Goal: Task Accomplishment & Management: Manage account settings

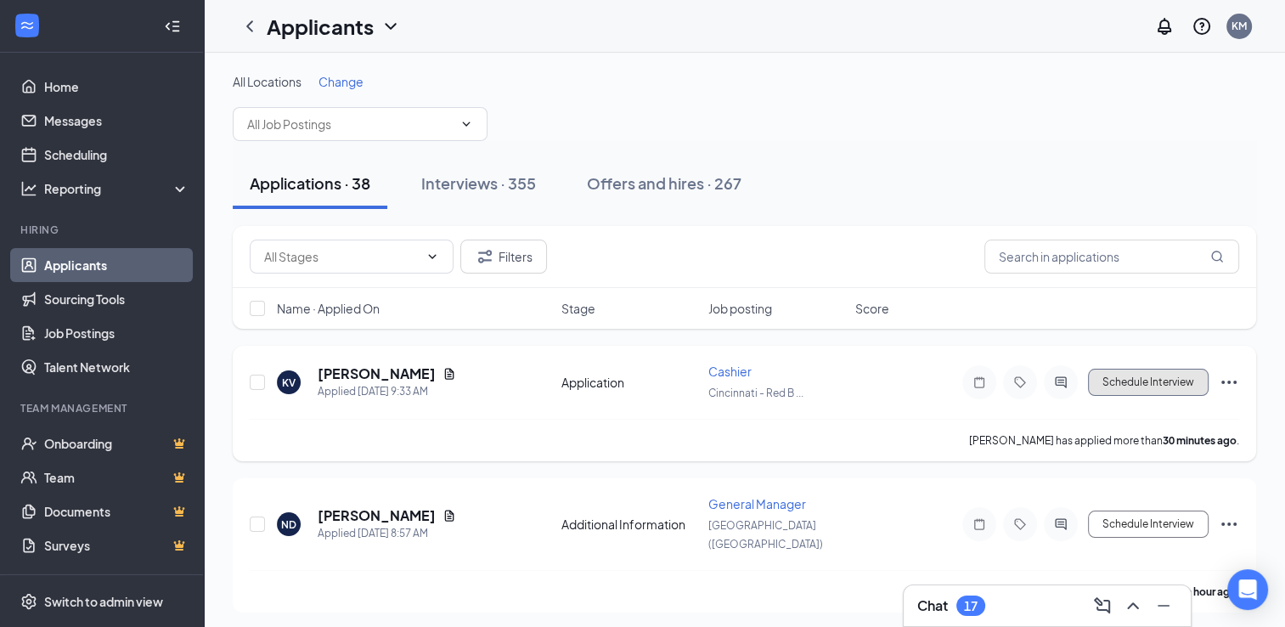
click at [1164, 382] on button "Schedule Interview" at bounding box center [1148, 382] width 121 height 27
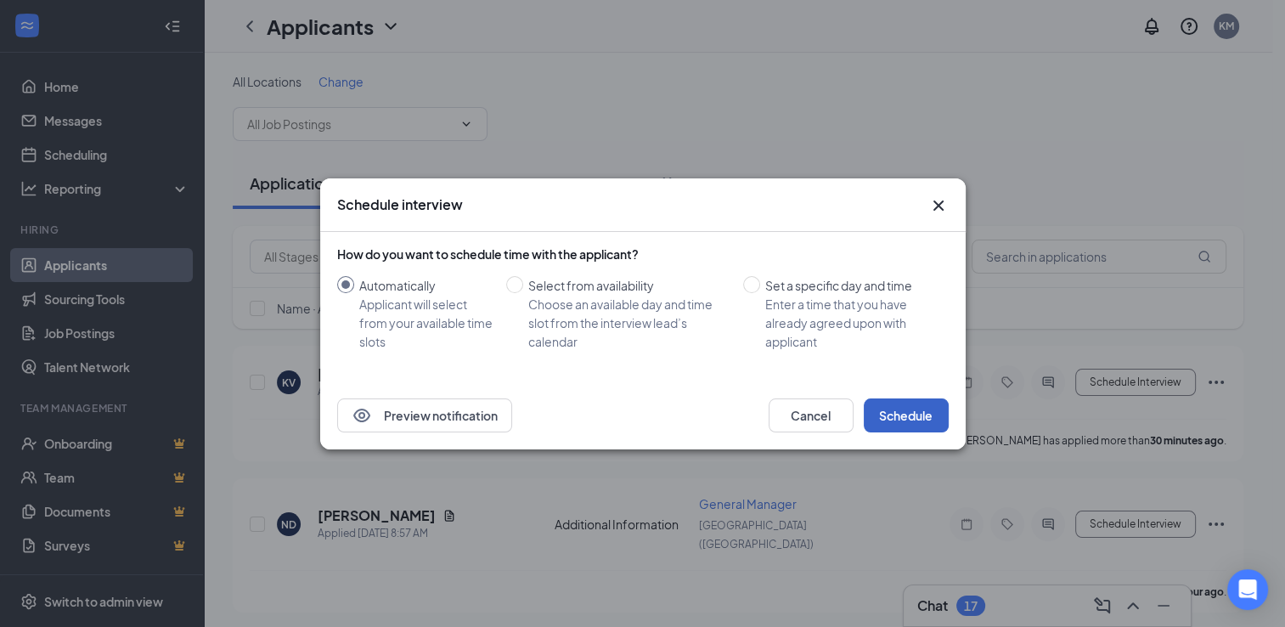
click at [898, 421] on button "Schedule" at bounding box center [906, 415] width 85 height 34
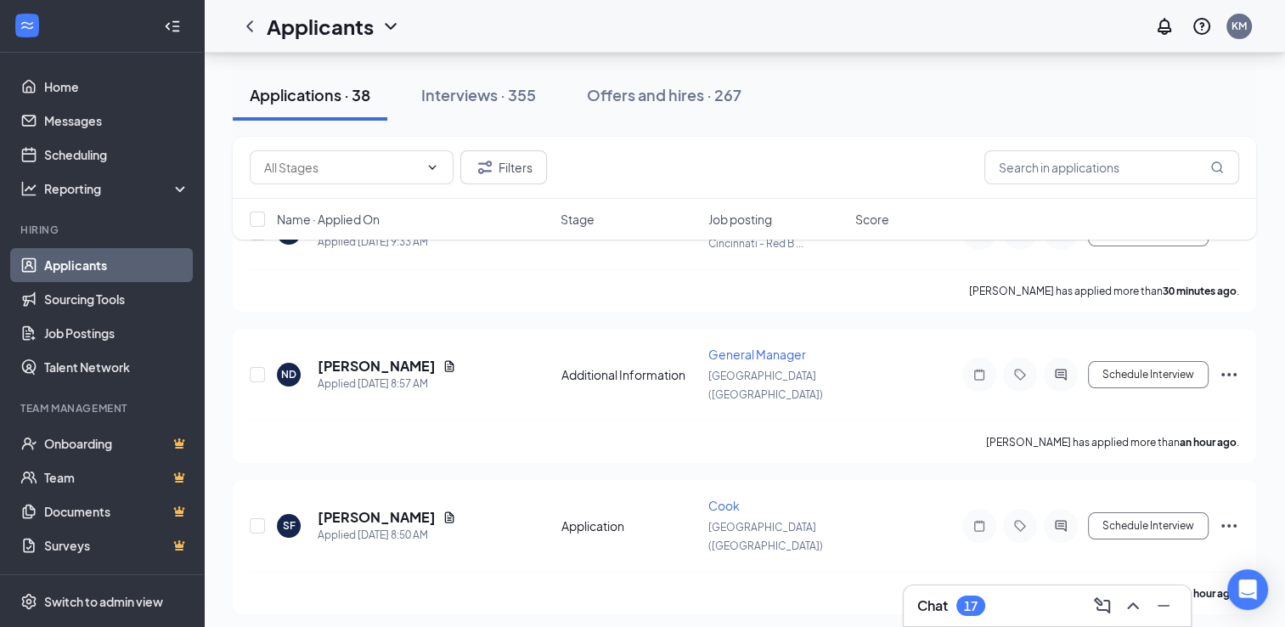
scroll to position [154, 0]
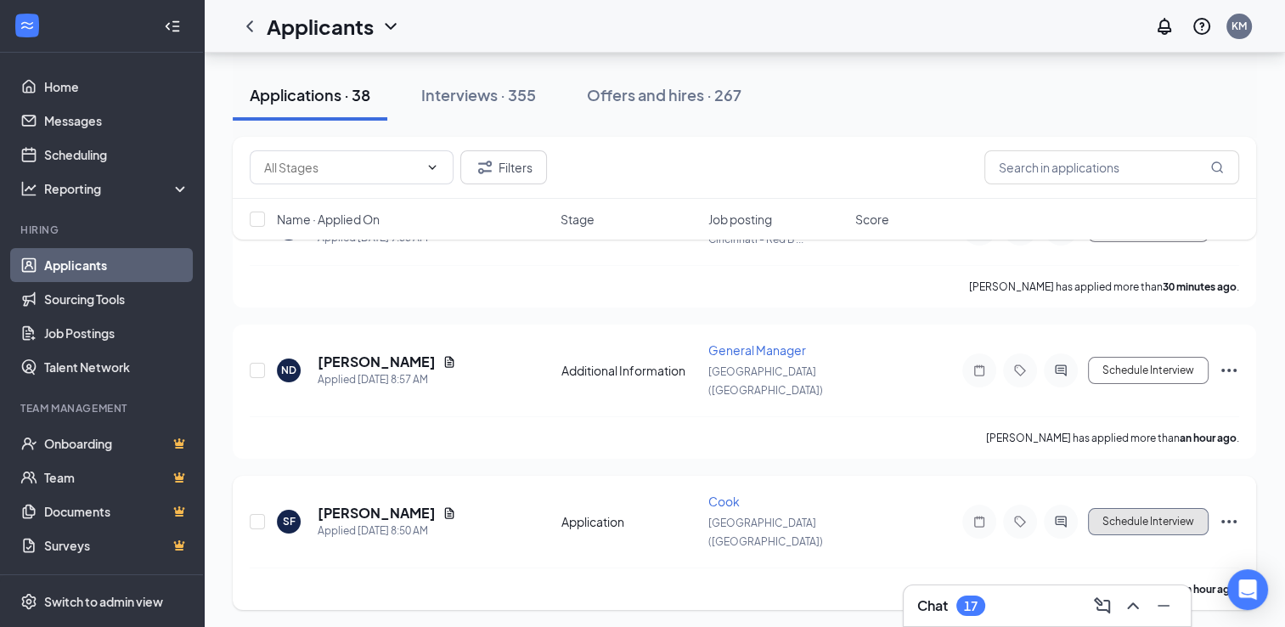
click at [1169, 508] on button "Schedule Interview" at bounding box center [1148, 521] width 121 height 27
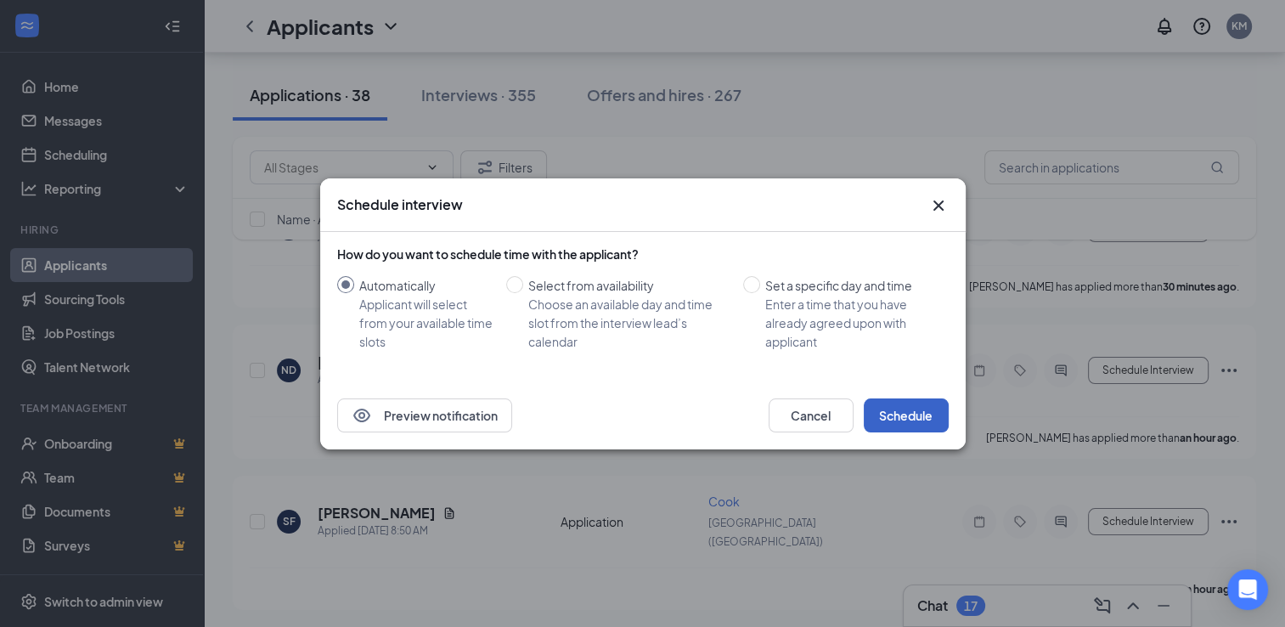
click at [915, 409] on button "Schedule" at bounding box center [906, 415] width 85 height 34
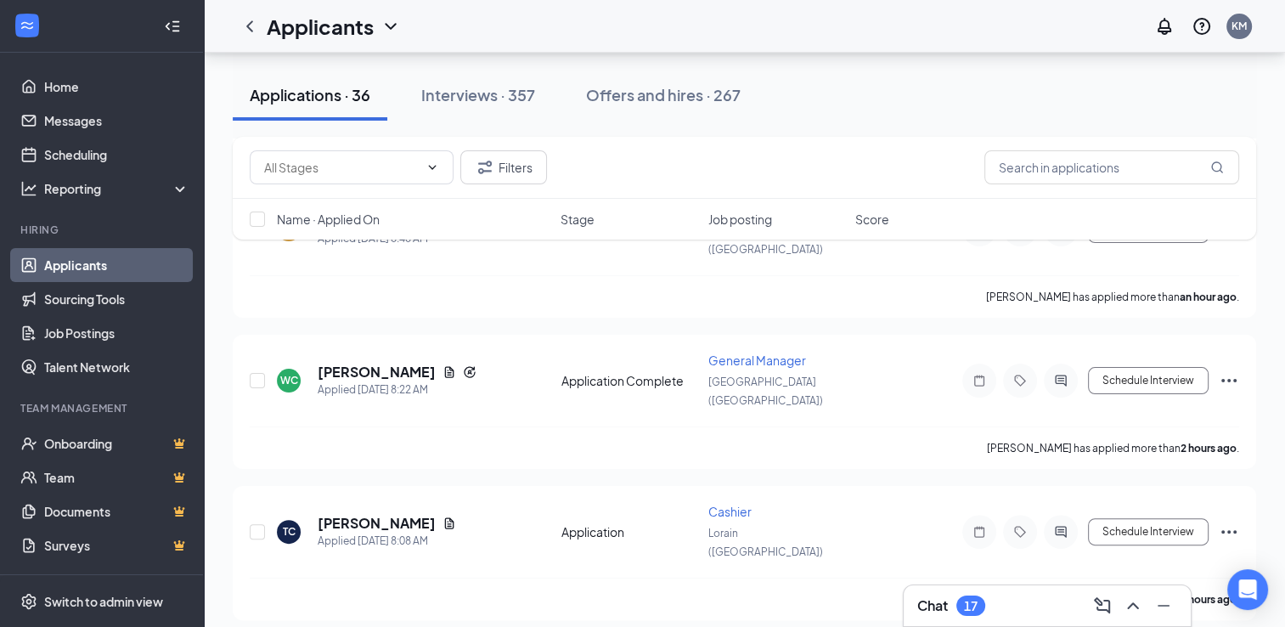
scroll to position [347, 0]
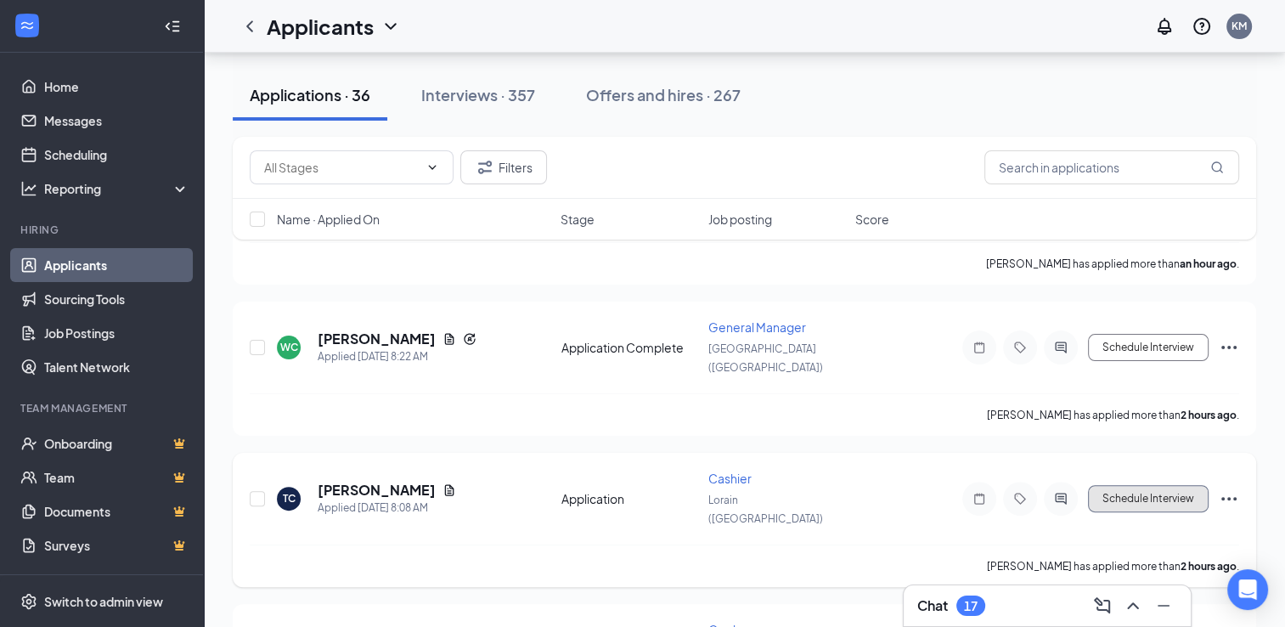
click at [1182, 485] on button "Schedule Interview" at bounding box center [1148, 498] width 121 height 27
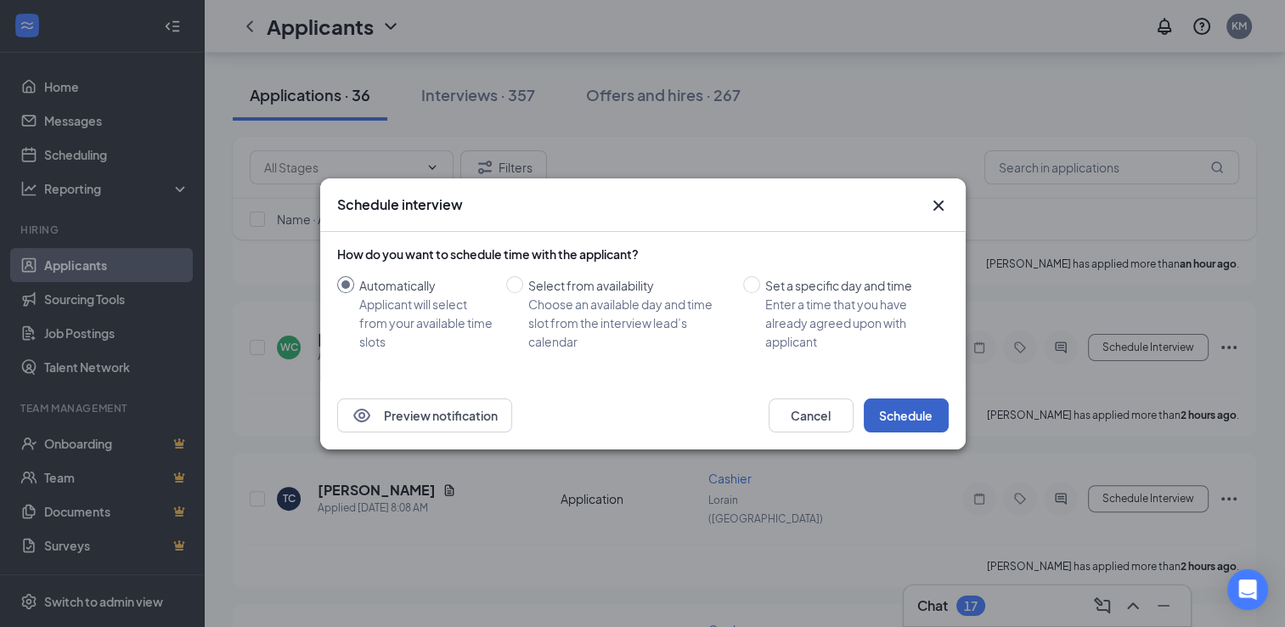
click at [928, 420] on button "Schedule" at bounding box center [906, 415] width 85 height 34
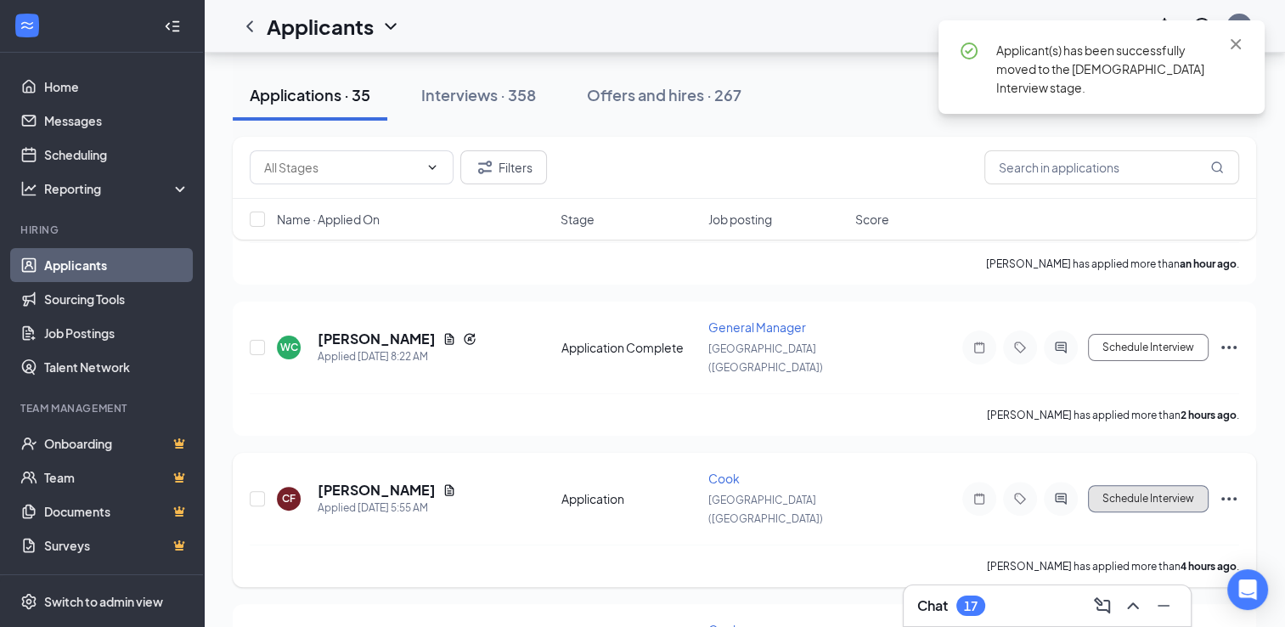
click at [1114, 485] on button "Schedule Interview" at bounding box center [1148, 498] width 121 height 27
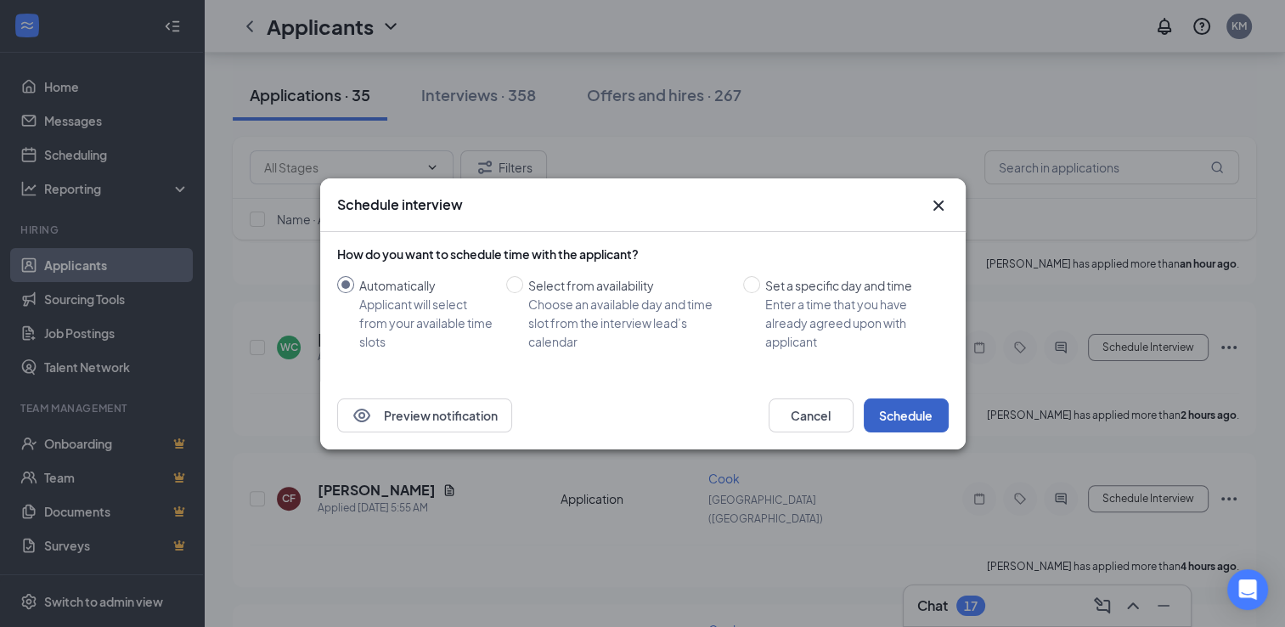
click at [916, 423] on button "Schedule" at bounding box center [906, 415] width 85 height 34
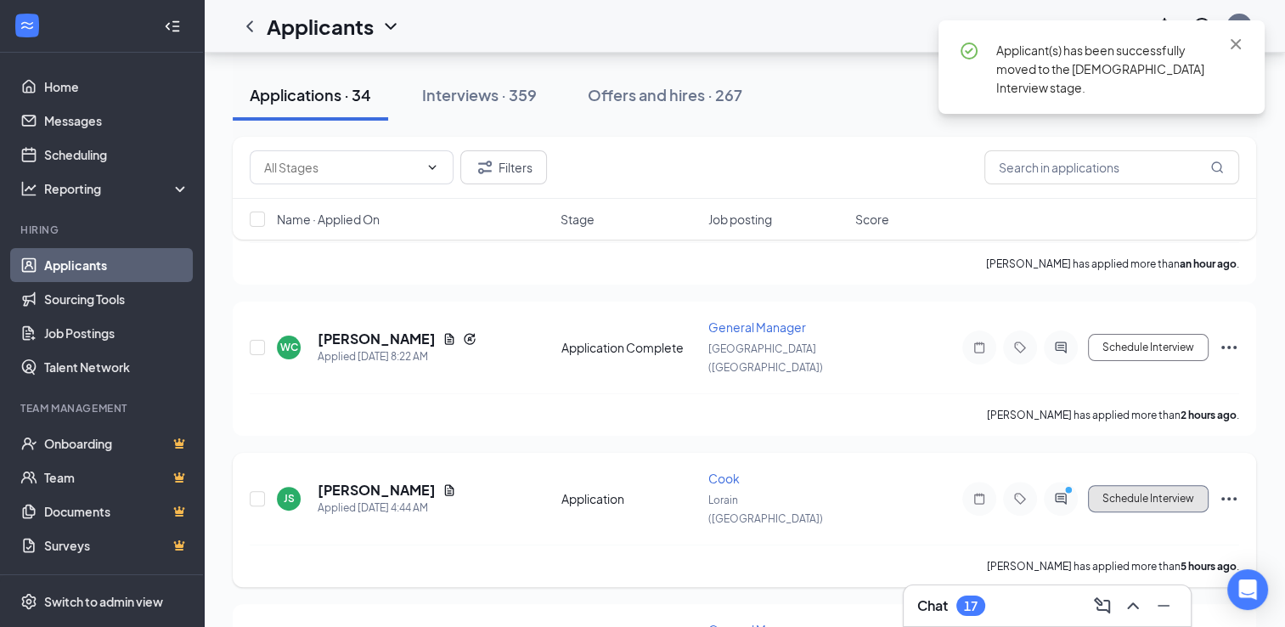
click at [1119, 485] on button "Schedule Interview" at bounding box center [1148, 498] width 121 height 27
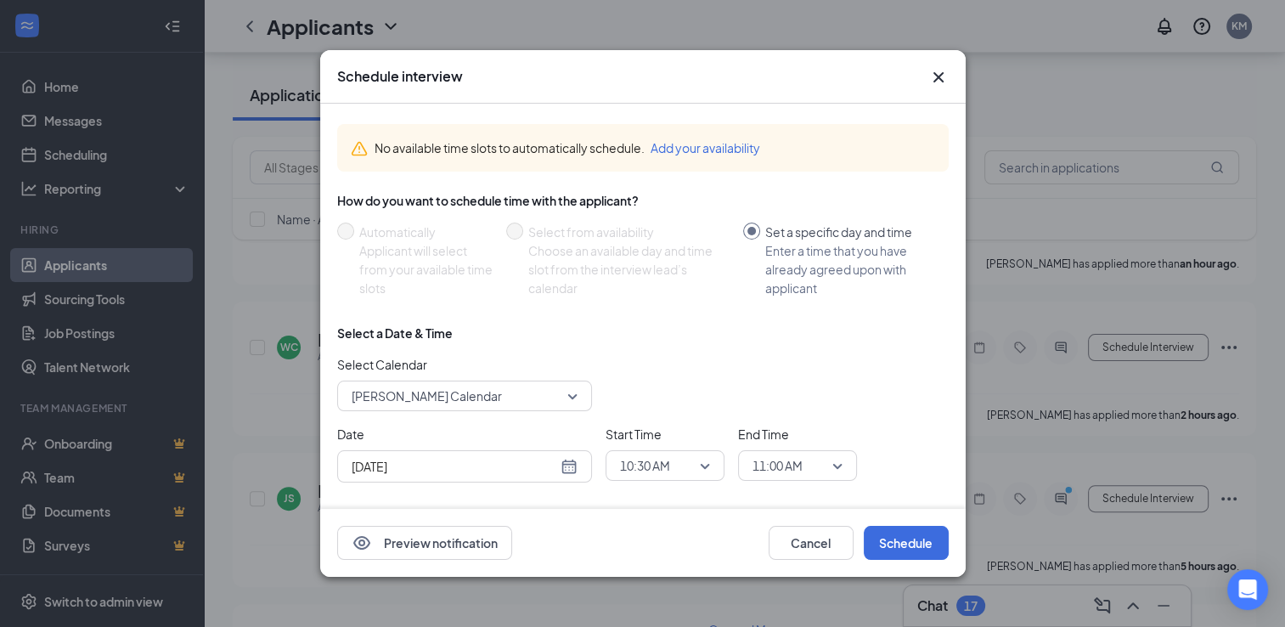
click at [941, 71] on icon "Cross" at bounding box center [938, 77] width 20 height 20
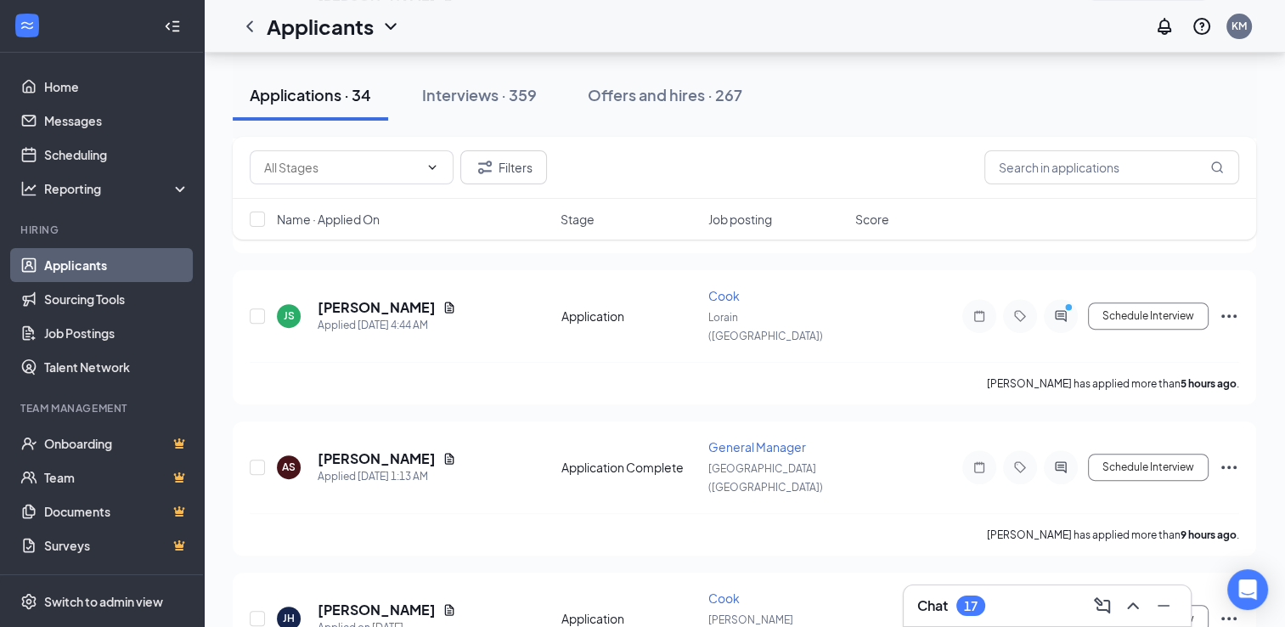
scroll to position [547, 0]
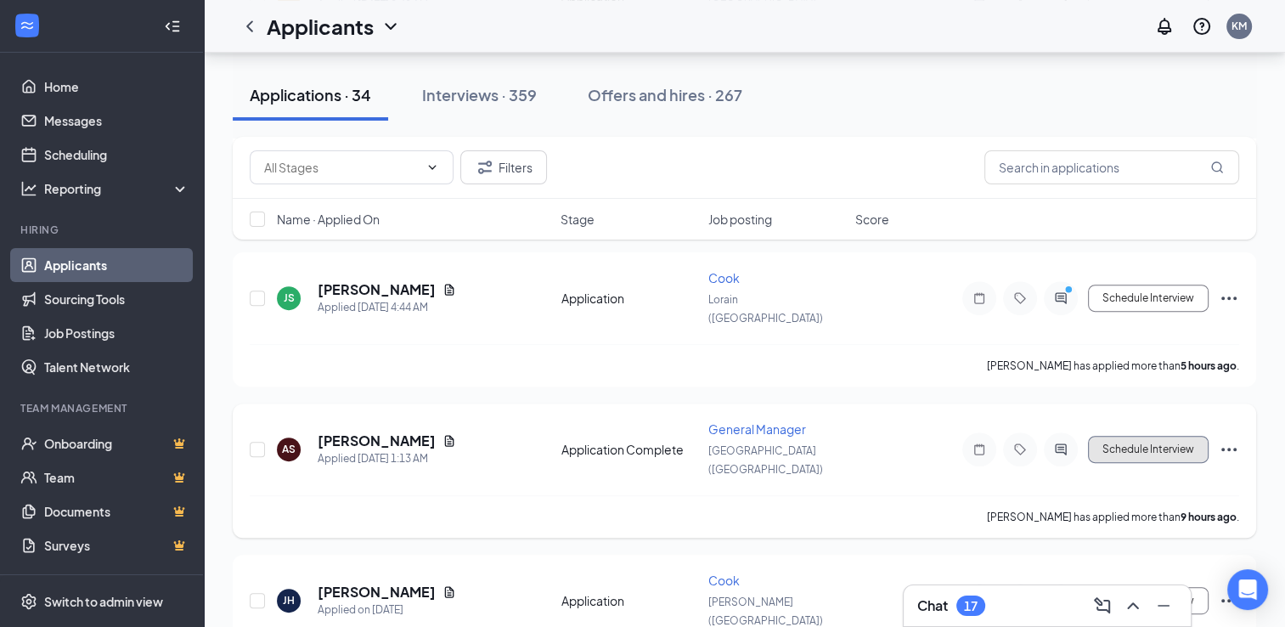
click at [1132, 436] on button "Schedule Interview" at bounding box center [1148, 449] width 121 height 27
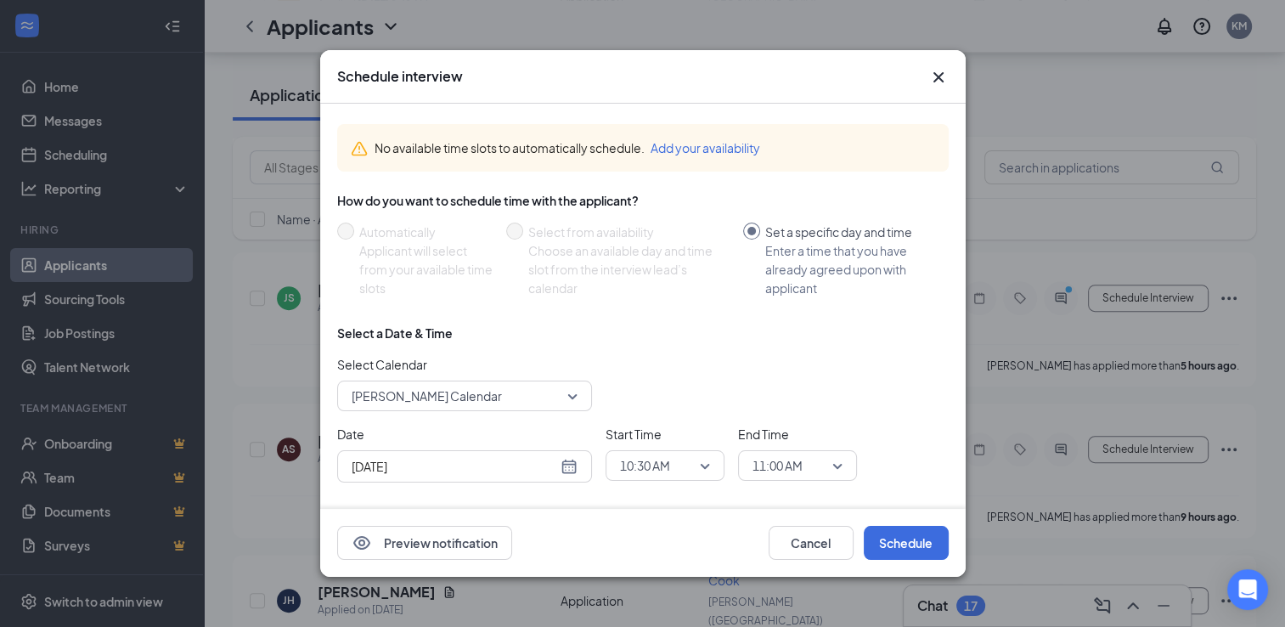
click at [935, 82] on icon "Cross" at bounding box center [938, 77] width 20 height 20
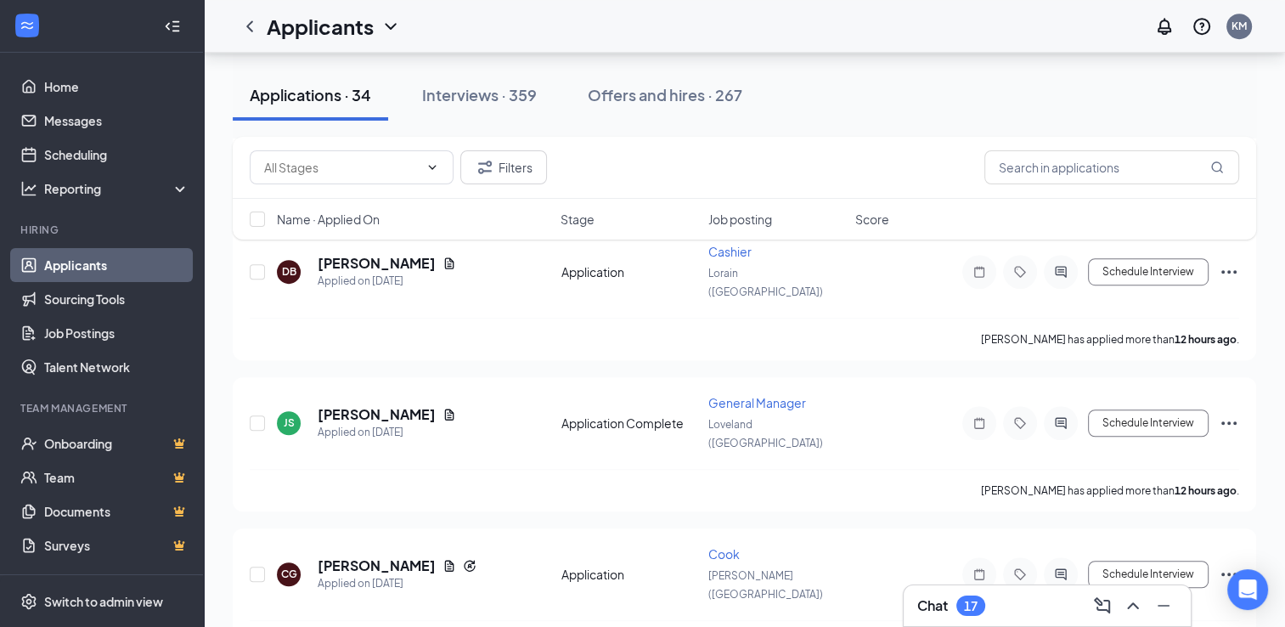
scroll to position [1034, 0]
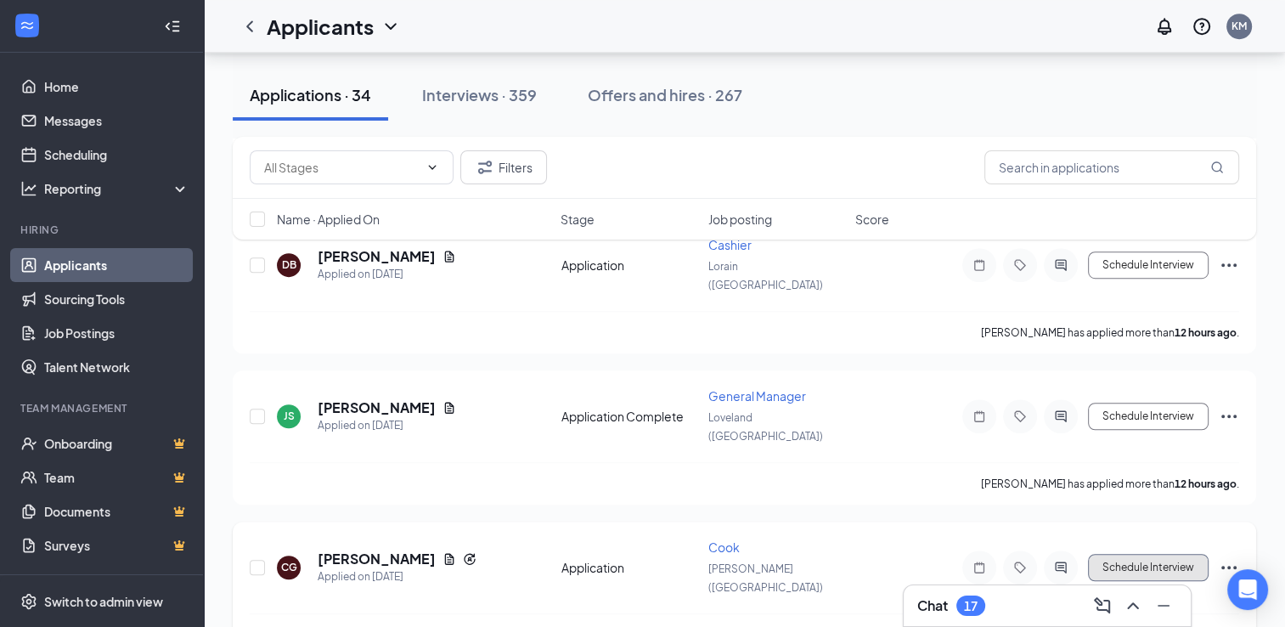
click at [1125, 554] on button "Schedule Interview" at bounding box center [1148, 567] width 121 height 27
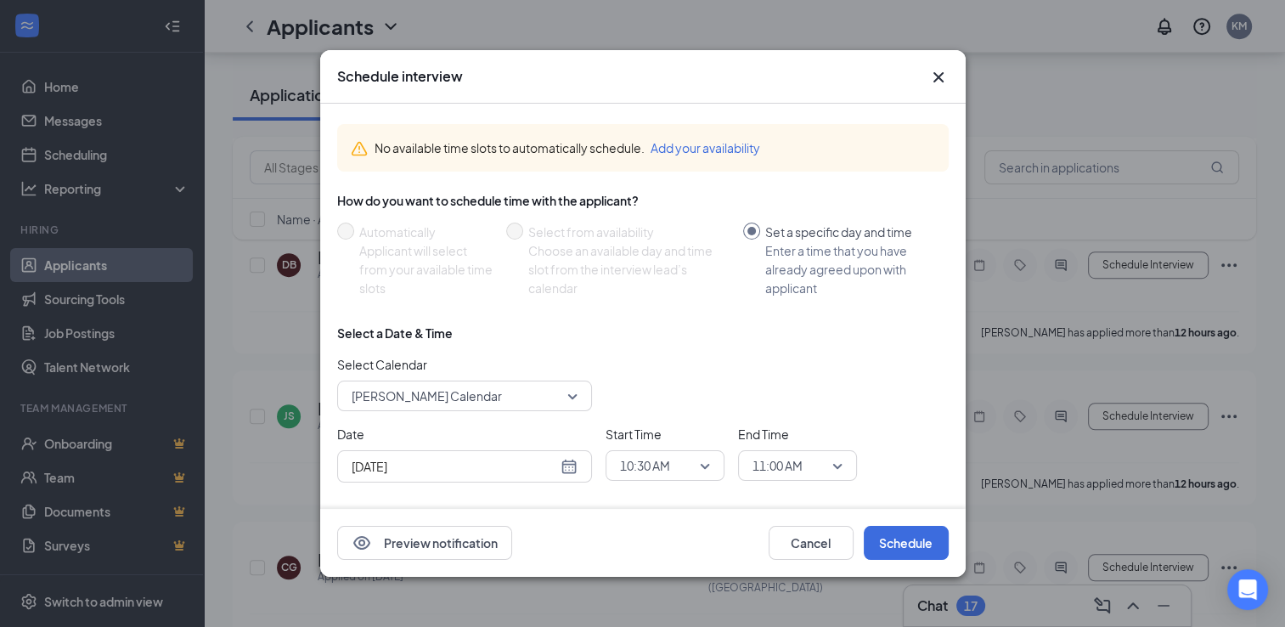
click at [934, 76] on icon "Cross" at bounding box center [938, 77] width 20 height 20
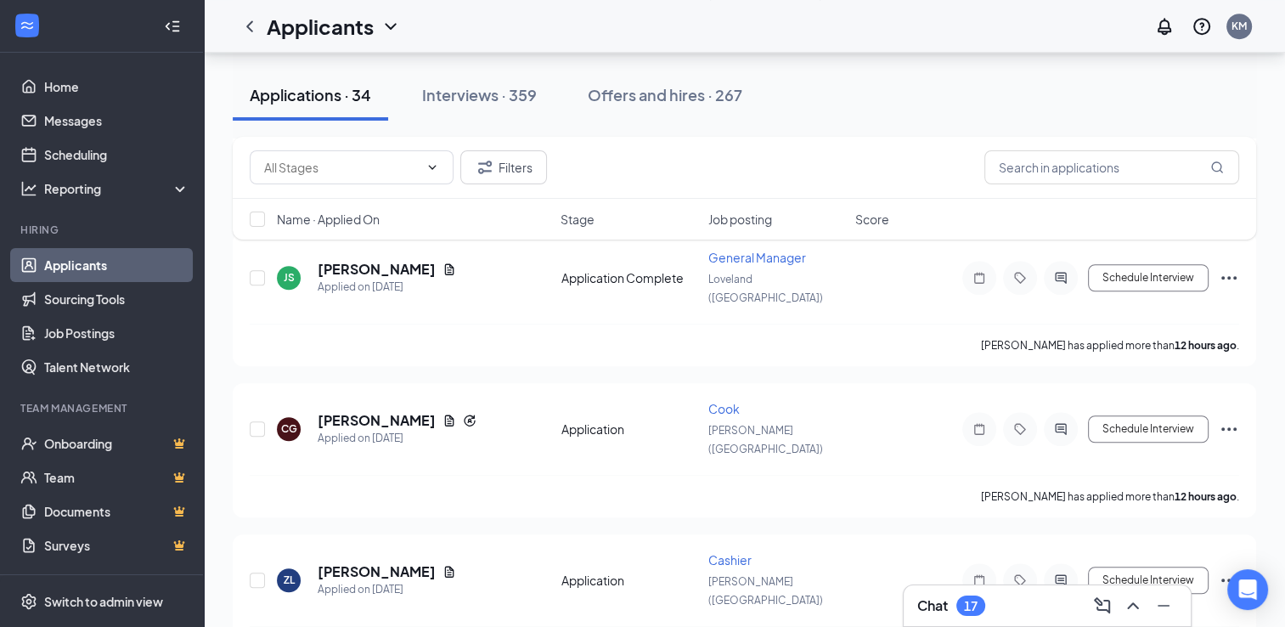
scroll to position [1200, 0]
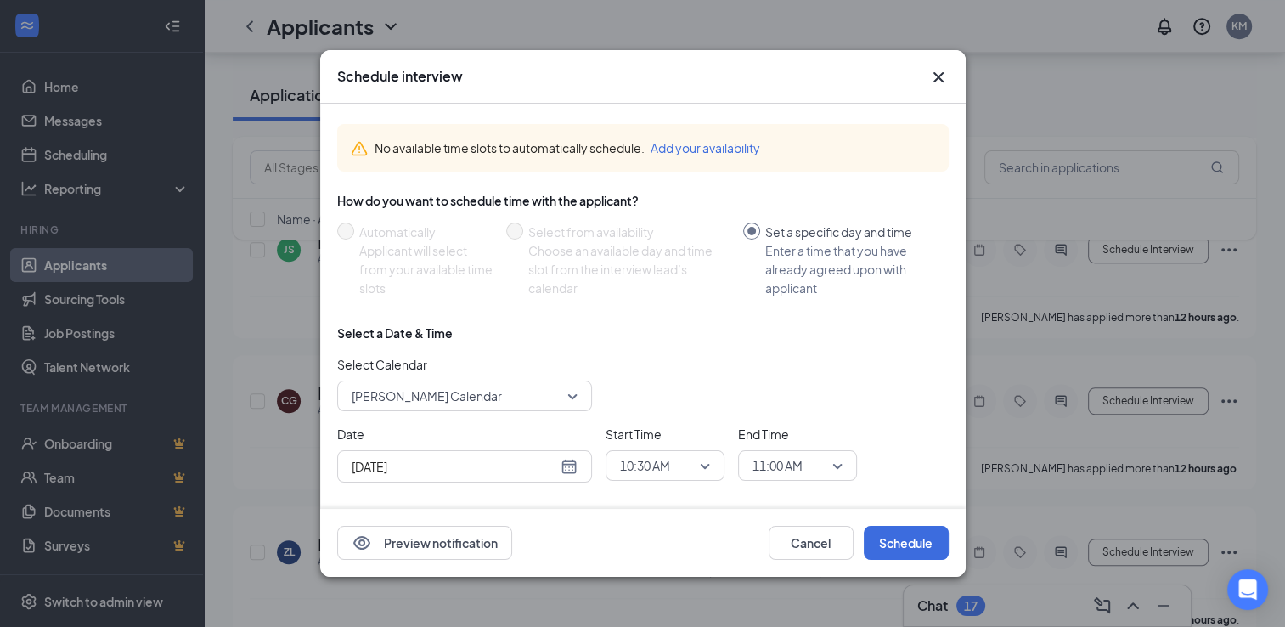
click at [934, 76] on icon "Cross" at bounding box center [938, 77] width 20 height 20
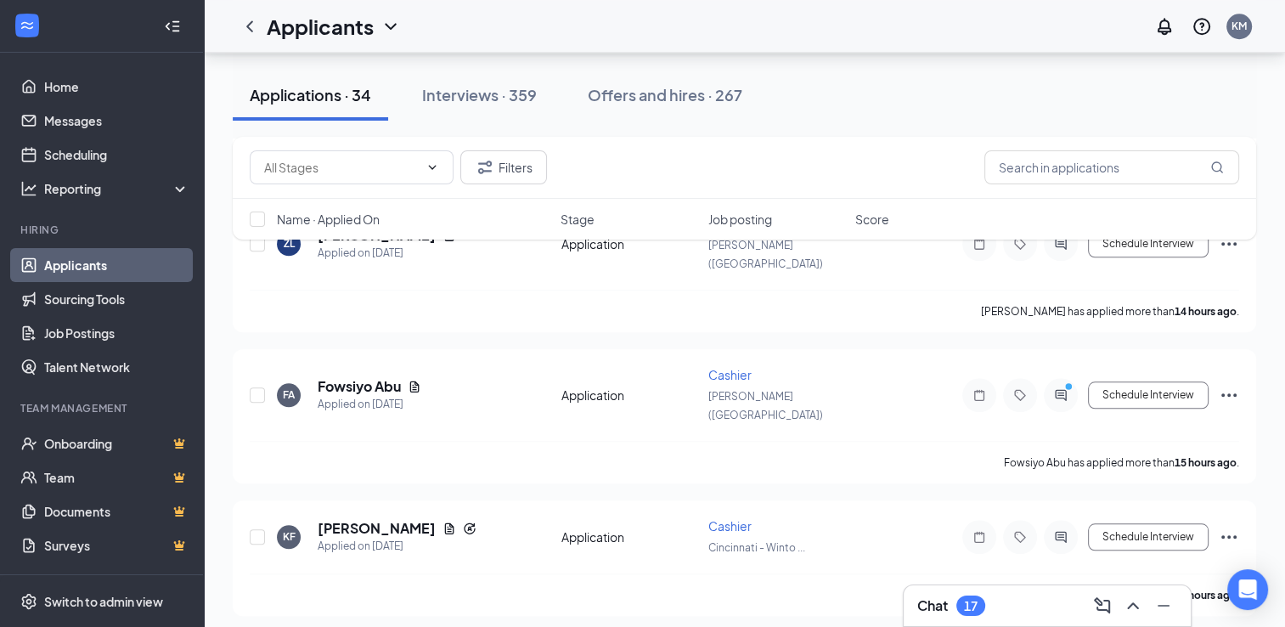
scroll to position [1519, 0]
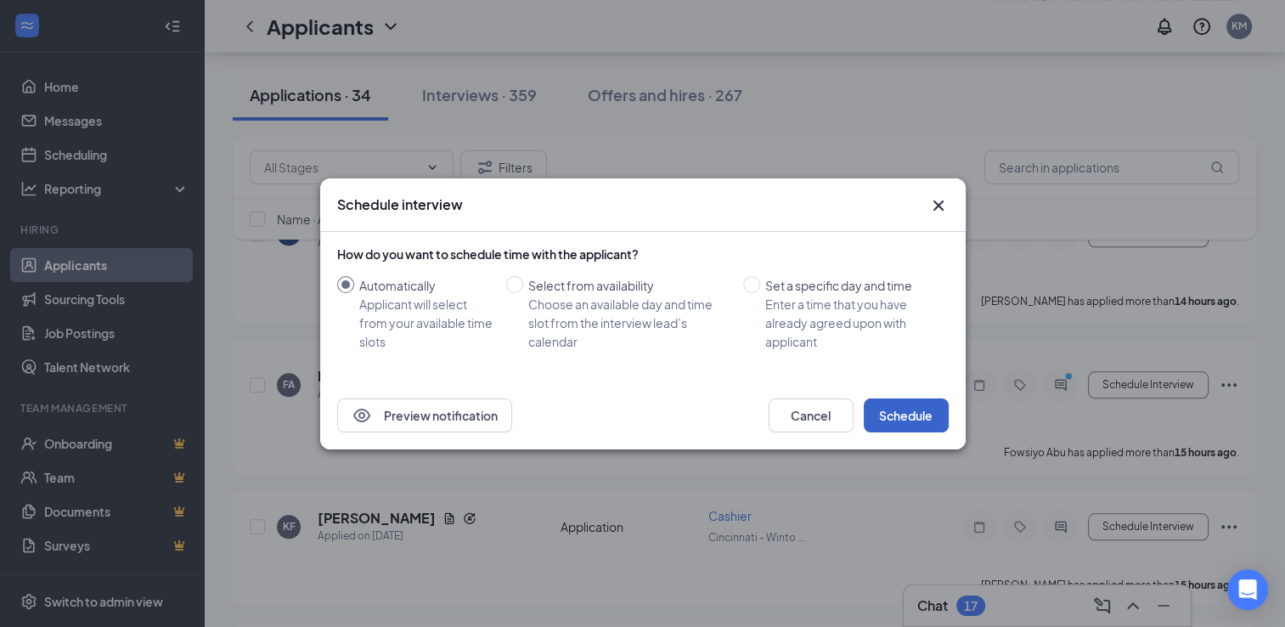
click at [926, 406] on button "Schedule" at bounding box center [906, 415] width 85 height 34
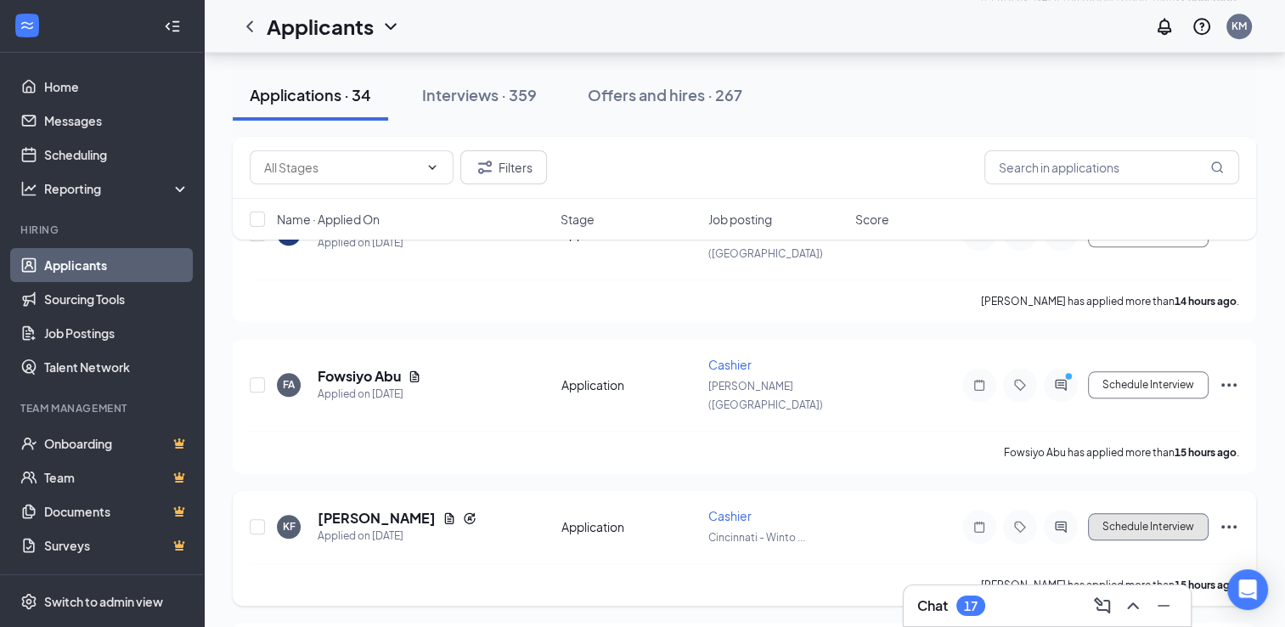
click at [1176, 513] on button "Schedule Interview" at bounding box center [1148, 526] width 121 height 27
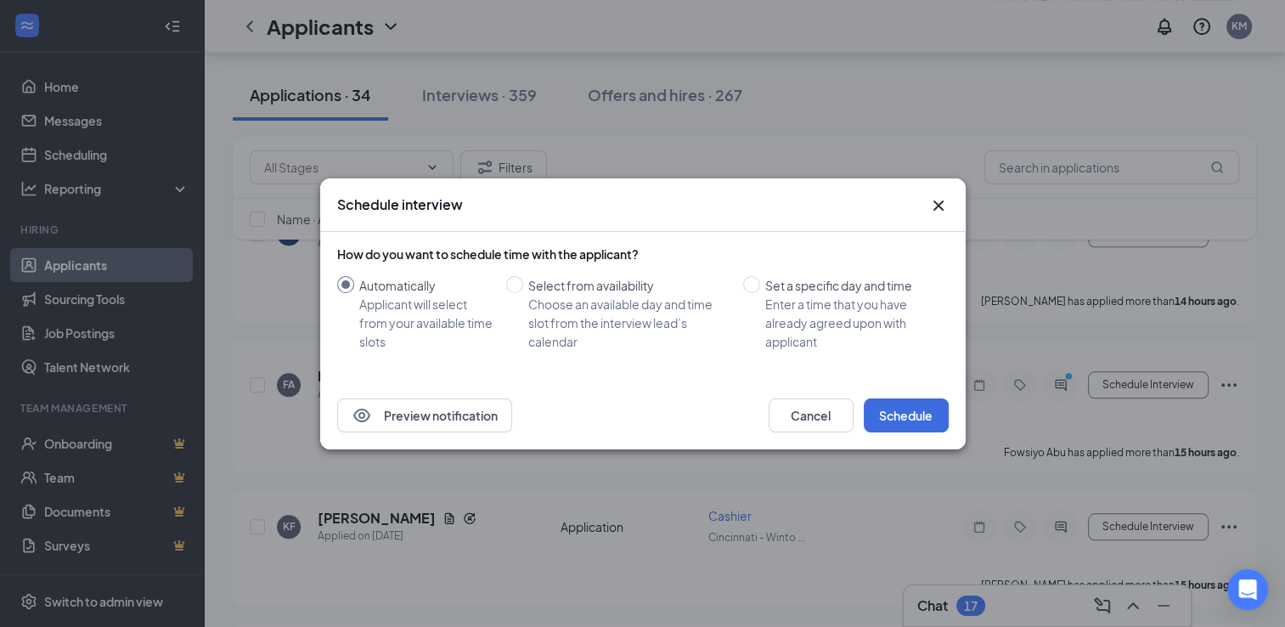
click at [934, 210] on icon "Cross" at bounding box center [938, 205] width 20 height 20
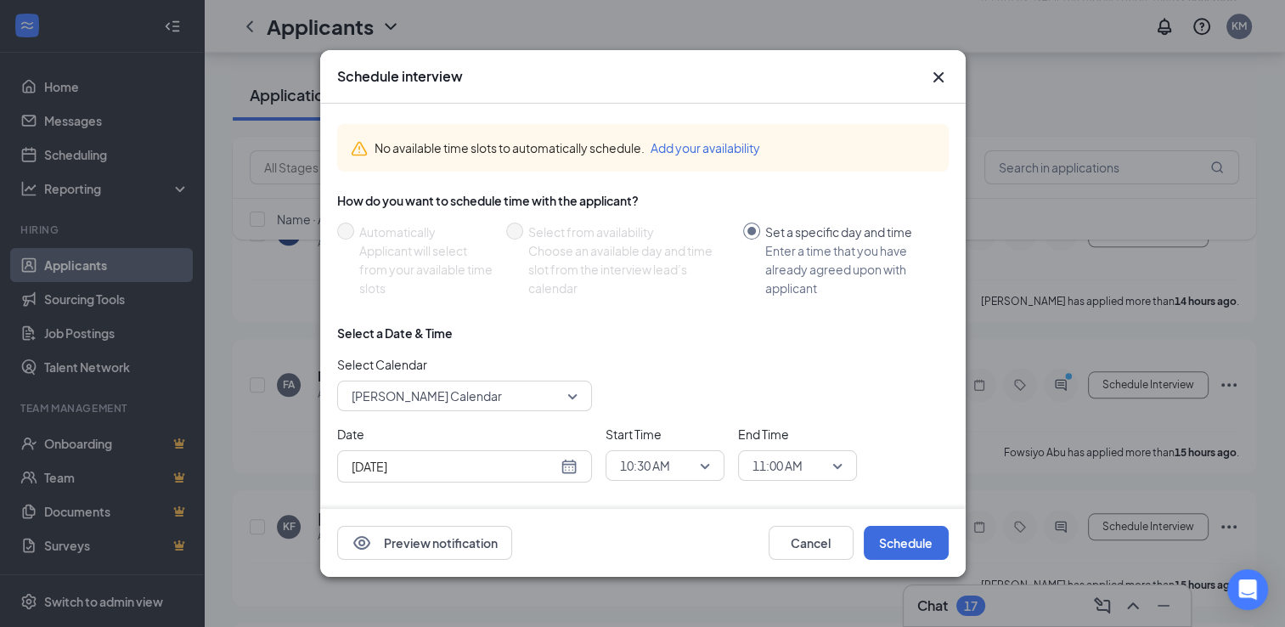
click at [944, 76] on icon "Cross" at bounding box center [938, 77] width 20 height 20
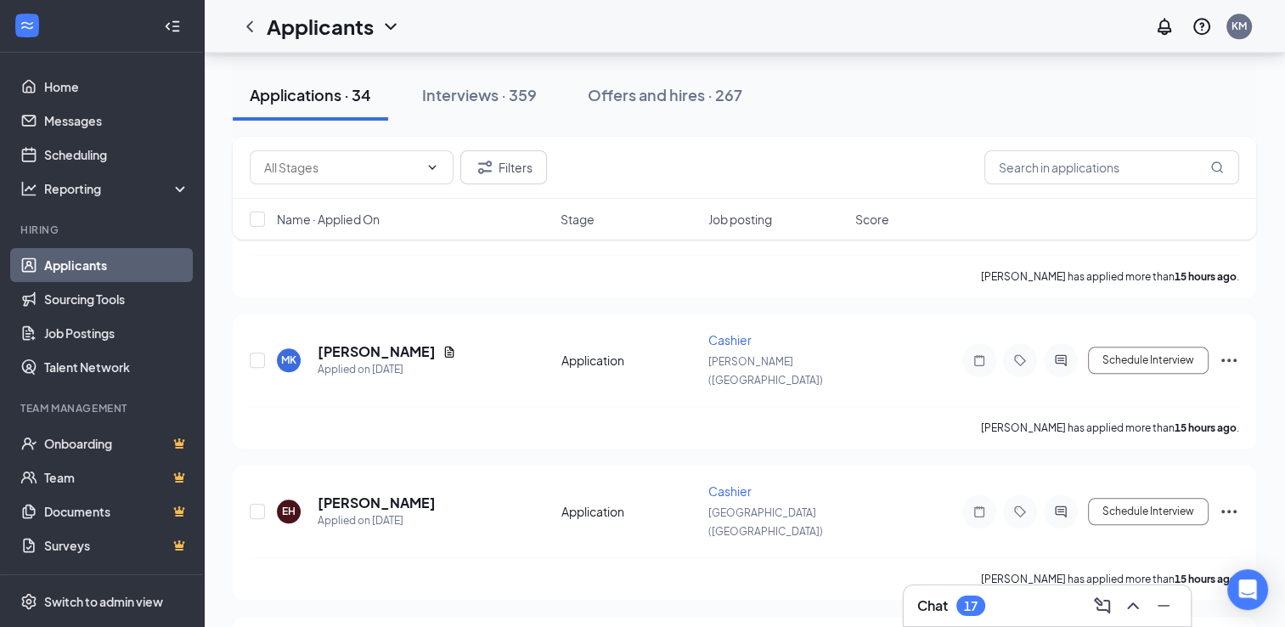
scroll to position [1831, 0]
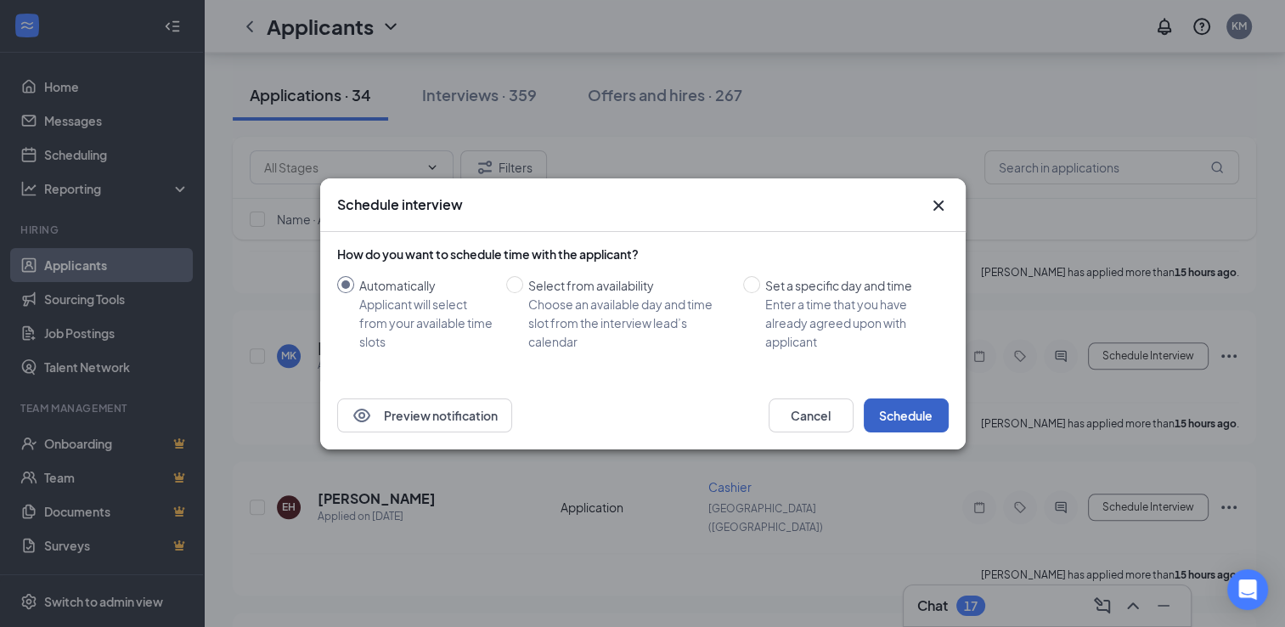
click at [893, 406] on button "Schedule" at bounding box center [906, 415] width 85 height 34
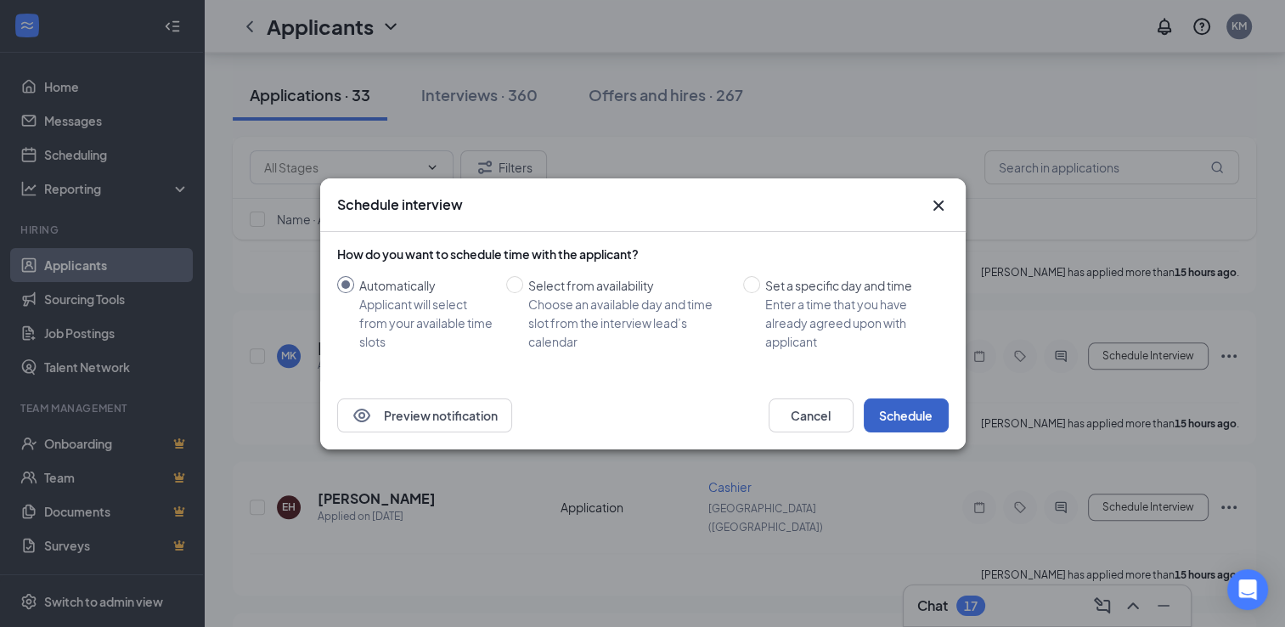
click at [906, 410] on button "Schedule" at bounding box center [906, 415] width 85 height 34
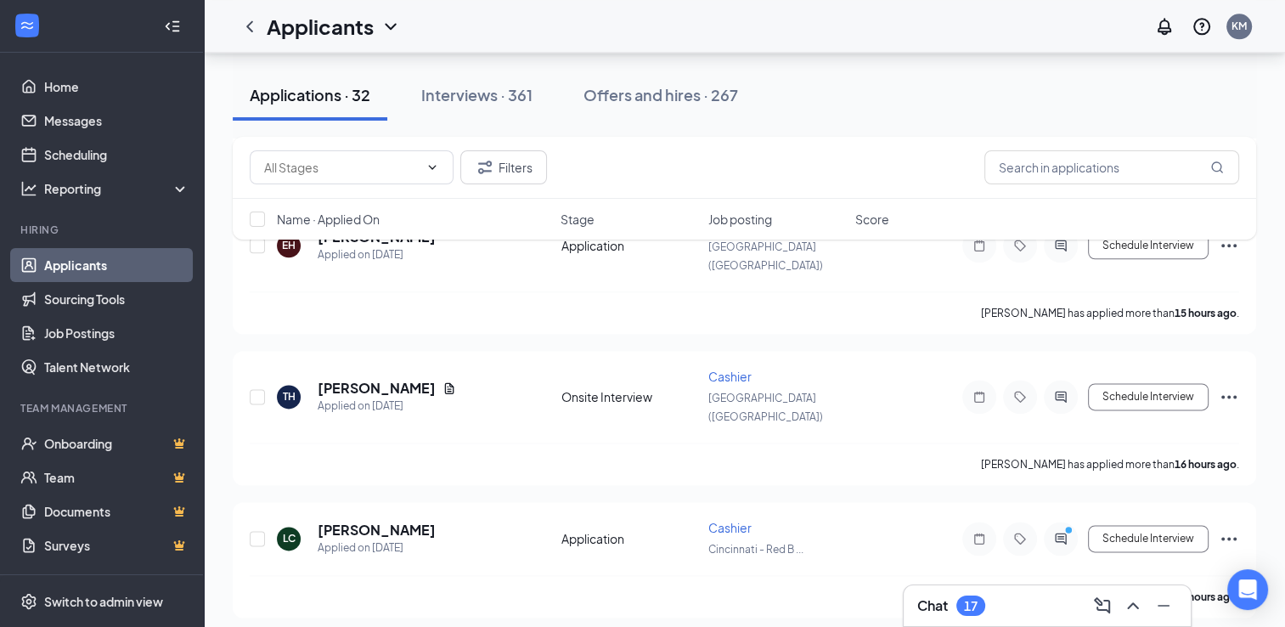
scroll to position [2097, 0]
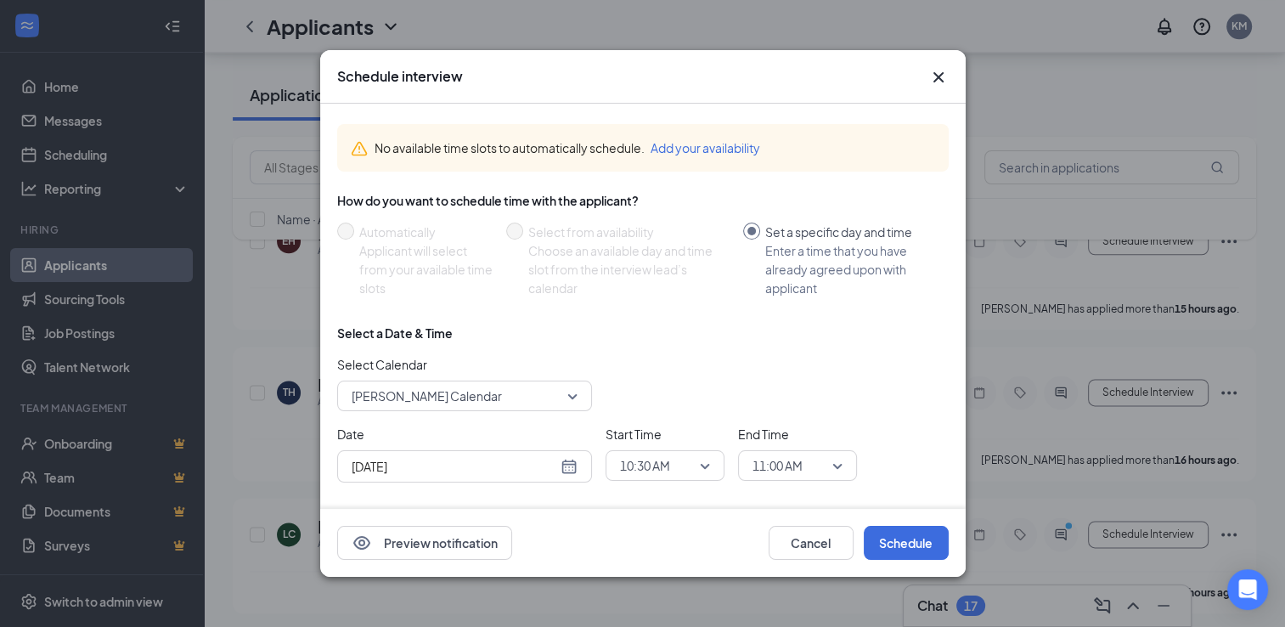
click at [932, 65] on div "Schedule interview" at bounding box center [642, 77] width 645 height 54
click at [933, 74] on icon "Cross" at bounding box center [938, 77] width 20 height 20
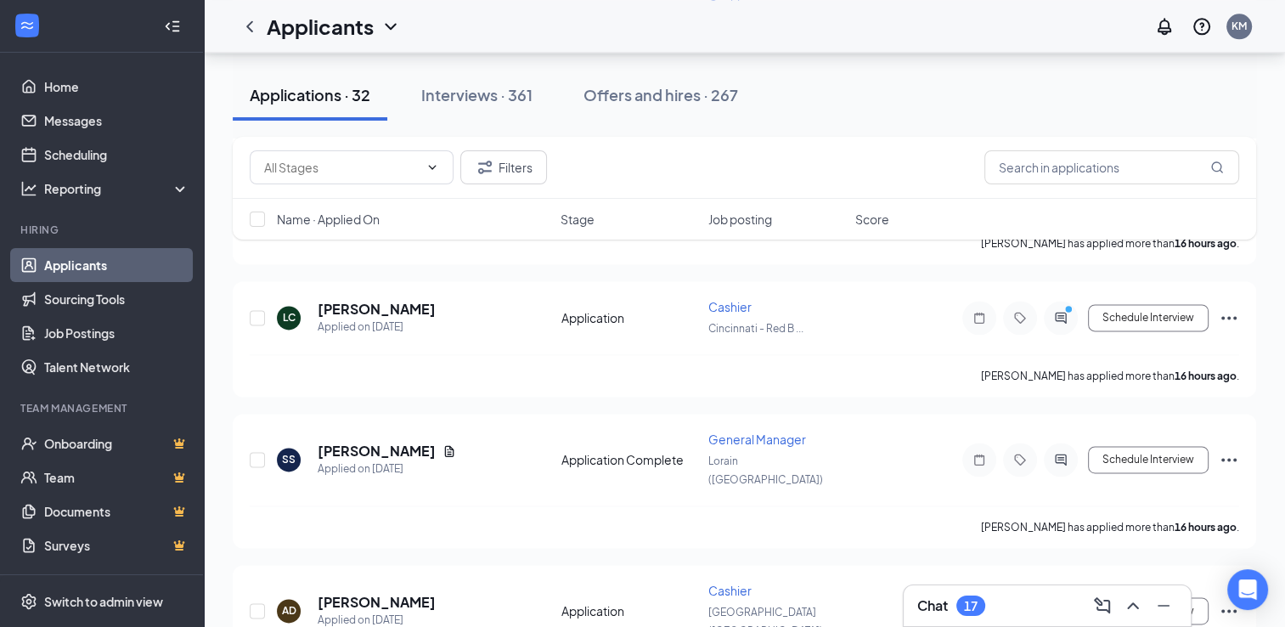
scroll to position [2319, 0]
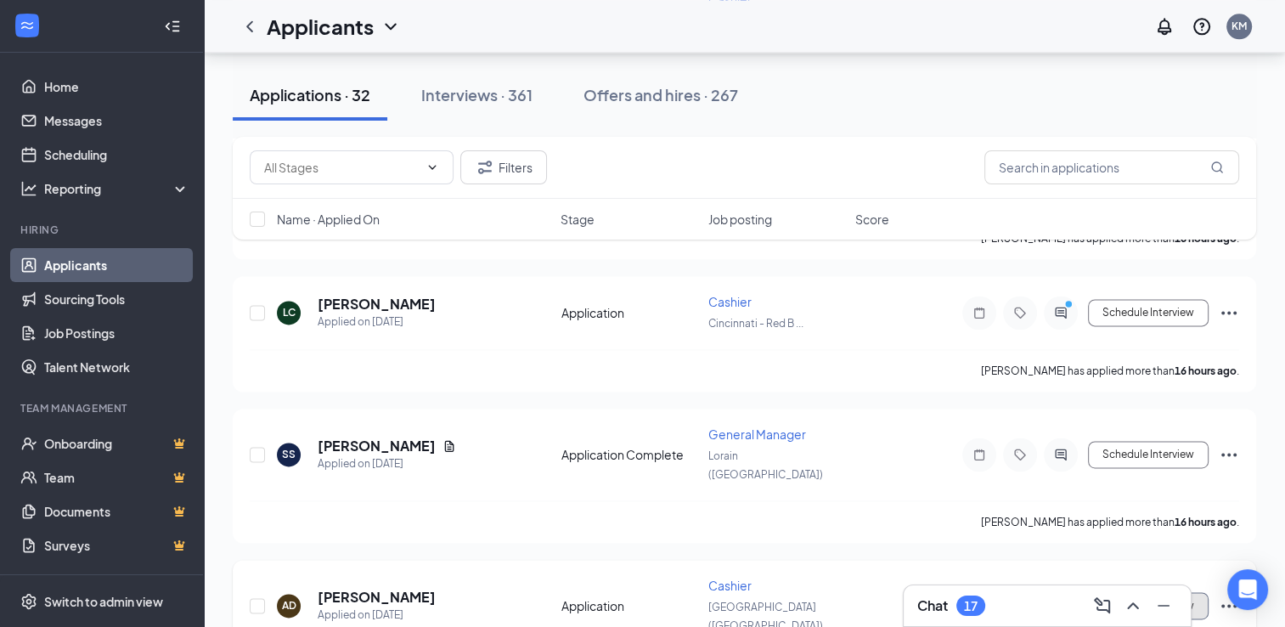
click at [1171, 592] on button "Schedule Interview" at bounding box center [1148, 605] width 121 height 27
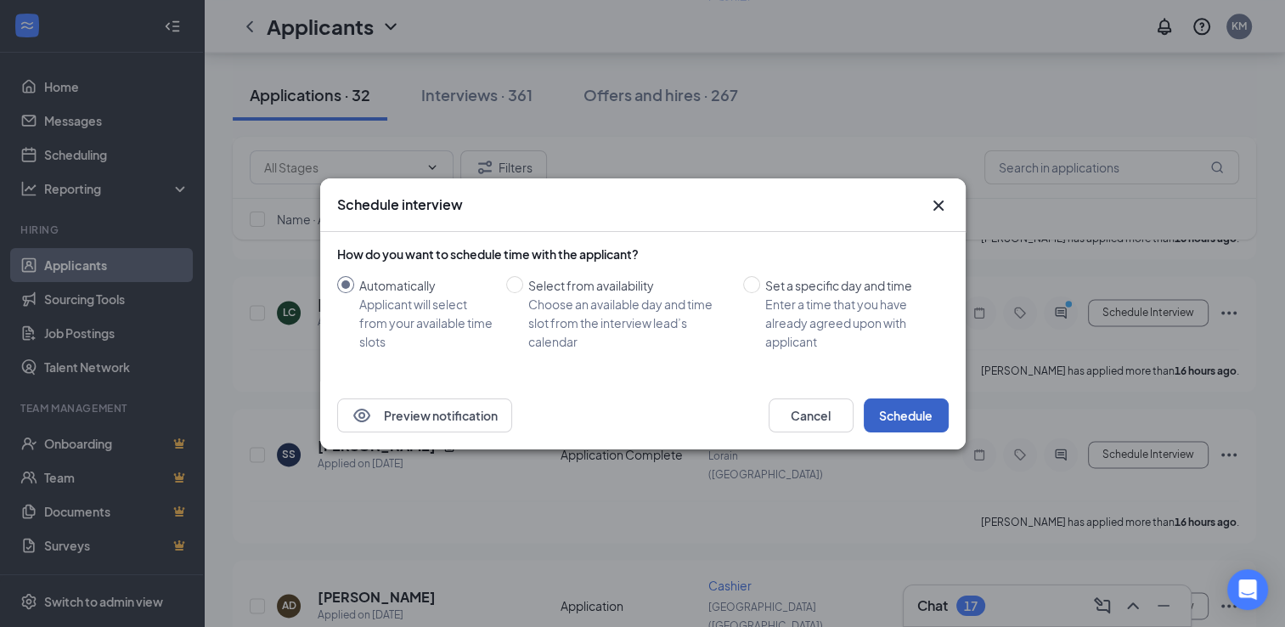
click at [911, 426] on button "Schedule" at bounding box center [906, 415] width 85 height 34
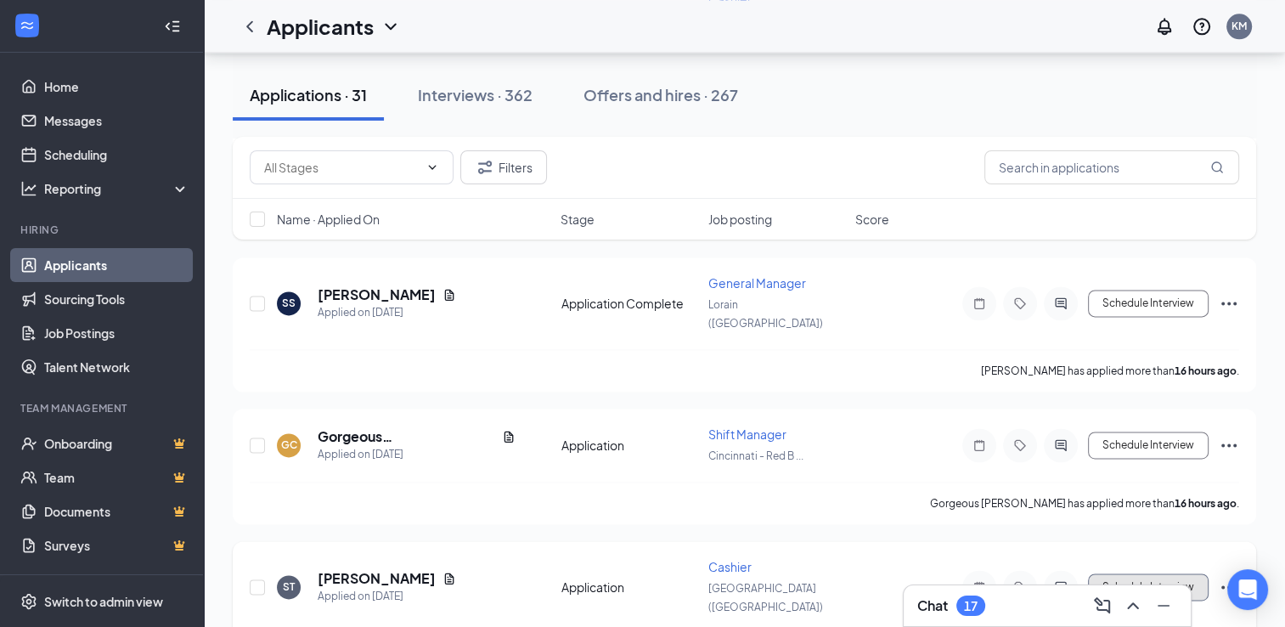
click at [1141, 573] on button "Schedule Interview" at bounding box center [1148, 586] width 121 height 27
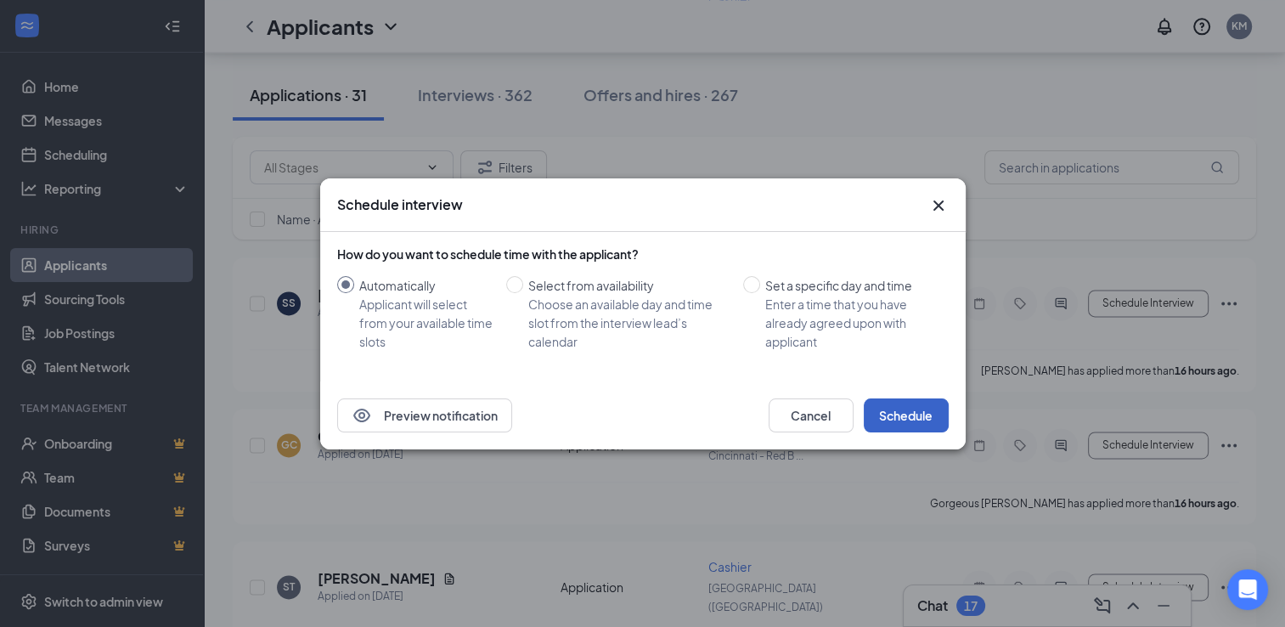
click at [902, 420] on button "Schedule" at bounding box center [906, 415] width 85 height 34
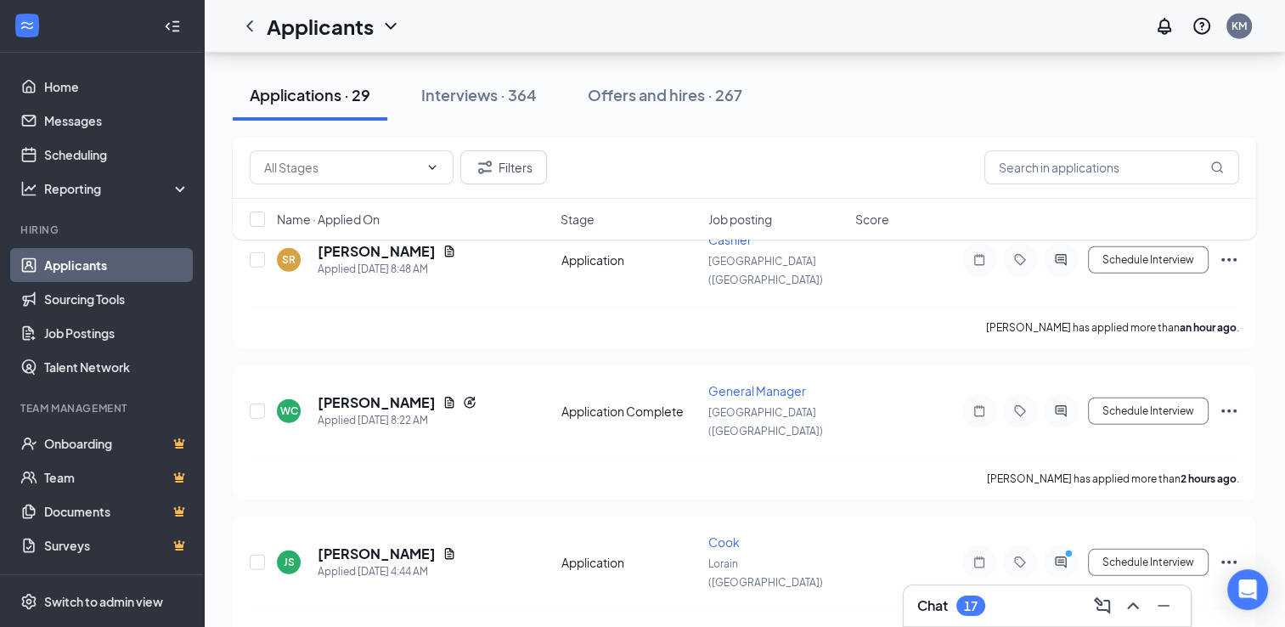
scroll to position [4818, 0]
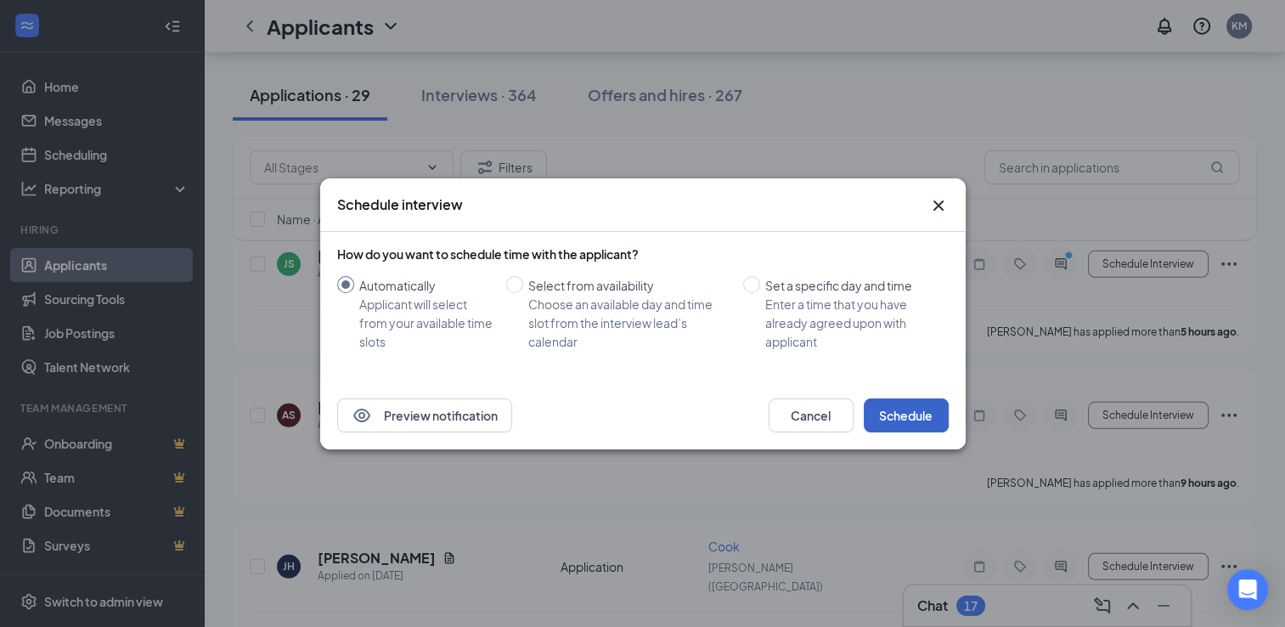
click at [944, 415] on button "Schedule" at bounding box center [906, 415] width 85 height 34
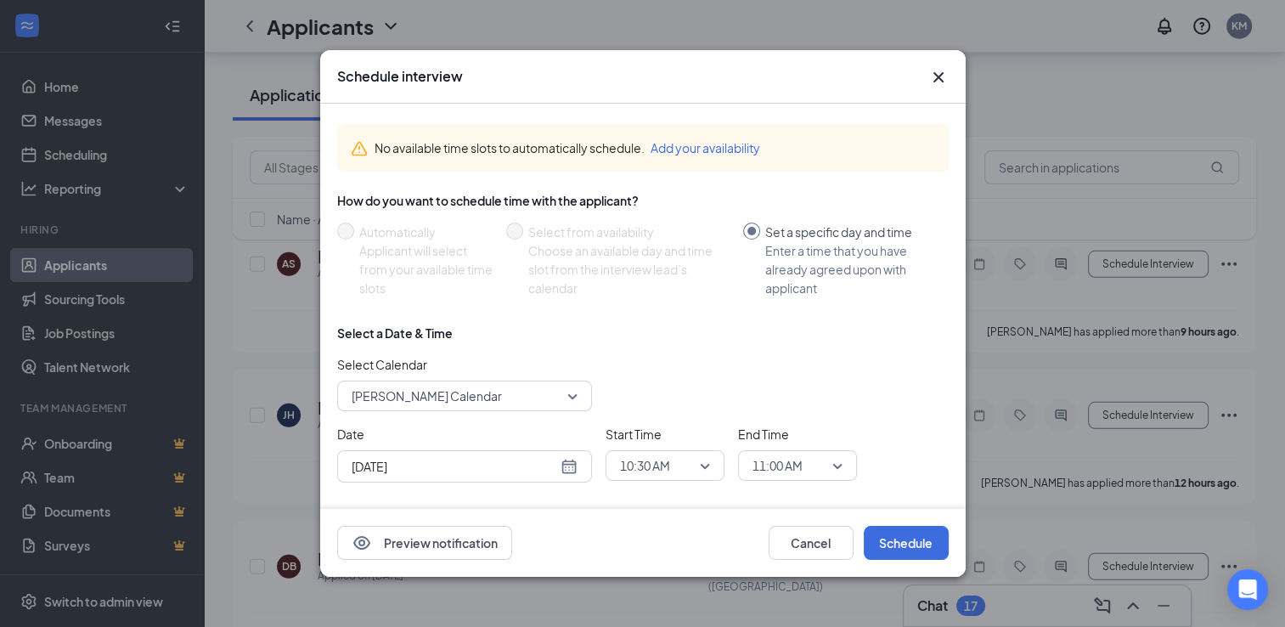
click at [937, 71] on icon "Cross" at bounding box center [938, 77] width 20 height 20
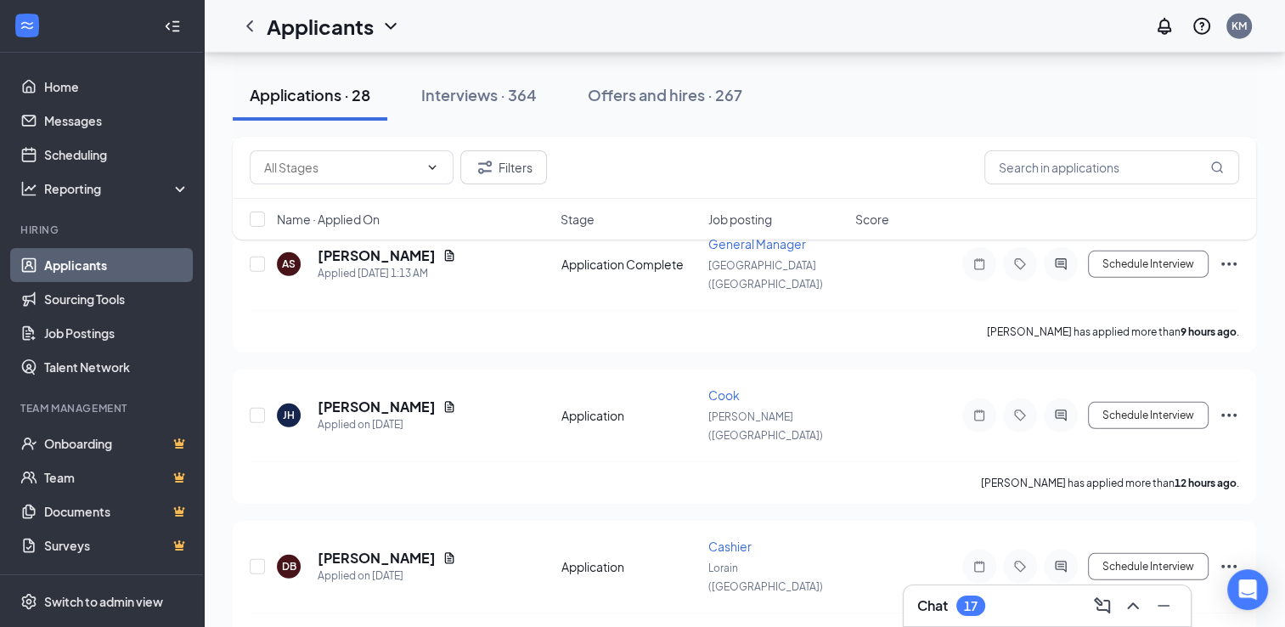
scroll to position [5124, 0]
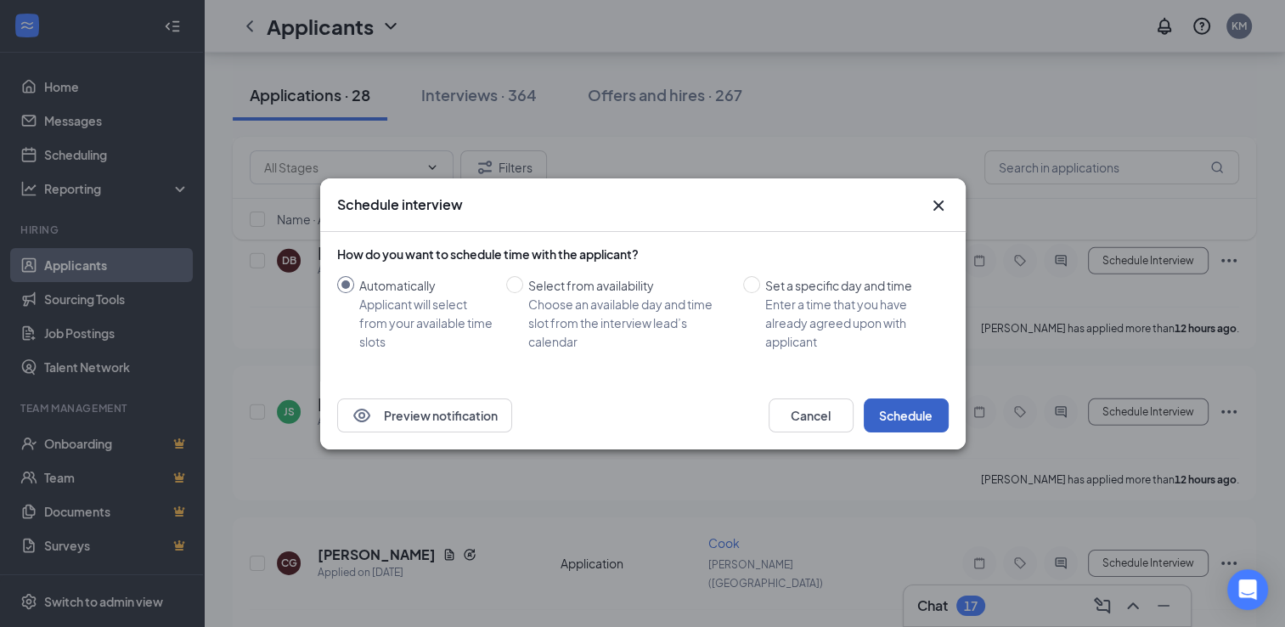
click at [906, 413] on button "Schedule" at bounding box center [906, 415] width 85 height 34
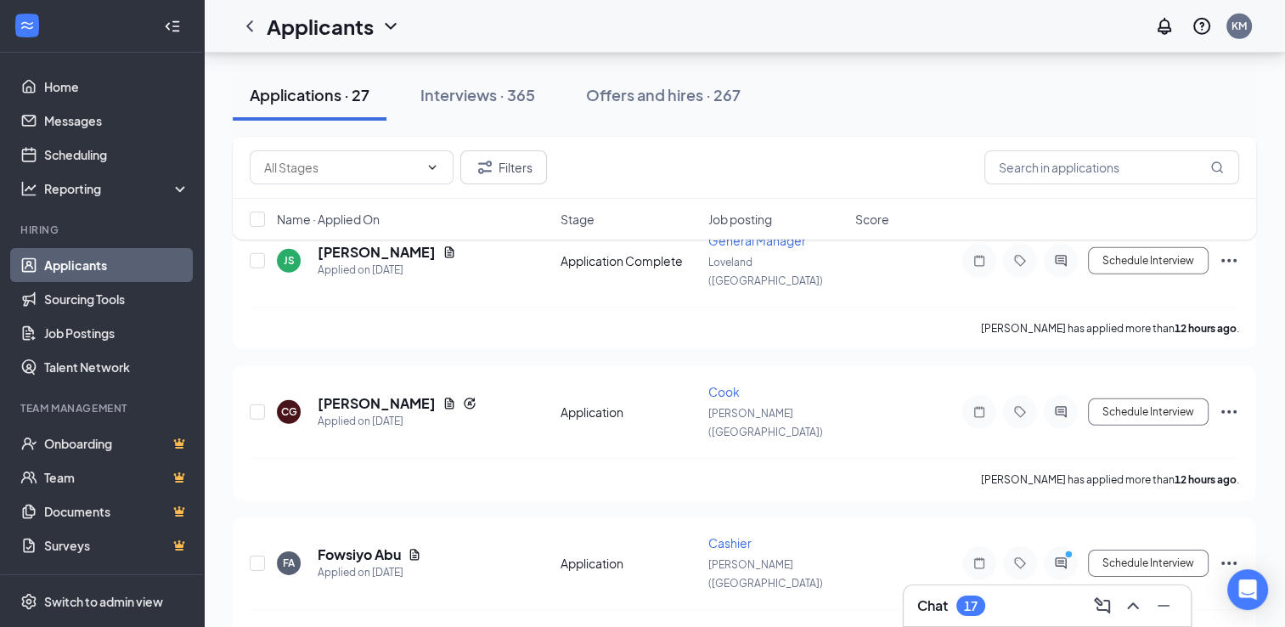
type input "[DATE]"
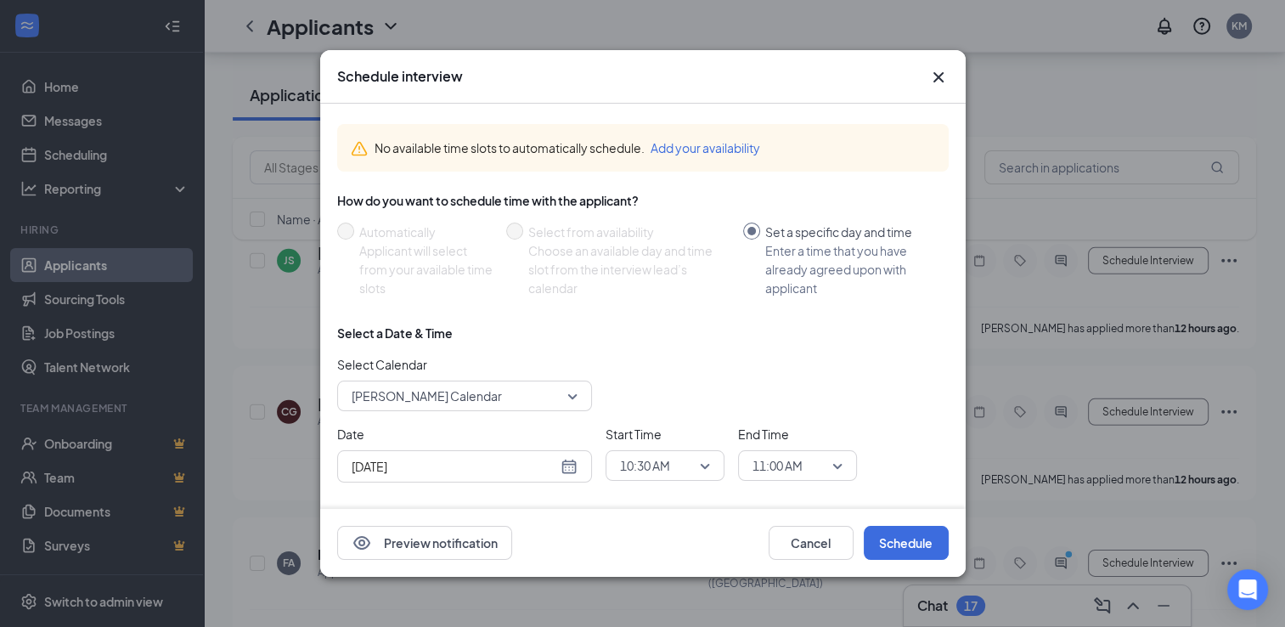
click at [938, 82] on icon "Cross" at bounding box center [938, 77] width 20 height 20
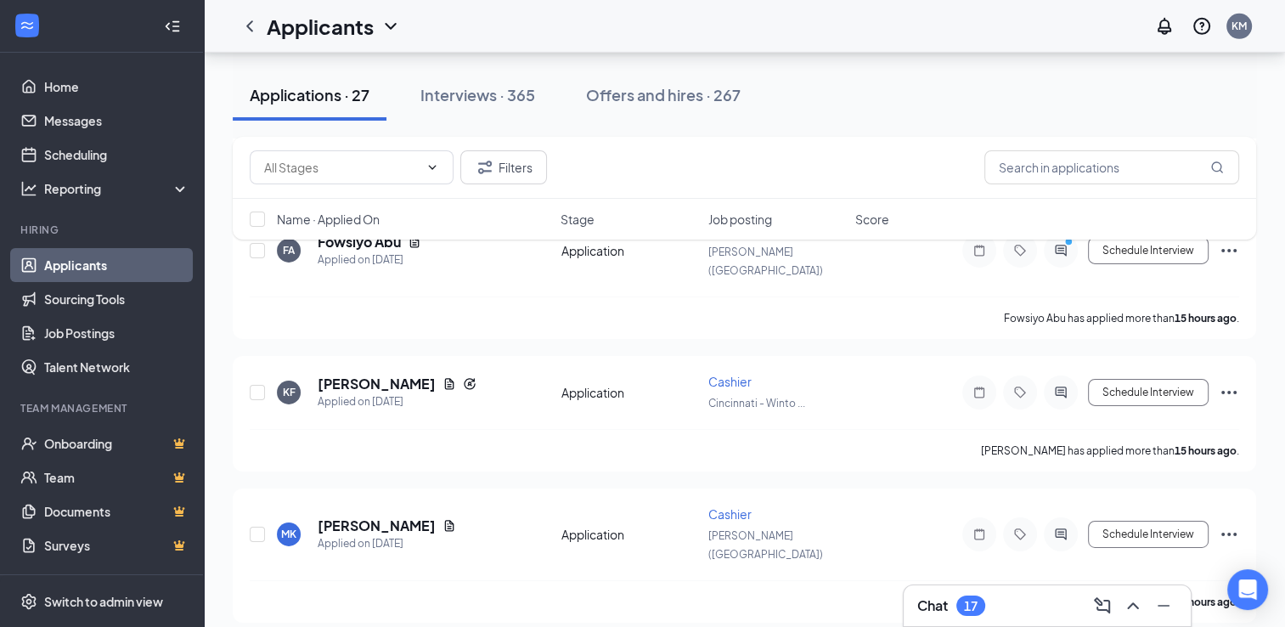
scroll to position [5488, 0]
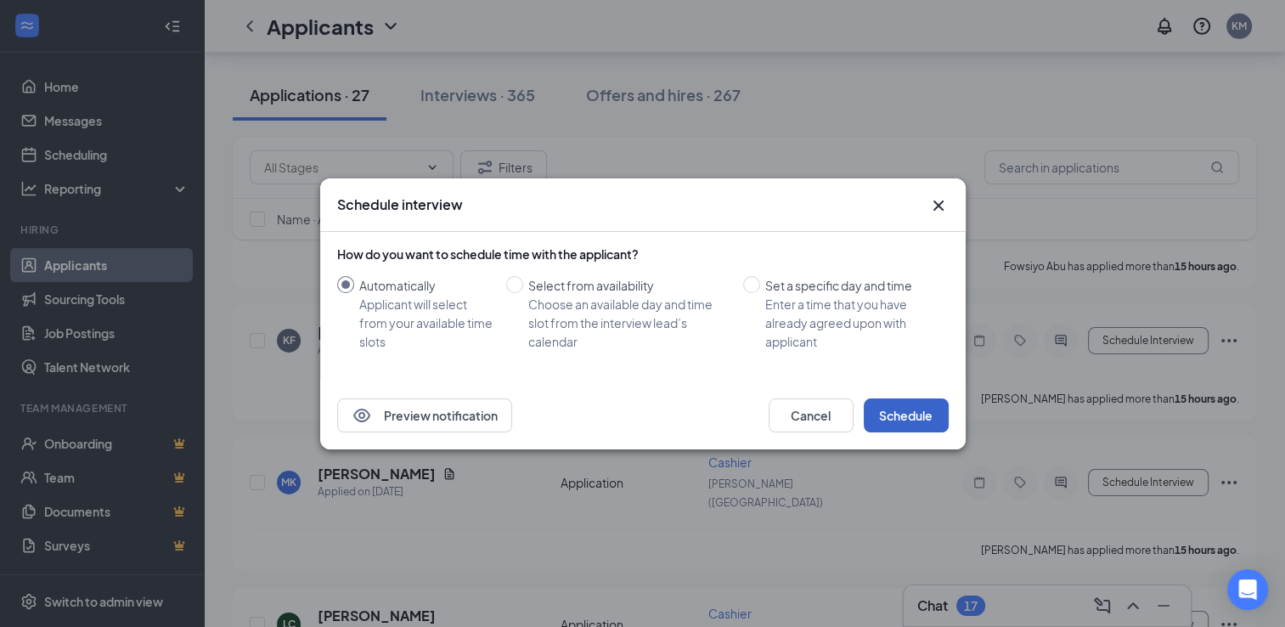
click at [890, 414] on button "Schedule" at bounding box center [906, 415] width 85 height 34
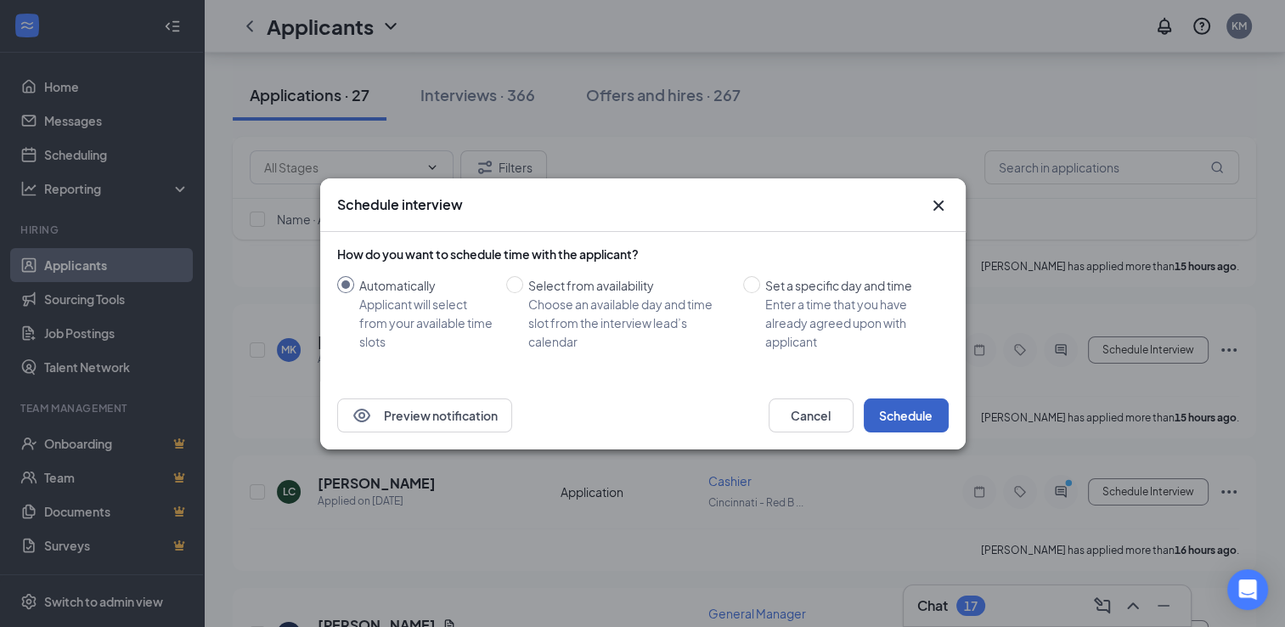
click at [903, 407] on button "Schedule" at bounding box center [906, 415] width 85 height 34
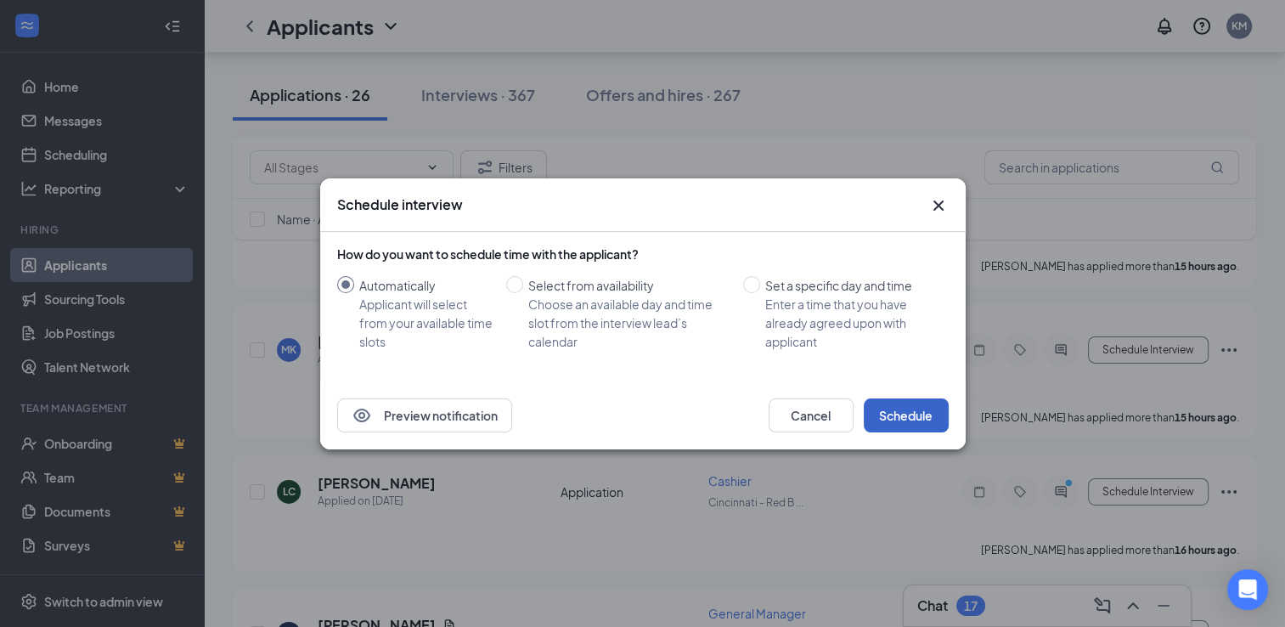
click at [870, 412] on button "Schedule" at bounding box center [906, 415] width 85 height 34
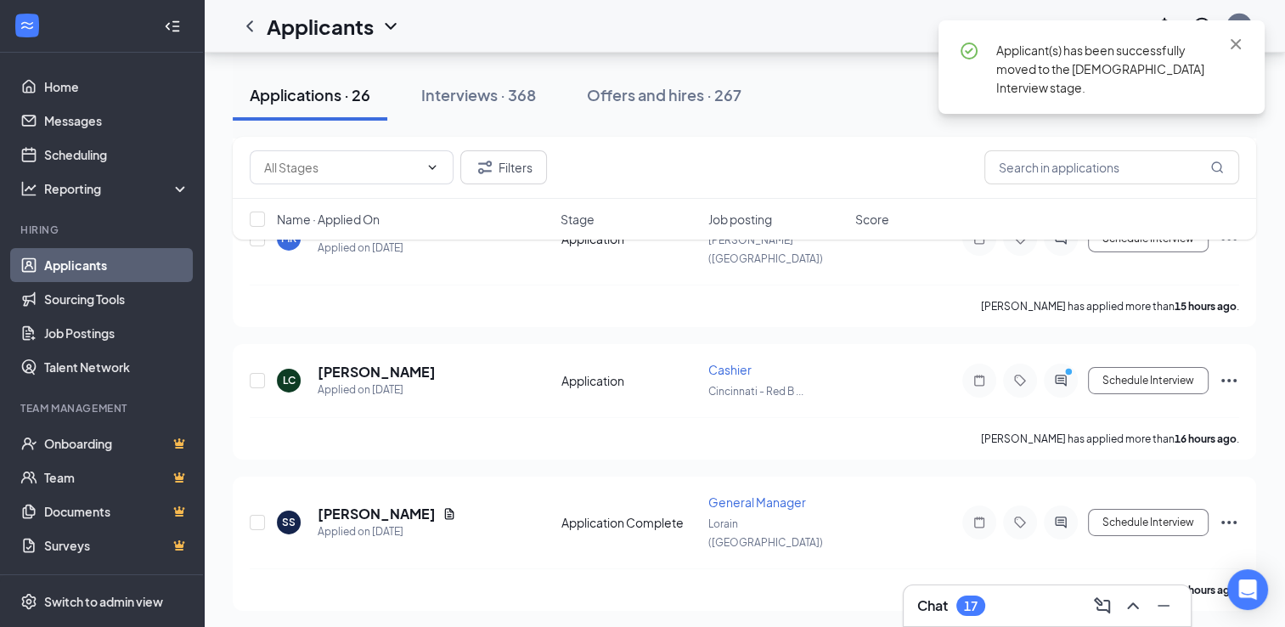
scroll to position [5624, 0]
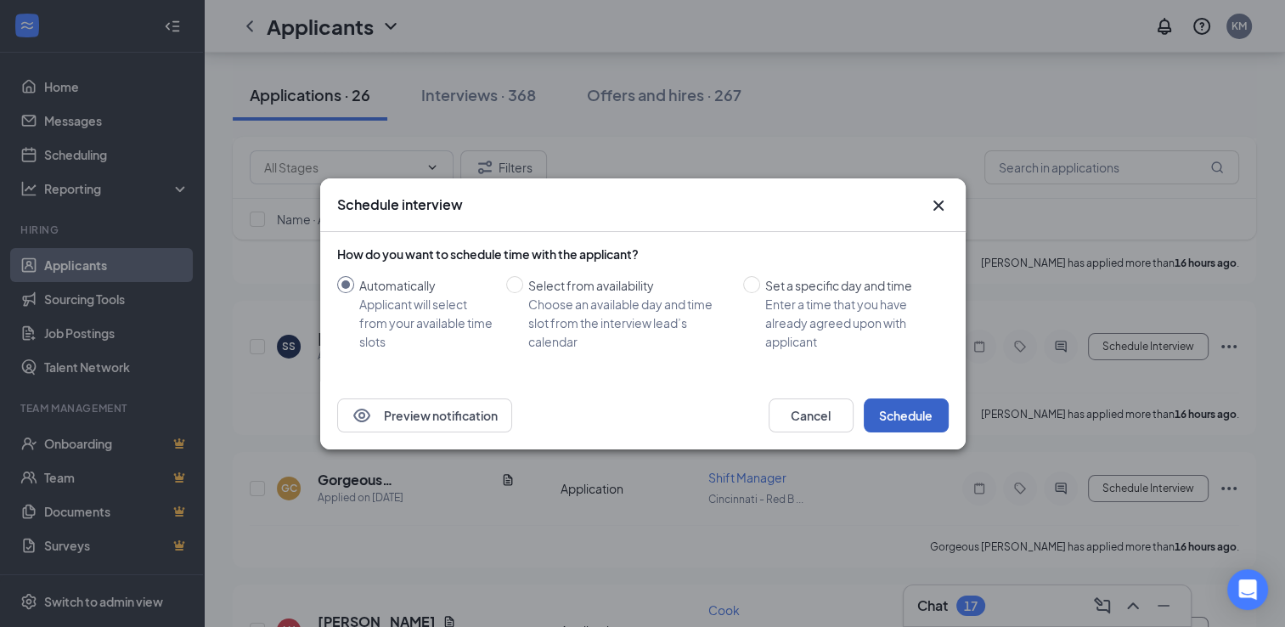
click at [934, 416] on button "Schedule" at bounding box center [906, 415] width 85 height 34
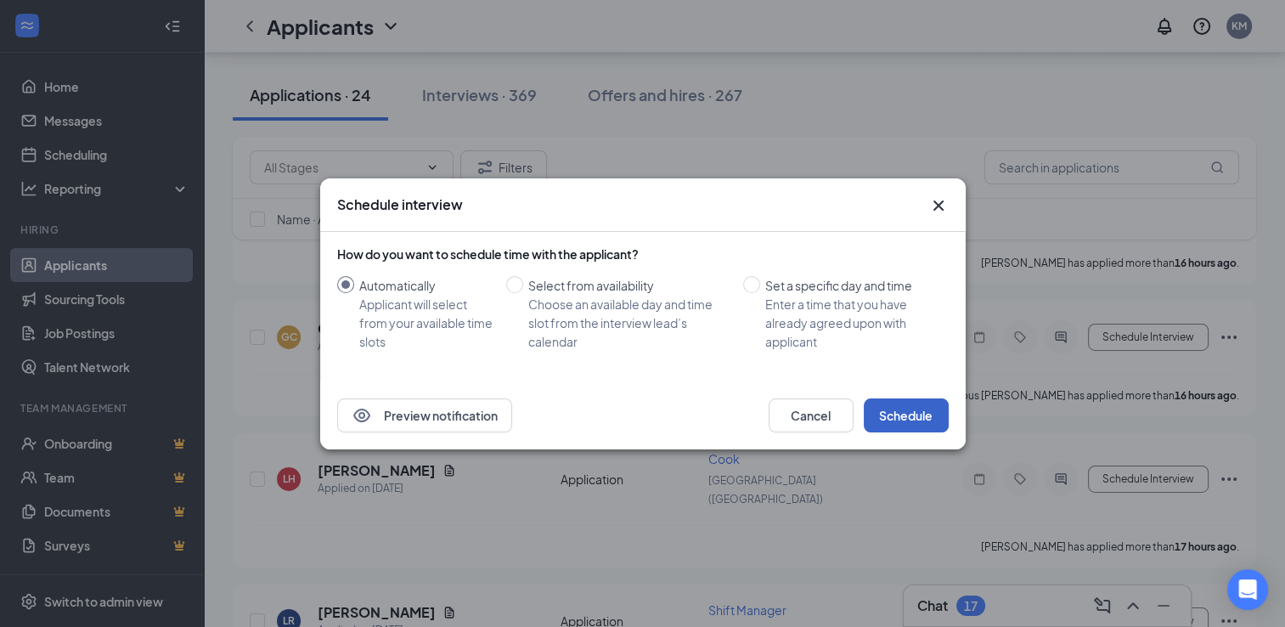
click at [894, 410] on button "Schedule" at bounding box center [906, 415] width 85 height 34
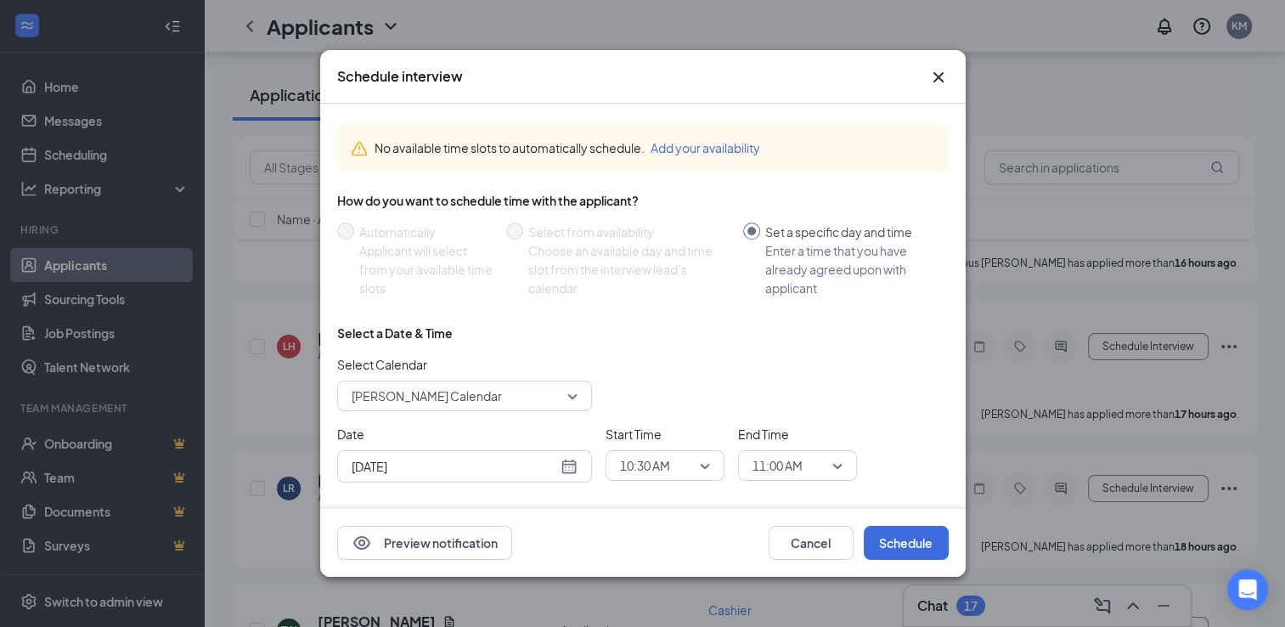
click at [941, 80] on icon "Cross" at bounding box center [938, 77] width 20 height 20
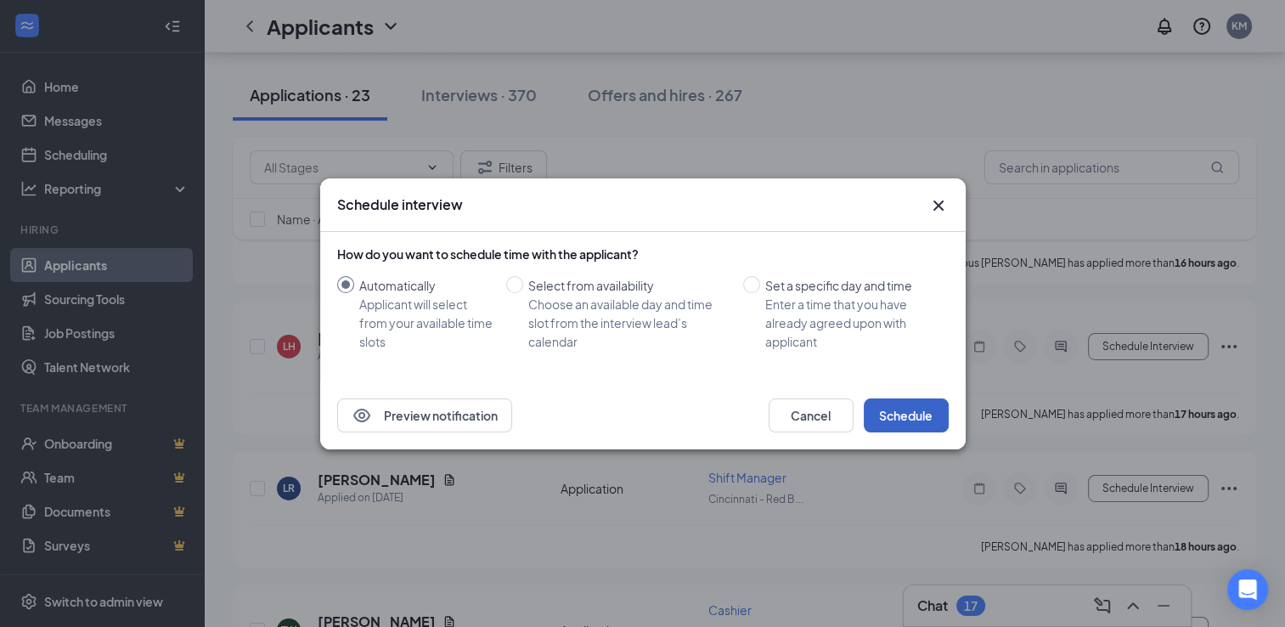
click at [928, 416] on button "Schedule" at bounding box center [906, 415] width 85 height 34
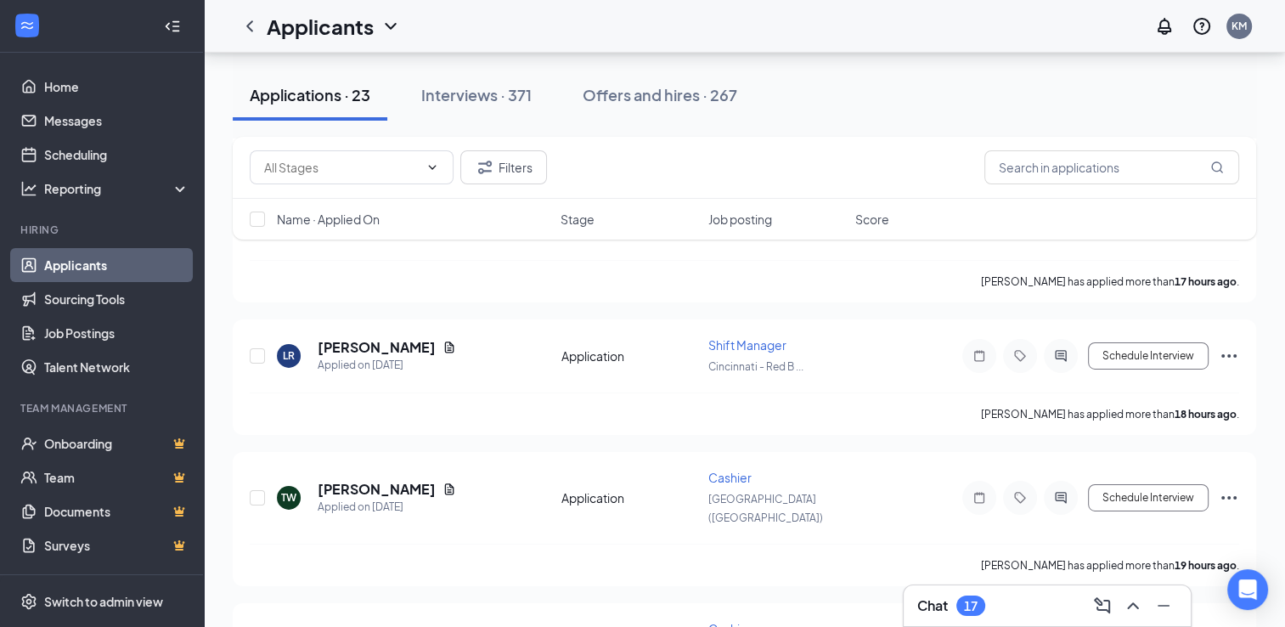
scroll to position [5474, 0]
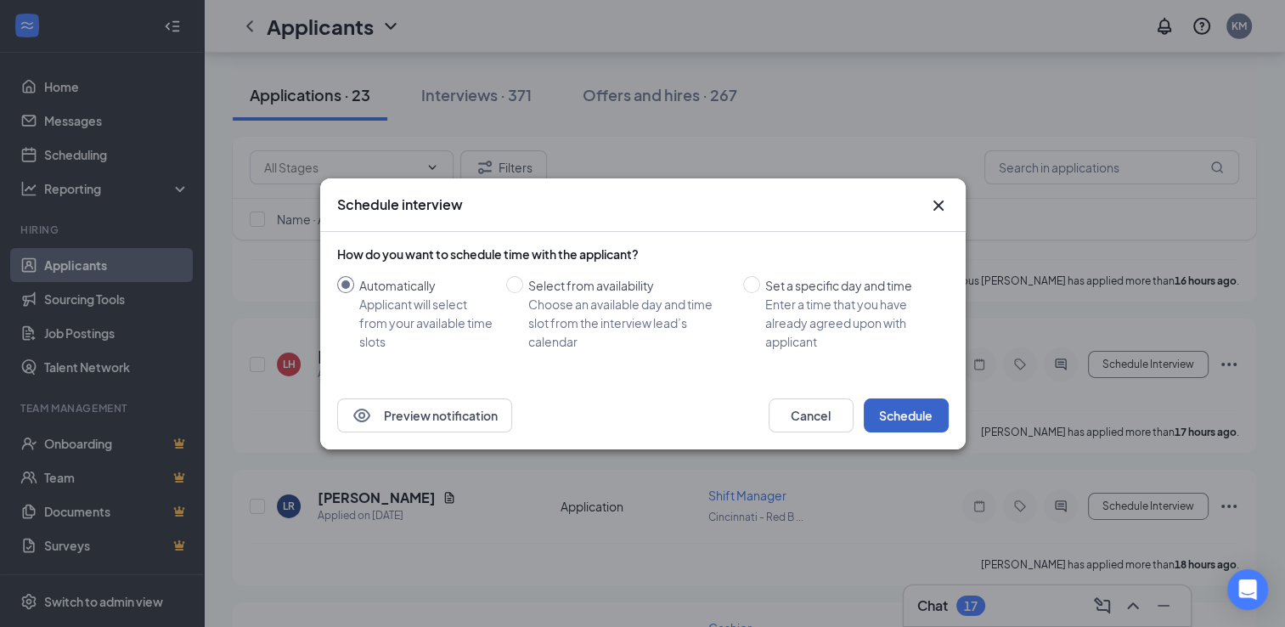
click at [924, 409] on button "Schedule" at bounding box center [906, 415] width 85 height 34
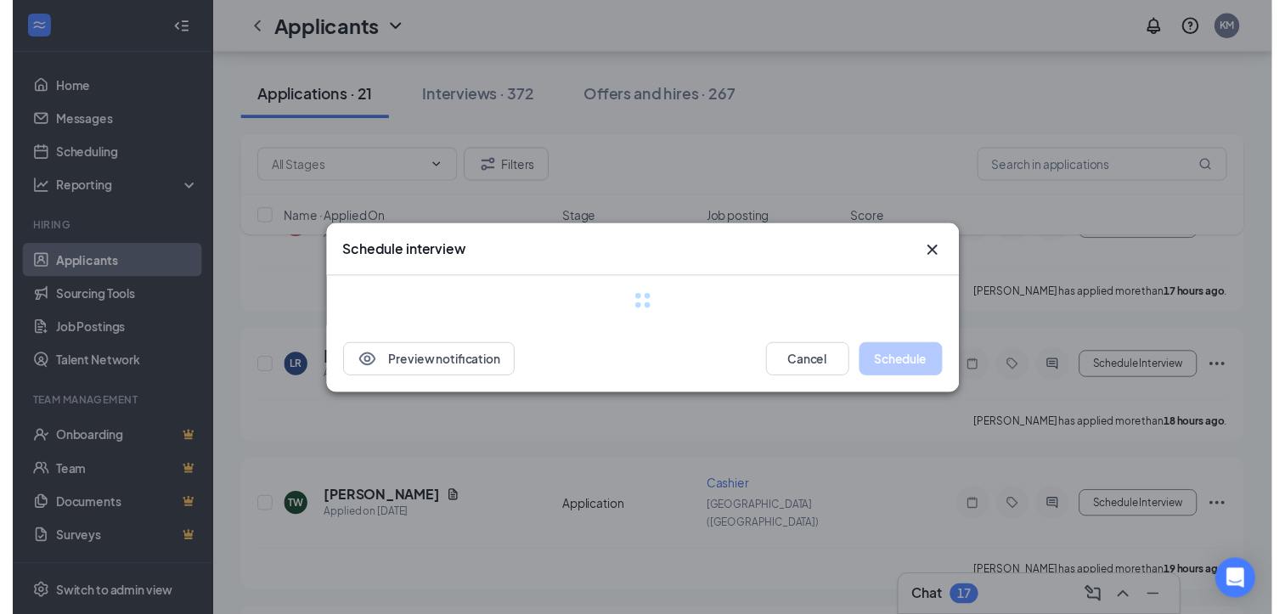
scroll to position [5208, 0]
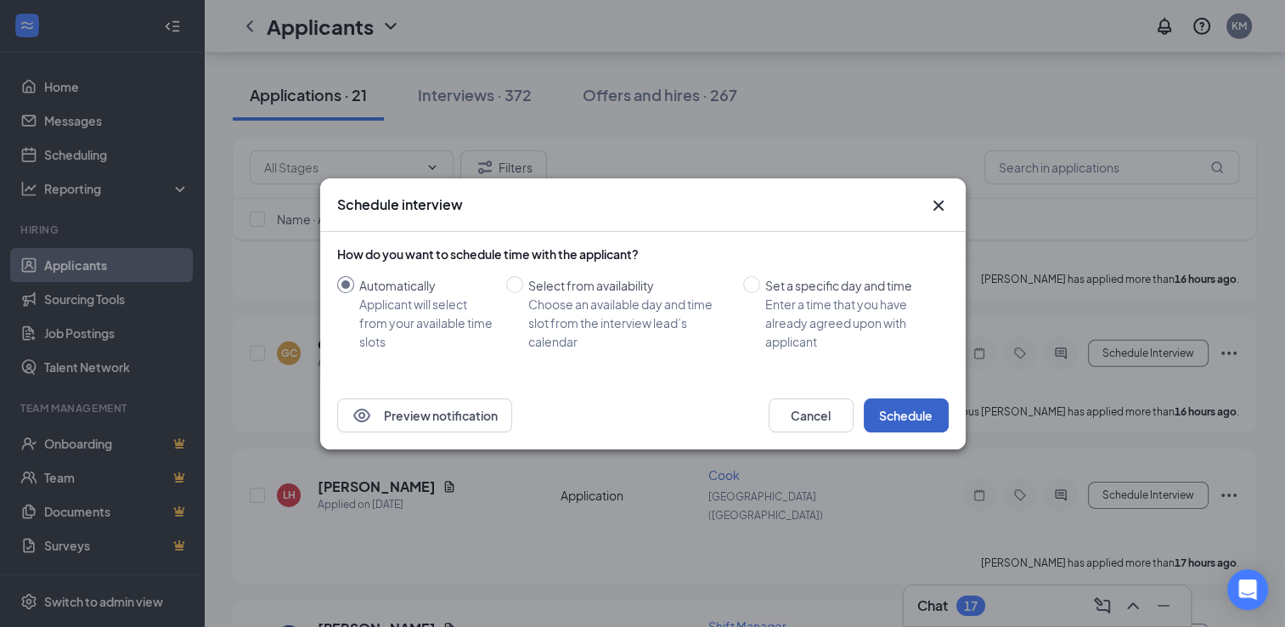
click at [932, 416] on button "Schedule" at bounding box center [906, 415] width 85 height 34
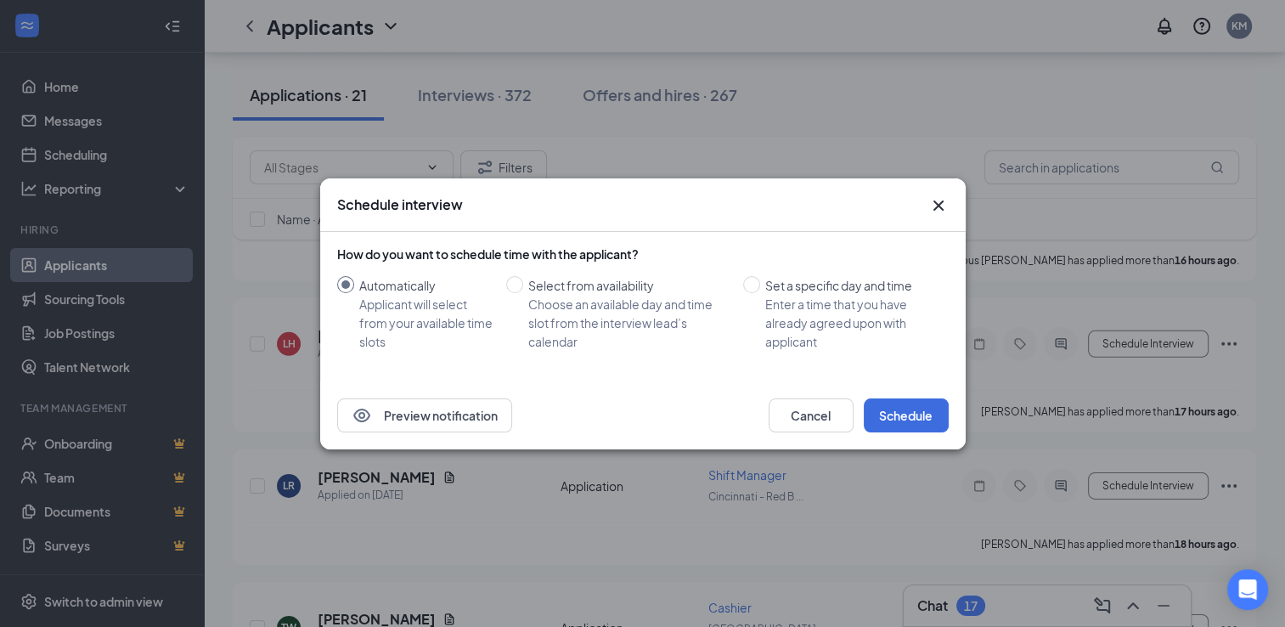
click at [945, 198] on icon "Cross" at bounding box center [938, 205] width 20 height 20
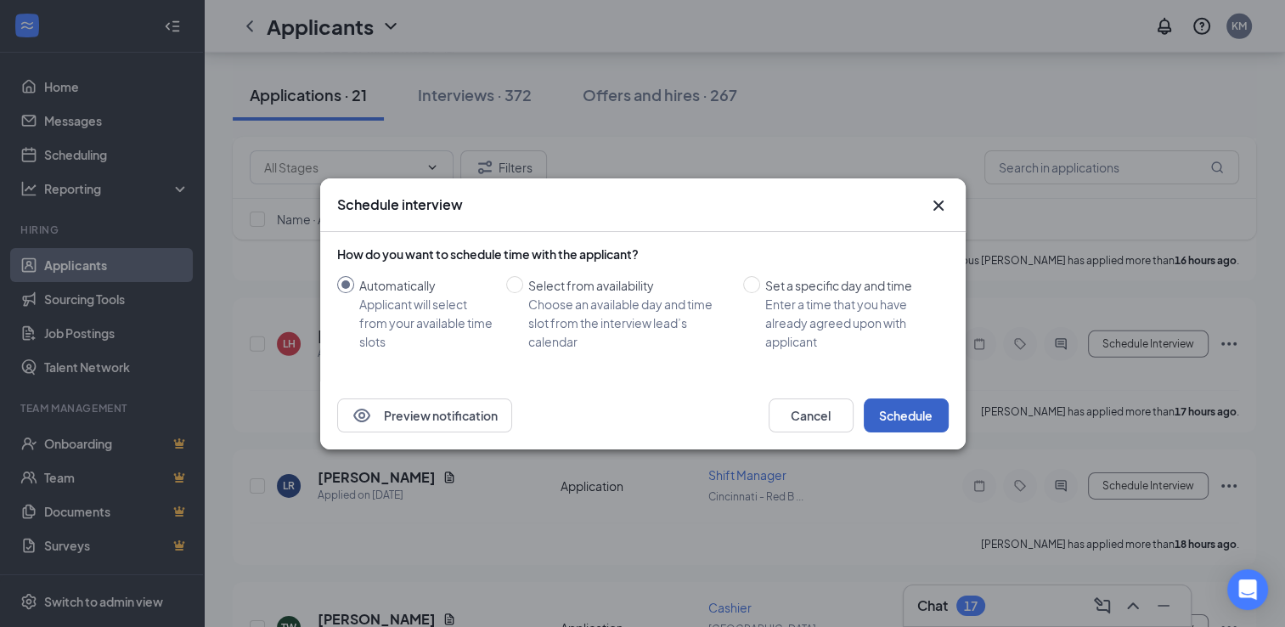
click at [890, 416] on button "Schedule" at bounding box center [906, 415] width 85 height 34
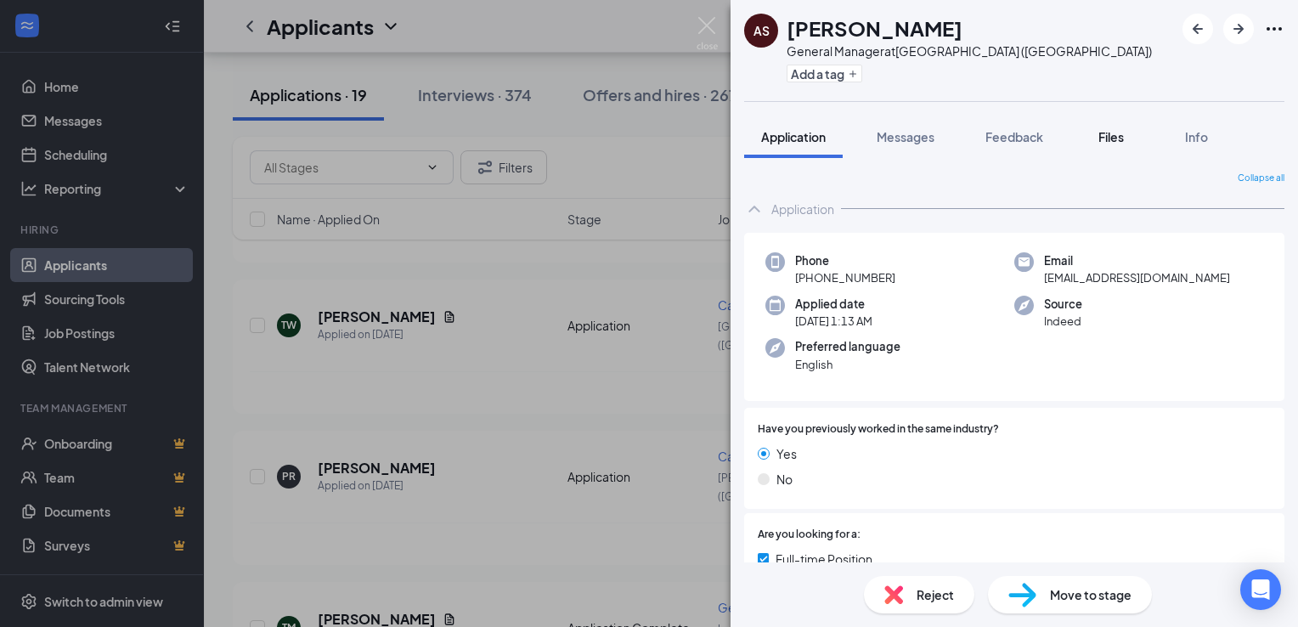
click at [1112, 148] on button "Files" at bounding box center [1111, 137] width 68 height 42
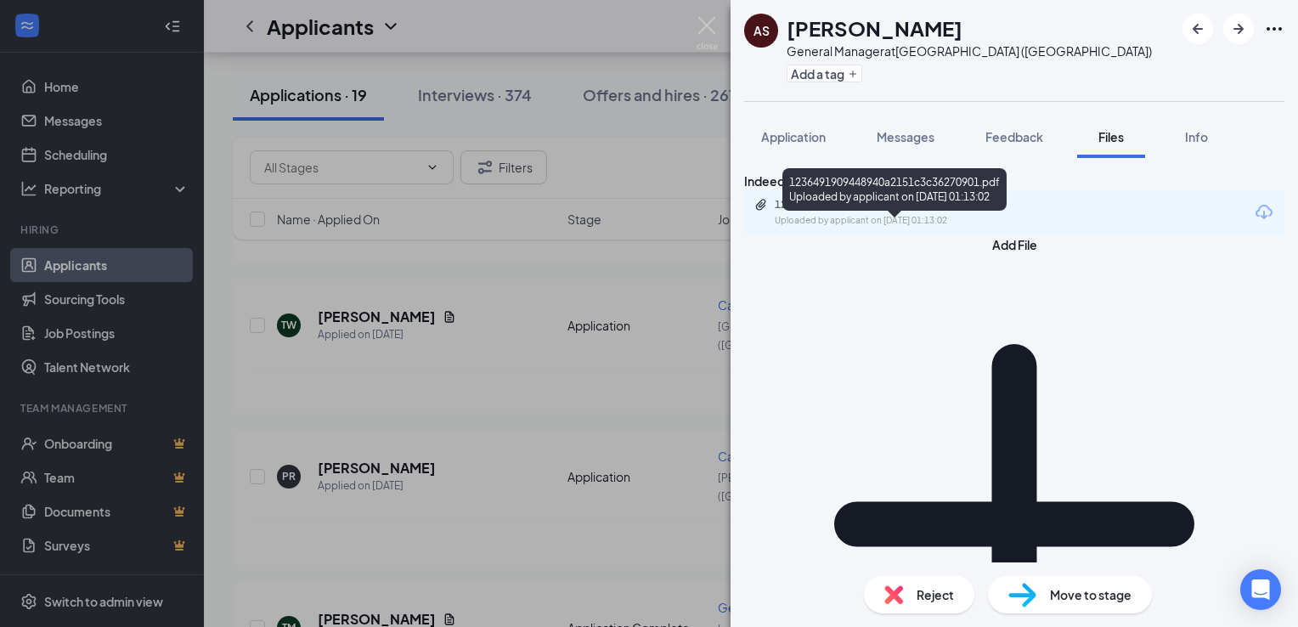
click at [939, 228] on div "1236491909448940a2151c3c36270901.pdf Uploaded by applicant on [DATE] 01:13:02" at bounding box center [891, 213] width 275 height 30
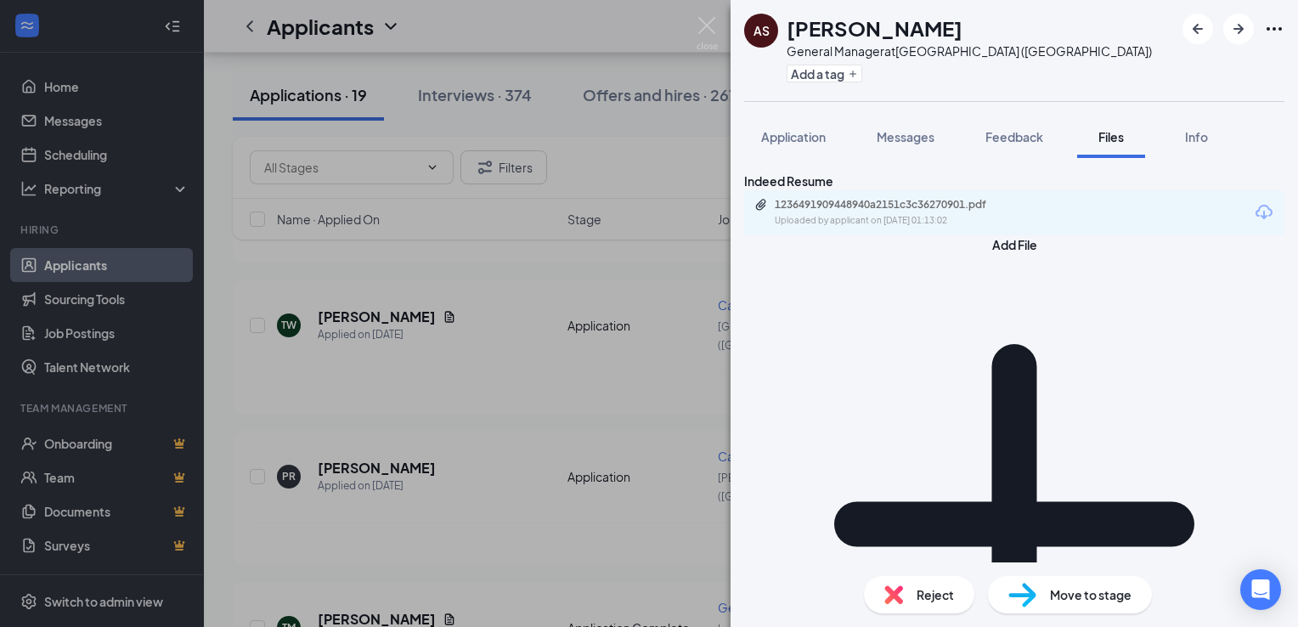
click at [910, 584] on div "Reject" at bounding box center [919, 594] width 110 height 37
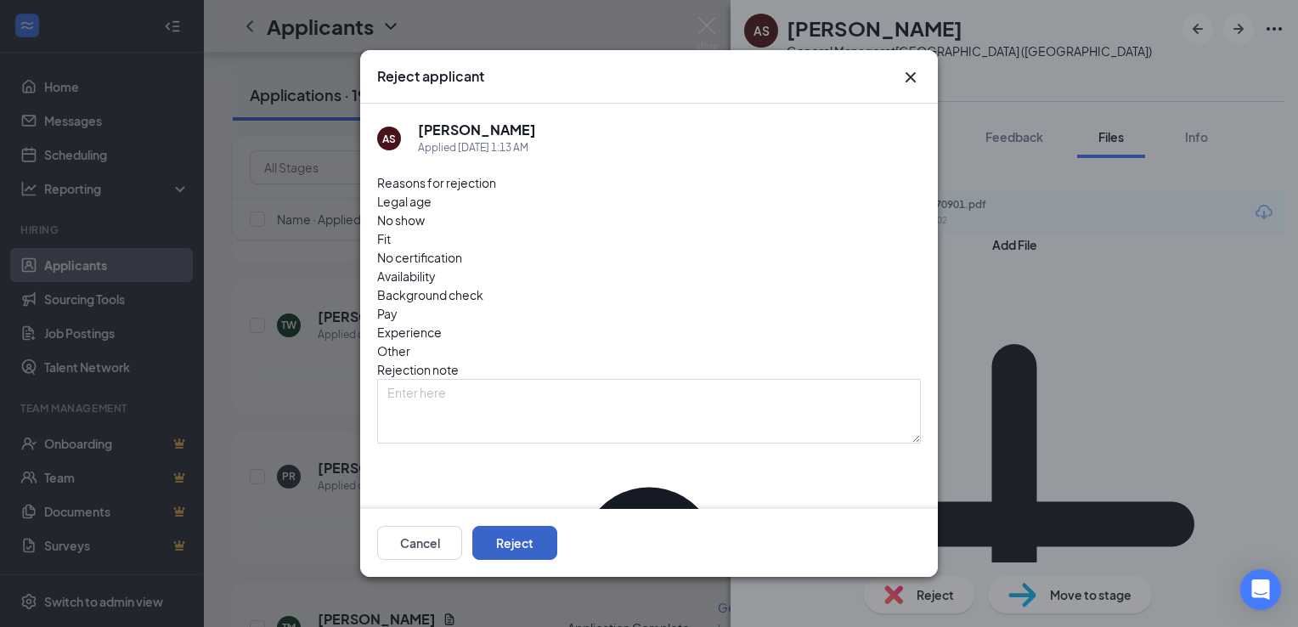
click at [557, 549] on button "Reject" at bounding box center [514, 543] width 85 height 34
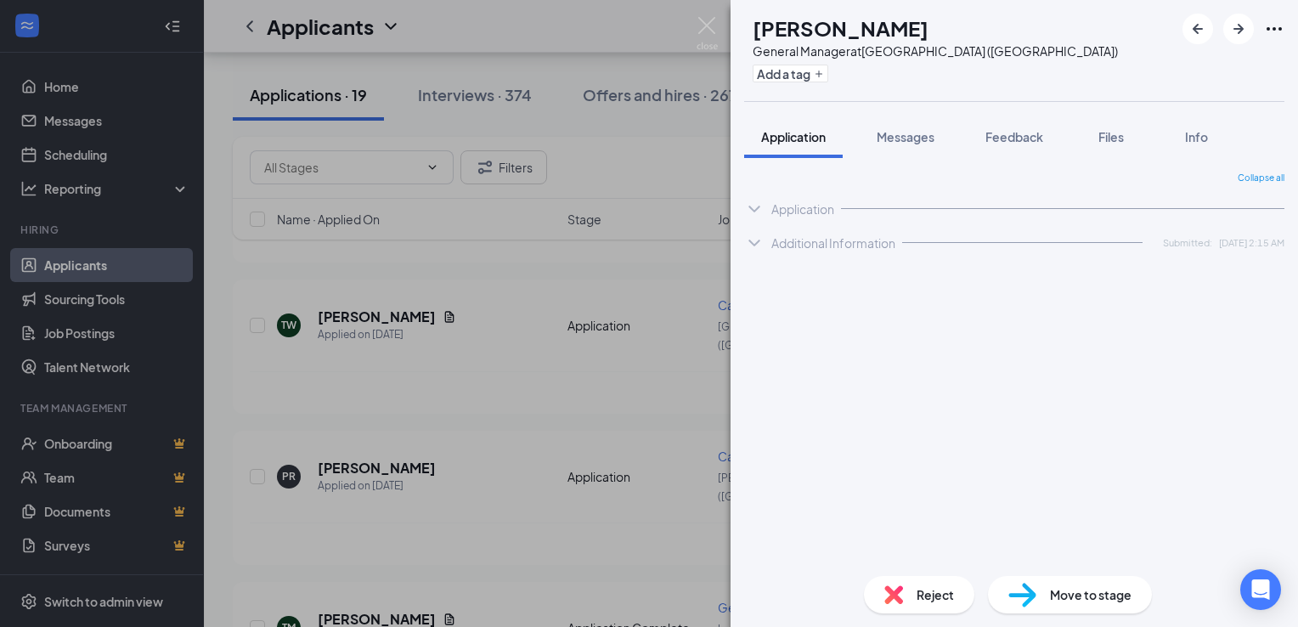
click at [560, 498] on div "AS [PERSON_NAME] General Manager at [GEOGRAPHIC_DATA] ([GEOGRAPHIC_DATA]) Add a…" at bounding box center [649, 313] width 1298 height 627
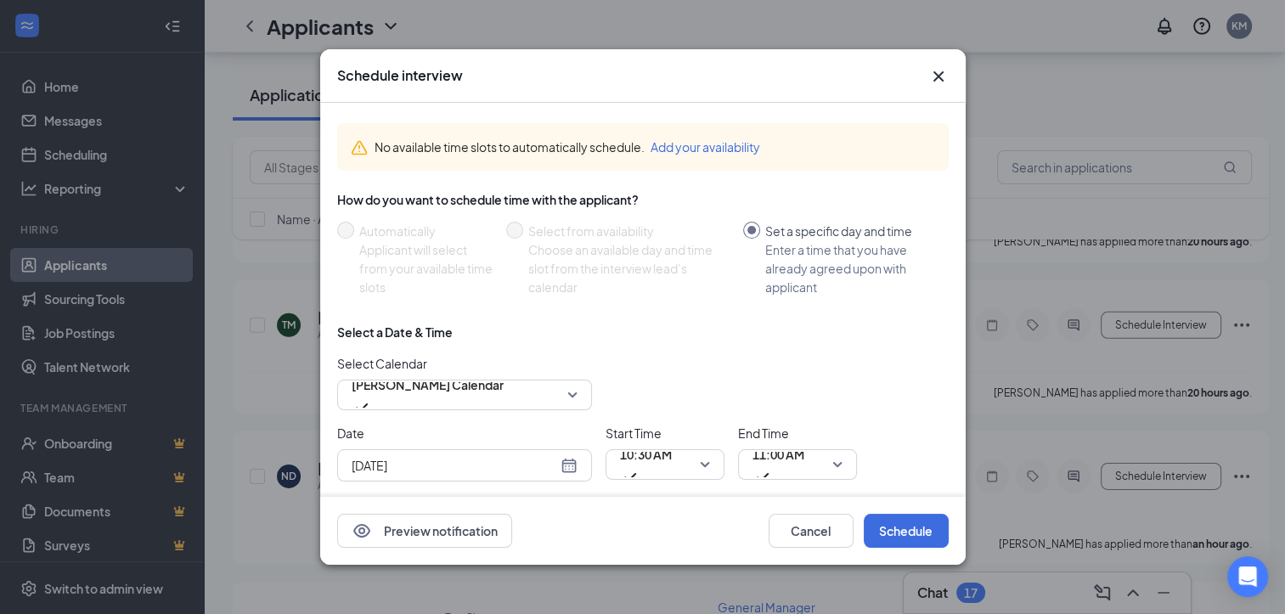
click at [938, 73] on icon "Cross" at bounding box center [938, 76] width 20 height 20
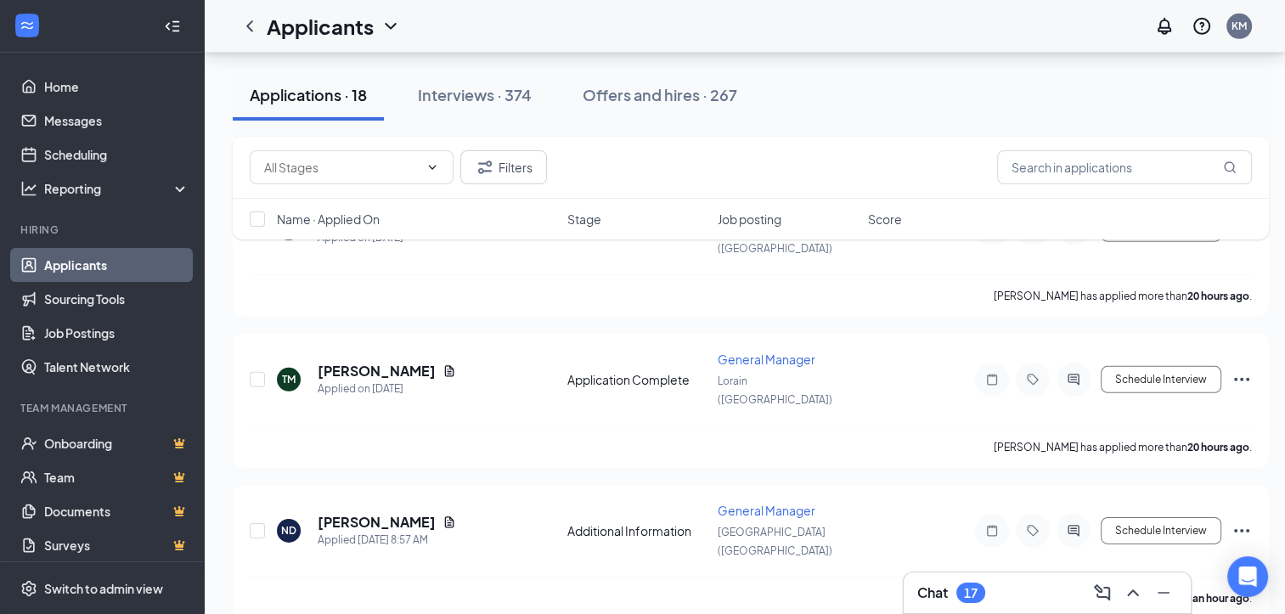
scroll to position [5150, 0]
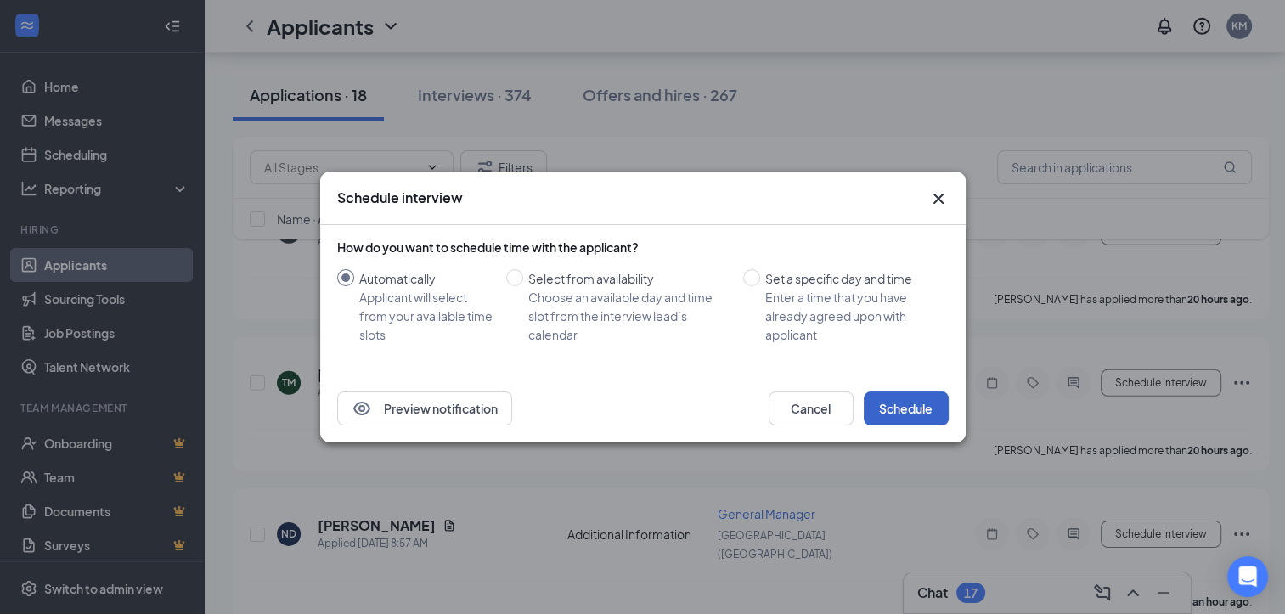
click at [919, 423] on button "Schedule" at bounding box center [906, 409] width 85 height 34
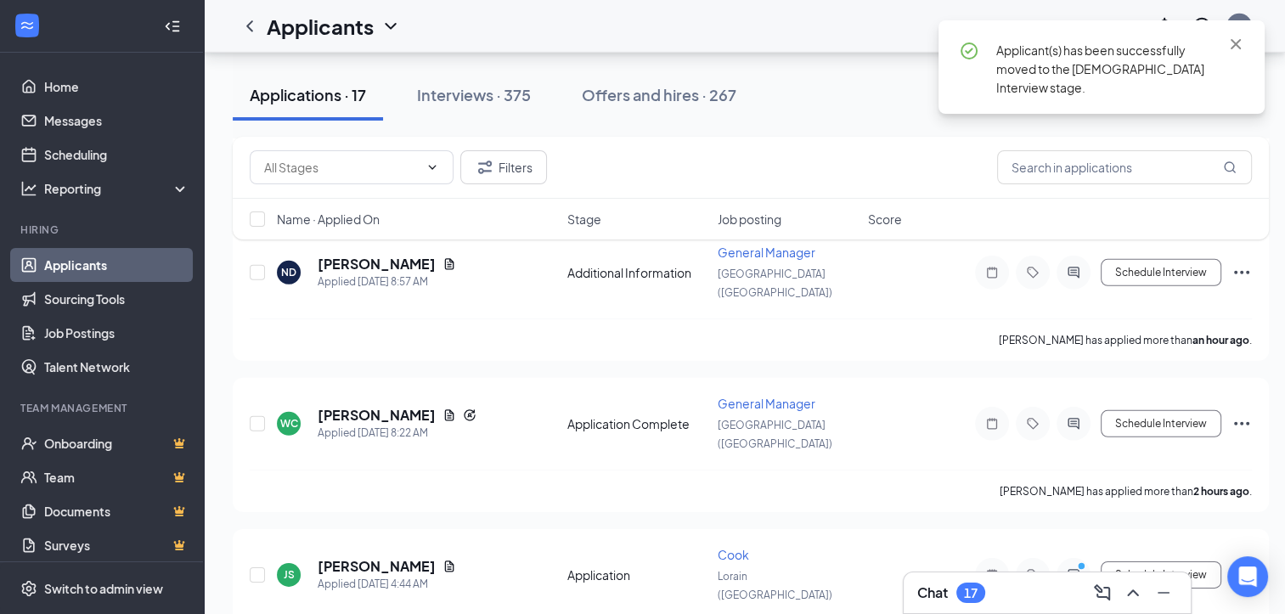
scroll to position [5103, 0]
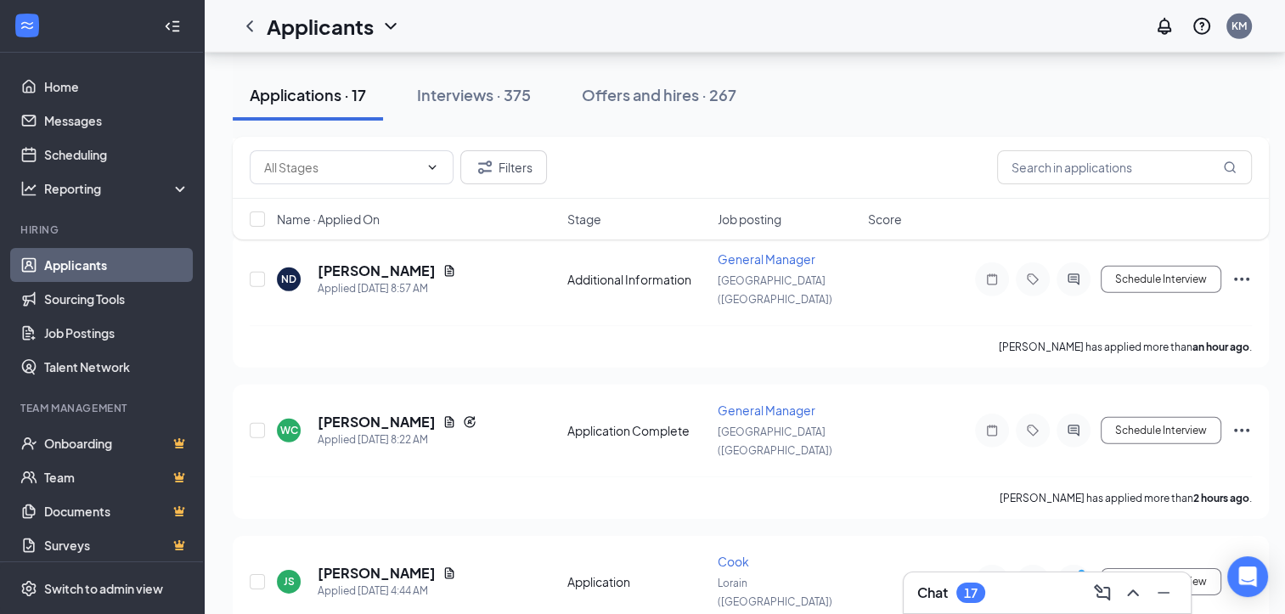
type input "[DATE]"
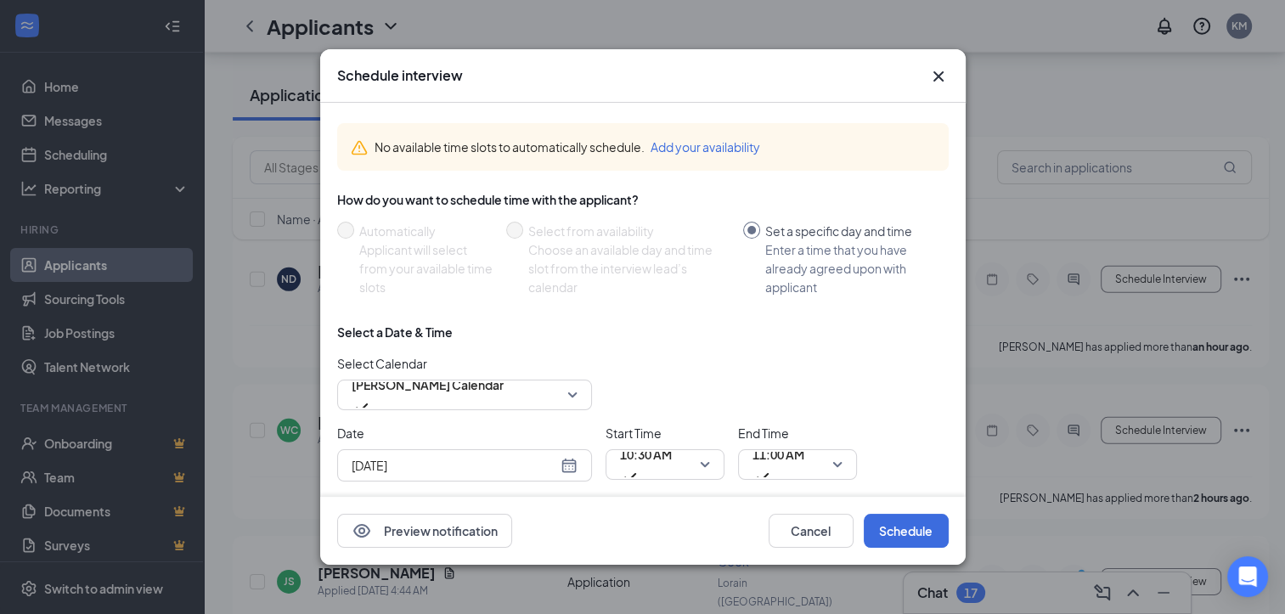
click at [948, 67] on icon "Cross" at bounding box center [938, 76] width 20 height 20
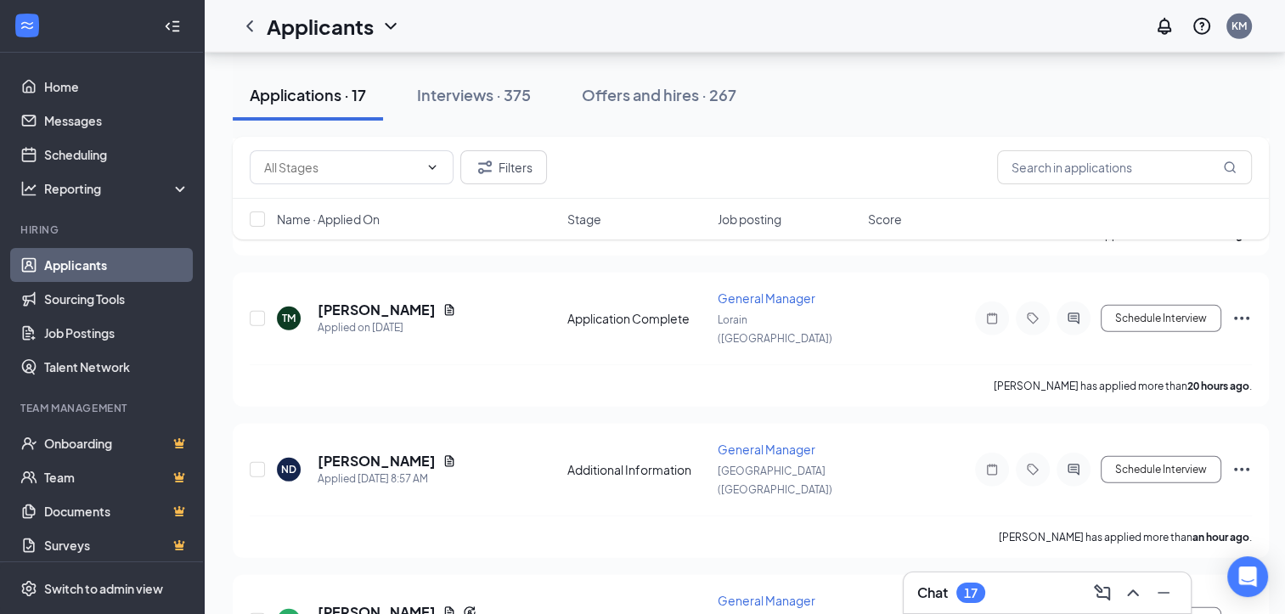
scroll to position [4911, 0]
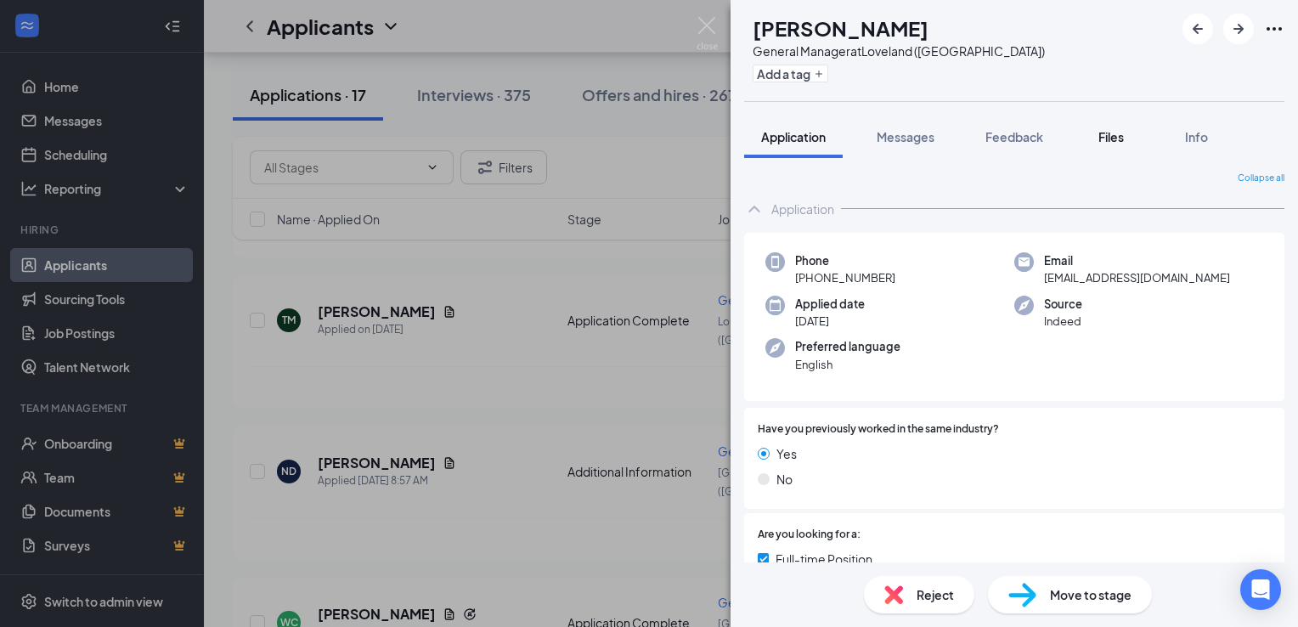
click at [1128, 134] on div "Files" at bounding box center [1111, 136] width 34 height 17
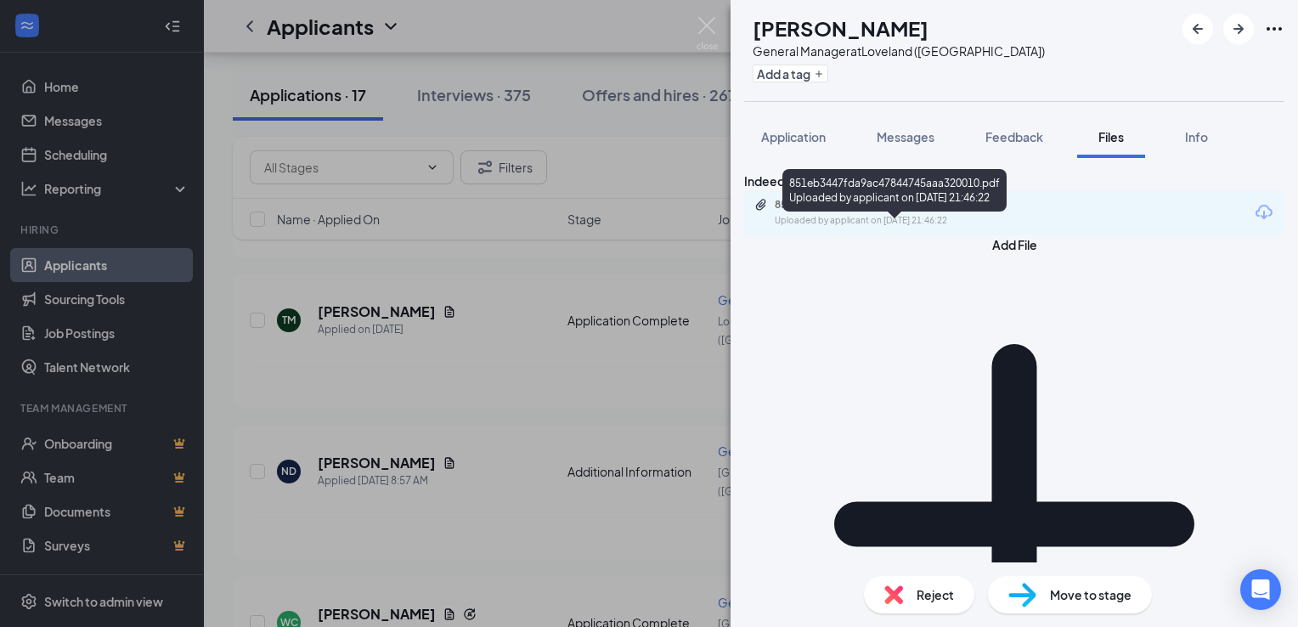
click at [910, 228] on div "Uploaded by applicant on [DATE] 21:46:22" at bounding box center [902, 221] width 255 height 14
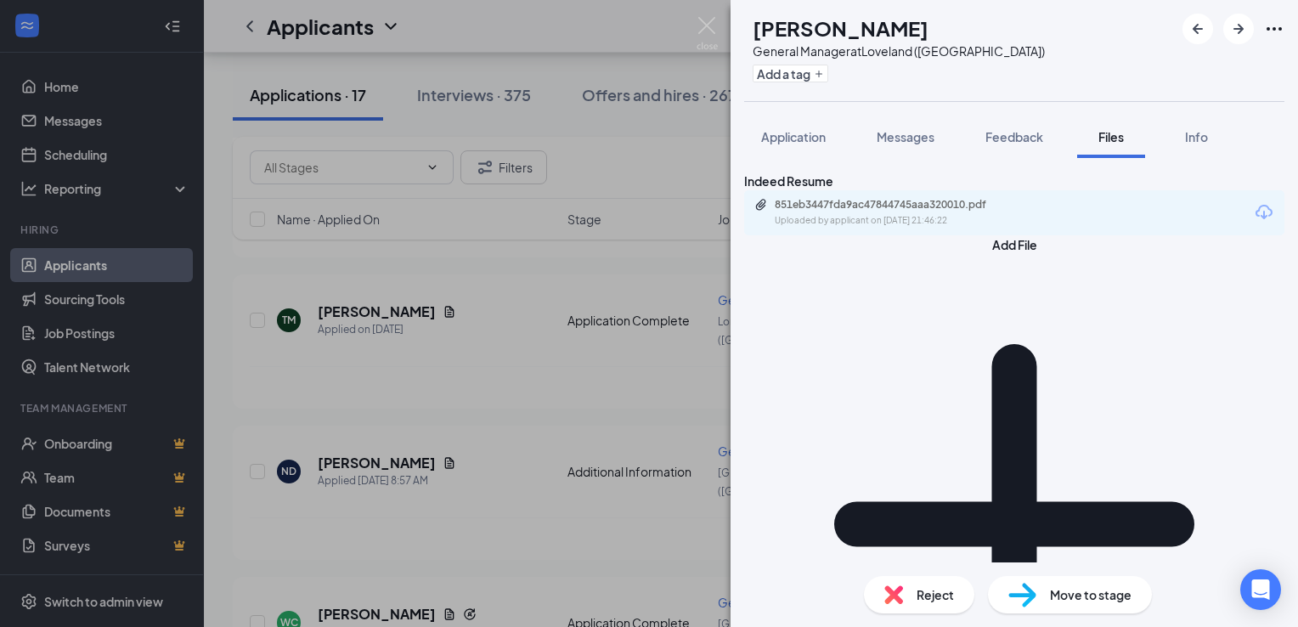
click at [555, 313] on div "JS [PERSON_NAME] General Manager at [GEOGRAPHIC_DATA] ([GEOGRAPHIC_DATA]) Add a…" at bounding box center [649, 313] width 1298 height 627
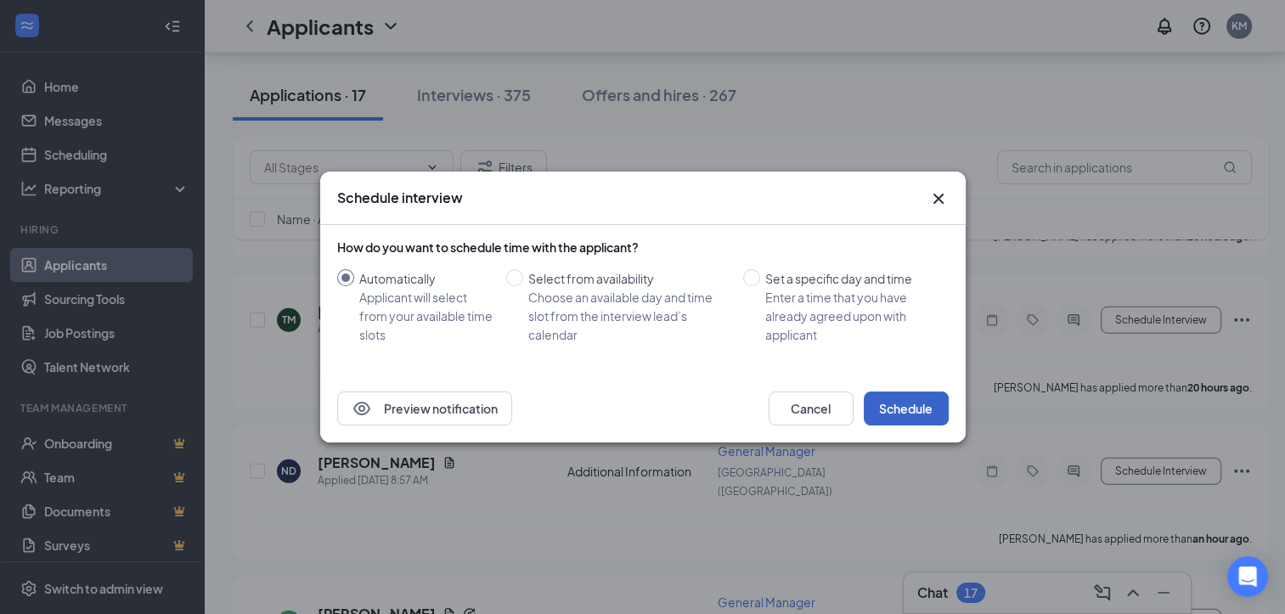
click at [907, 400] on button "Schedule" at bounding box center [906, 409] width 85 height 34
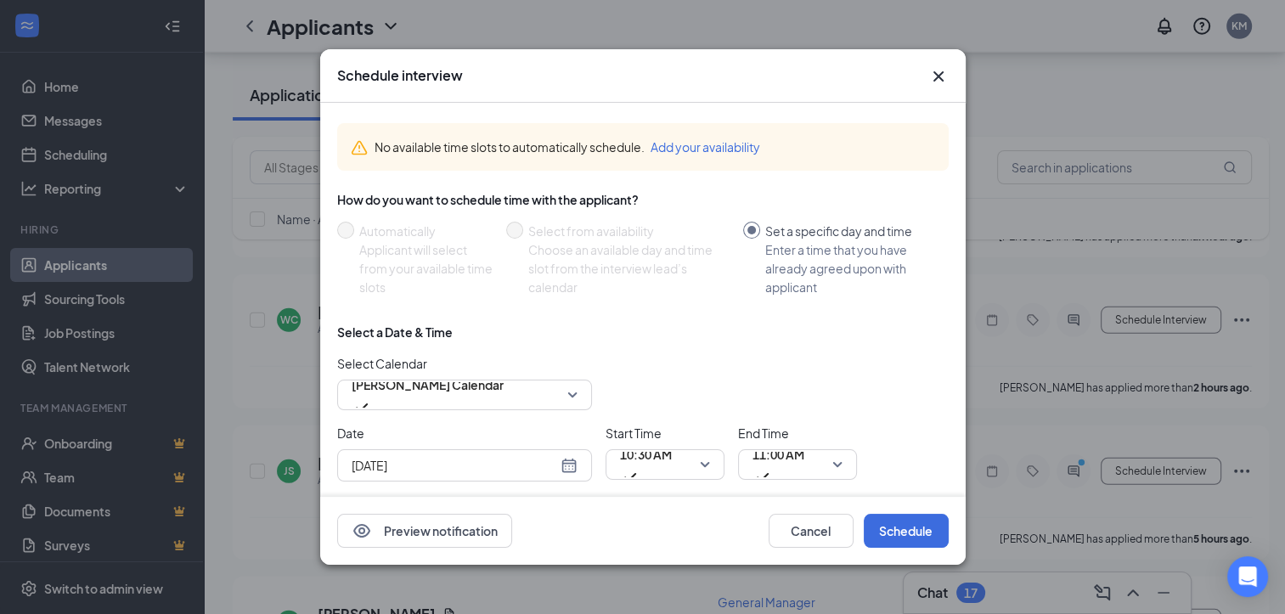
click at [938, 66] on icon "Cross" at bounding box center [938, 76] width 20 height 20
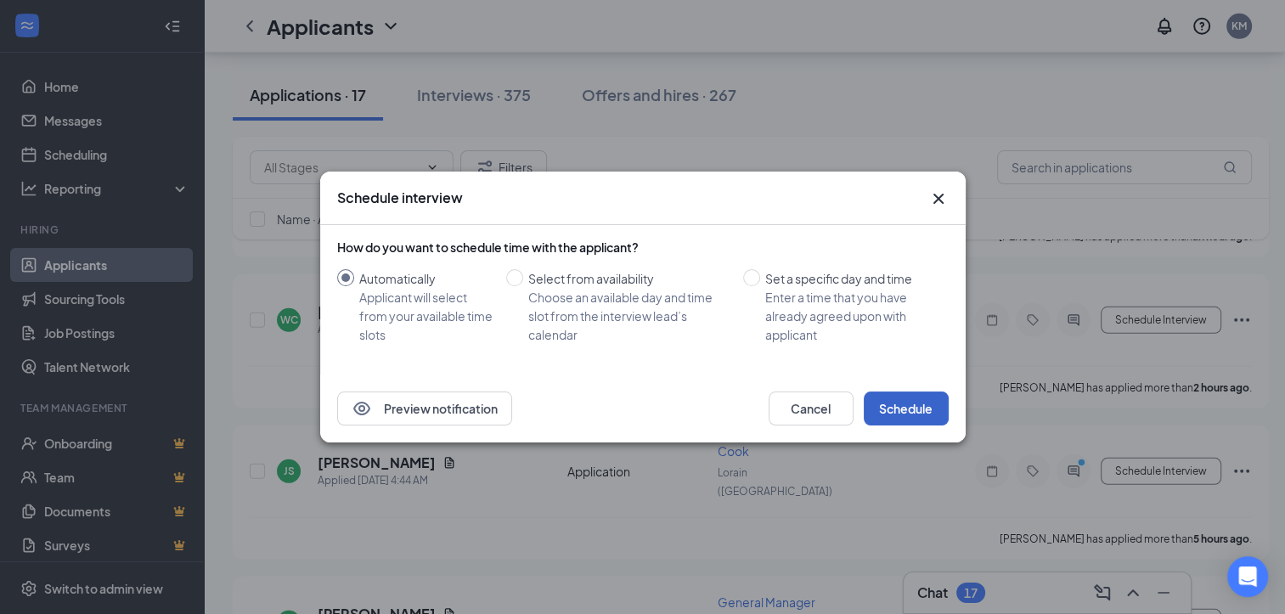
click at [925, 411] on button "Schedule" at bounding box center [906, 409] width 85 height 34
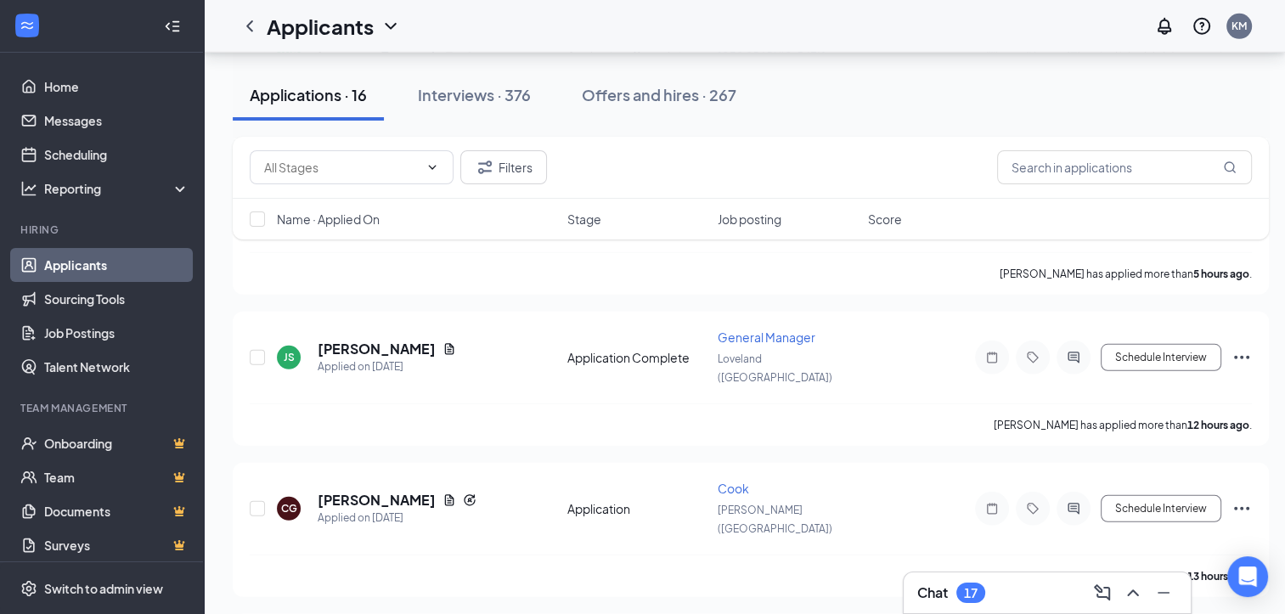
scroll to position [4958, 0]
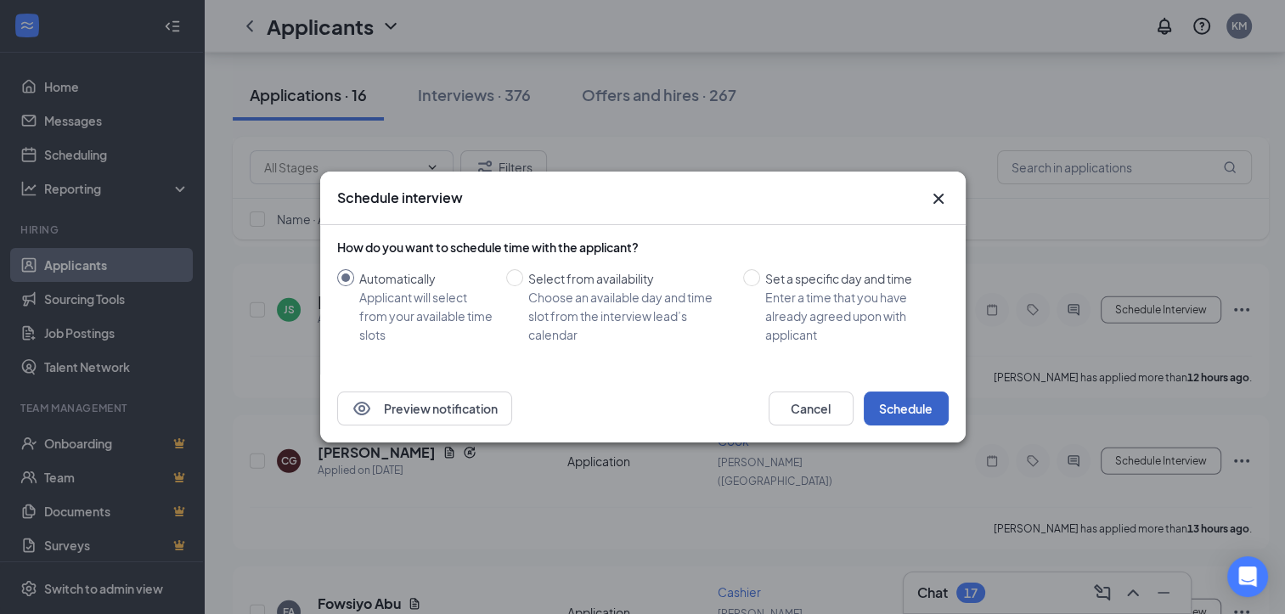
click at [914, 407] on button "Schedule" at bounding box center [906, 409] width 85 height 34
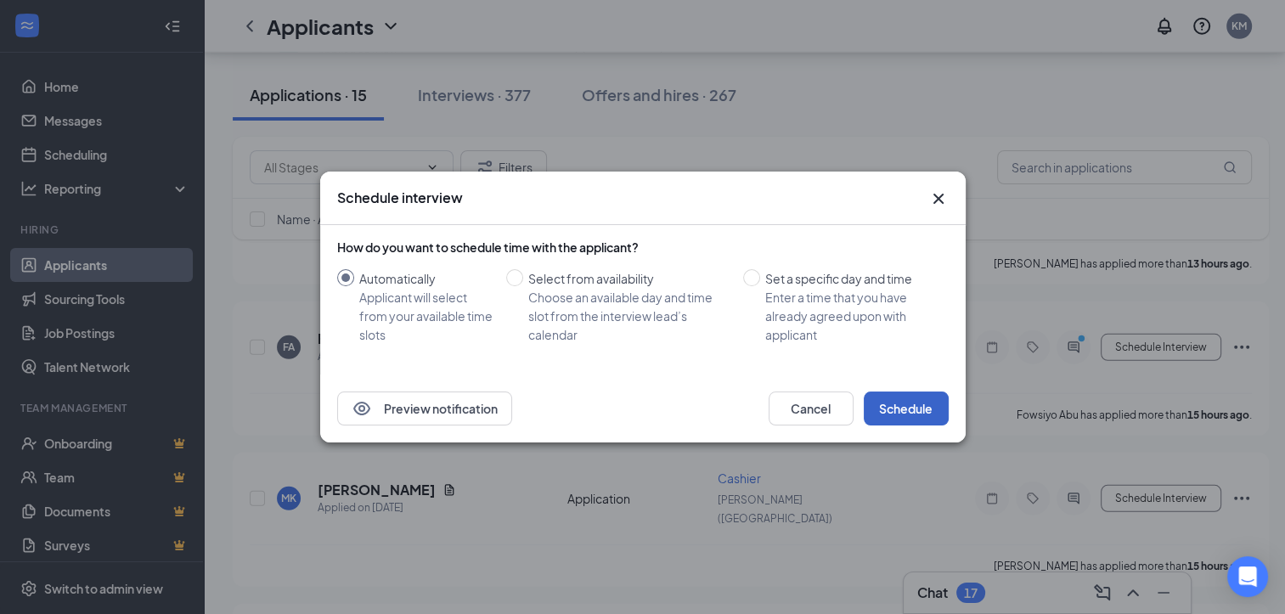
click at [942, 409] on button "Schedule" at bounding box center [906, 409] width 85 height 34
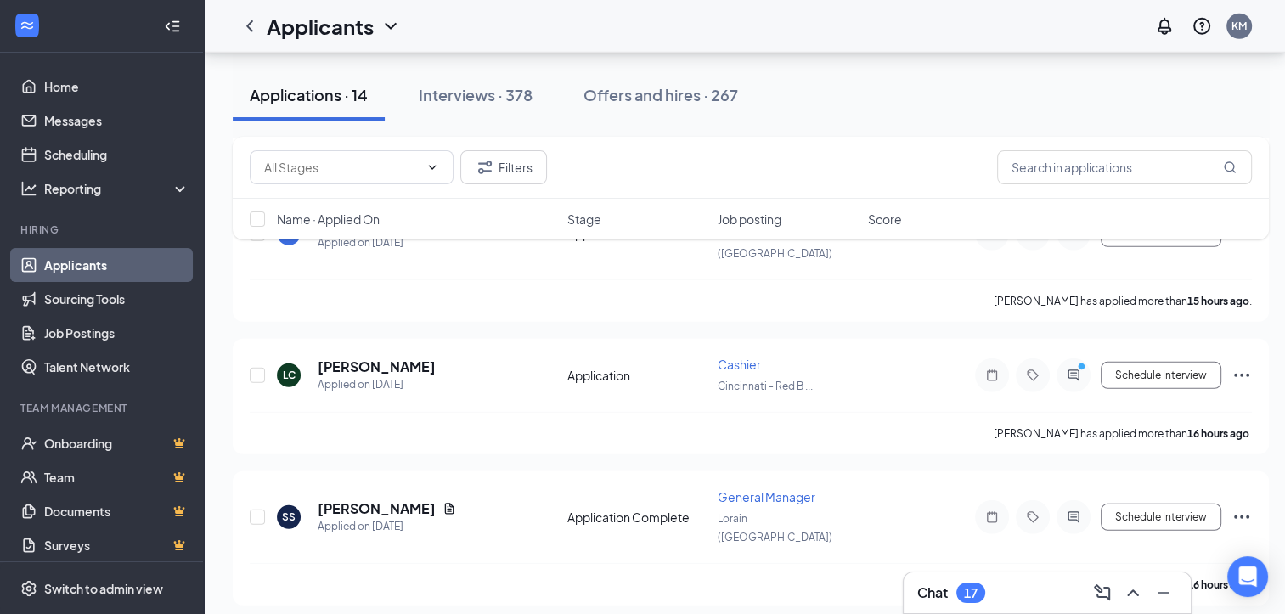
scroll to position [4828, 0]
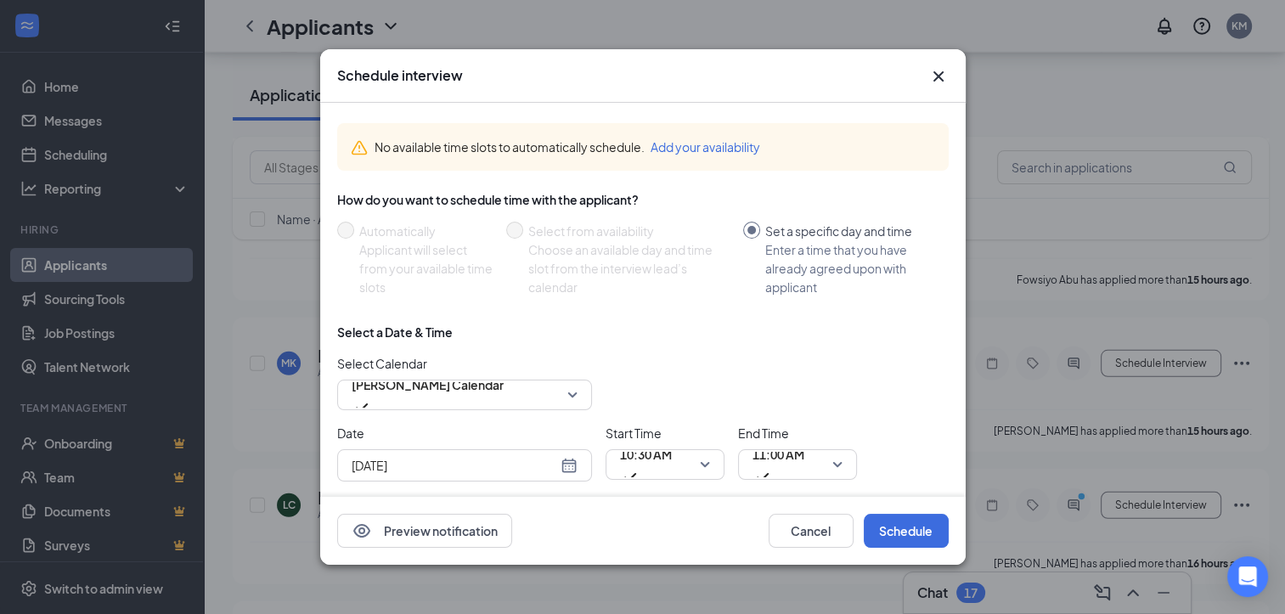
click at [937, 66] on icon "Cross" at bounding box center [938, 76] width 20 height 20
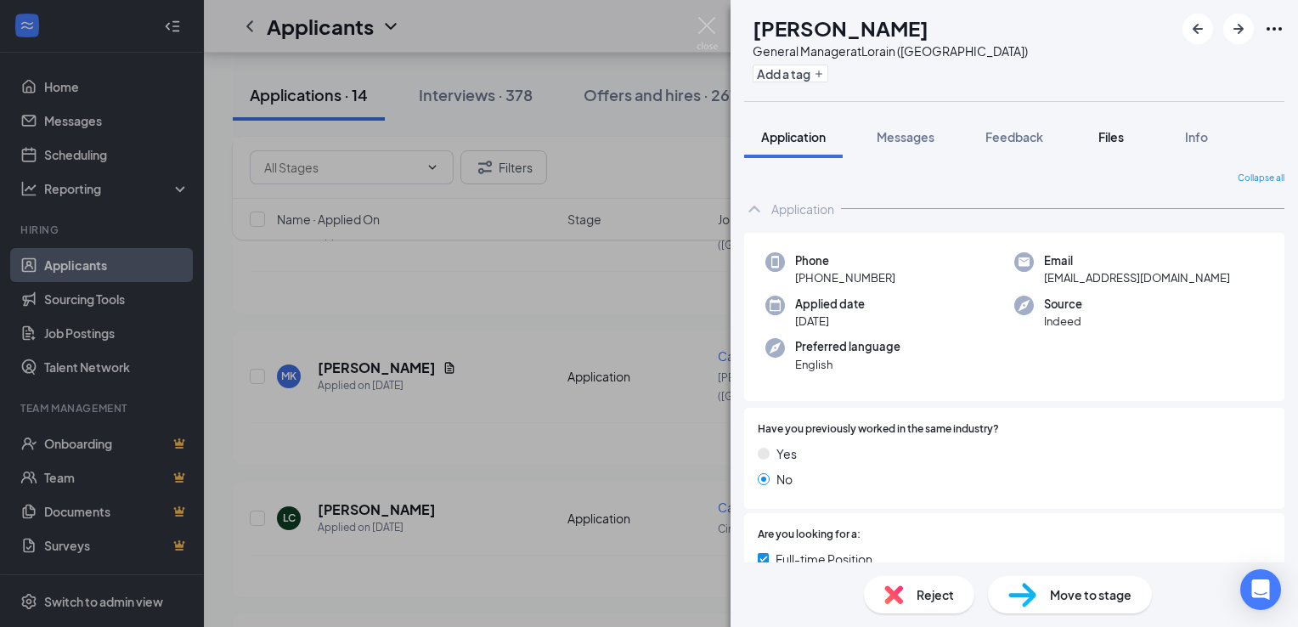
click at [1111, 137] on span "Files" at bounding box center [1110, 136] width 25 height 15
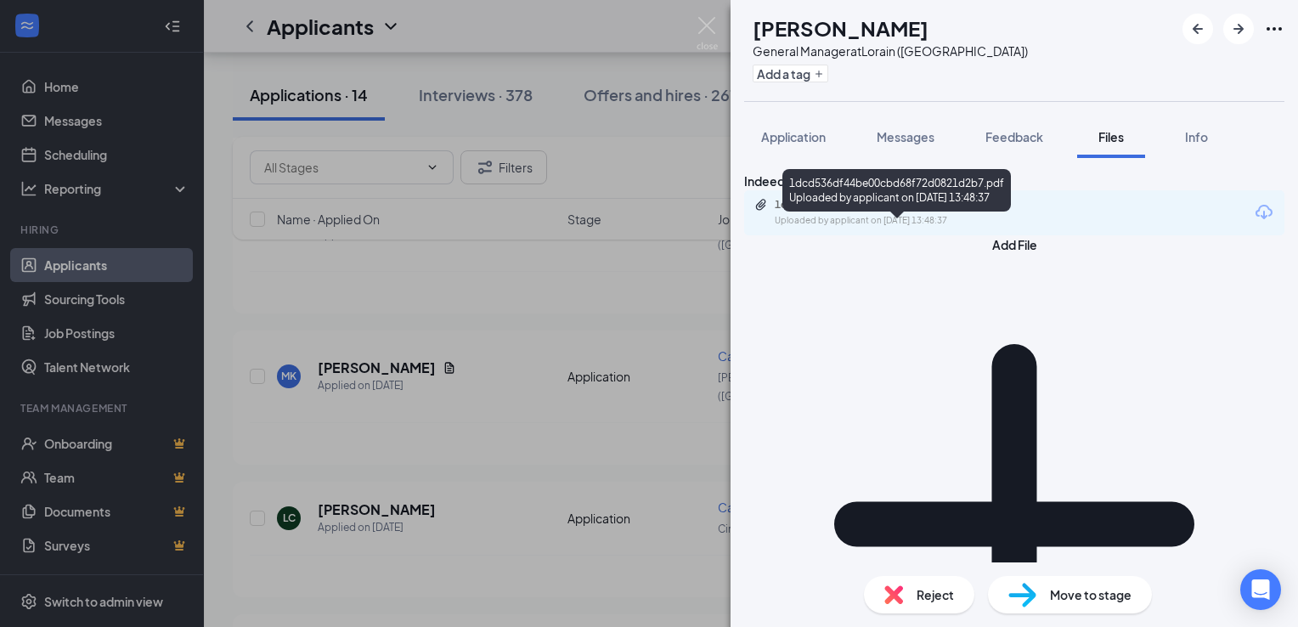
click at [979, 228] on div "Uploaded by applicant on [DATE] 13:48:37" at bounding box center [902, 221] width 255 height 14
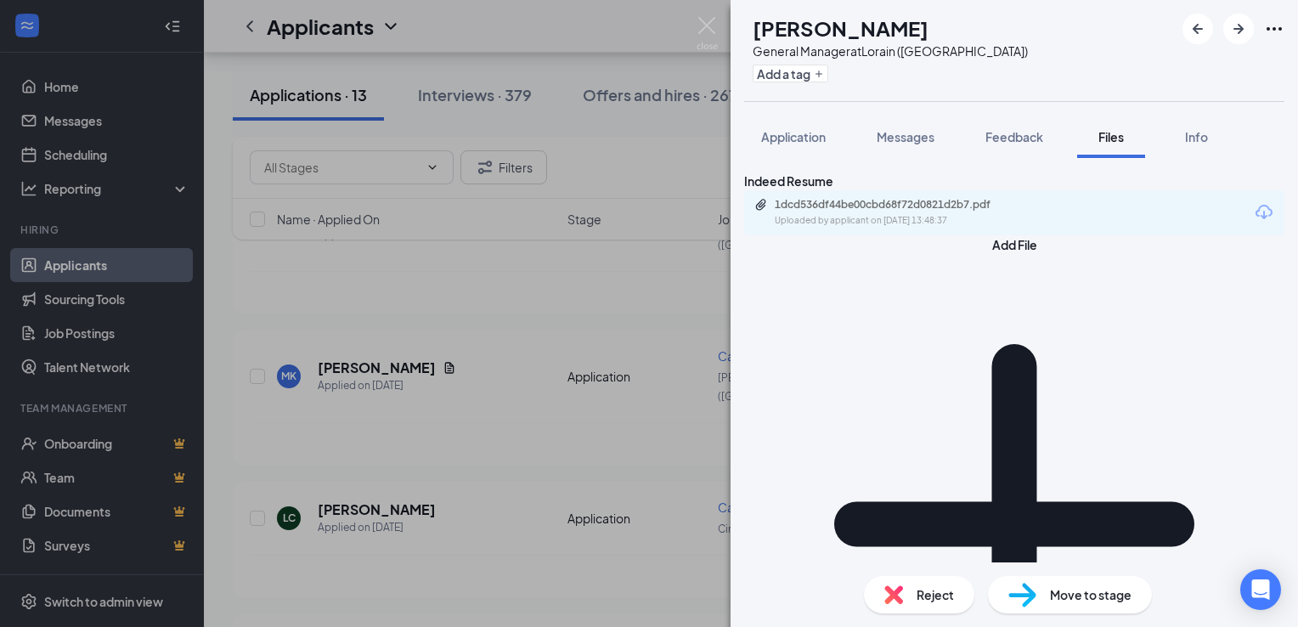
click at [914, 600] on div "Reject" at bounding box center [919, 594] width 110 height 37
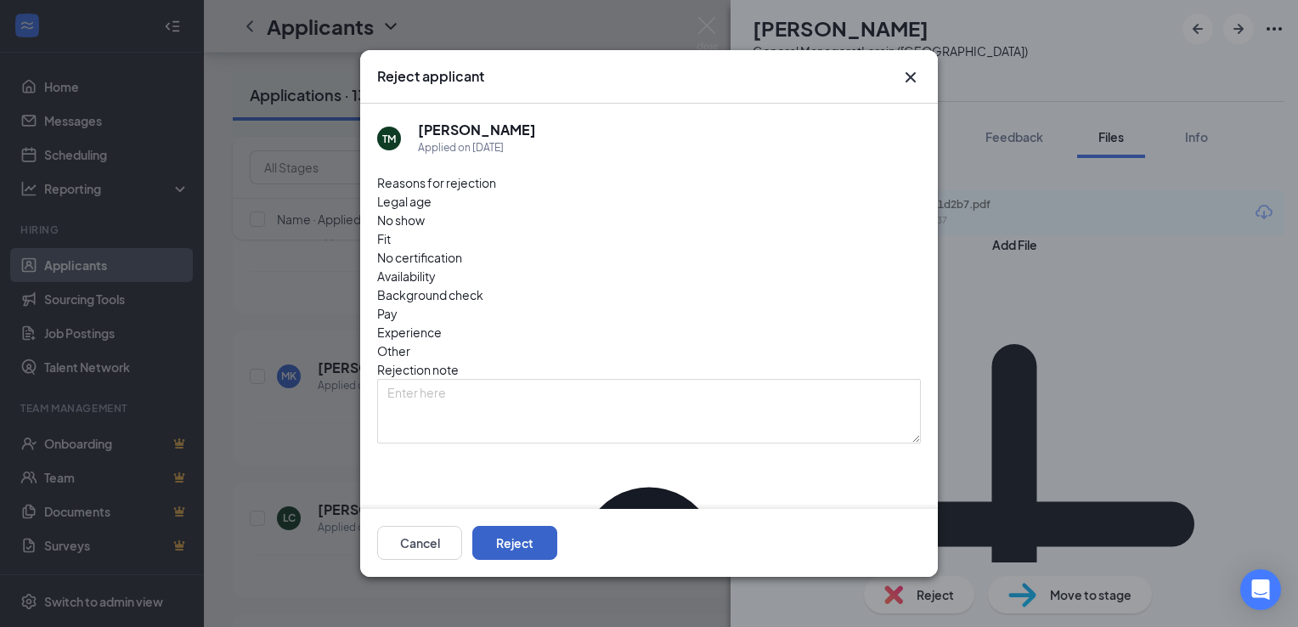
click at [557, 547] on button "Reject" at bounding box center [514, 543] width 85 height 34
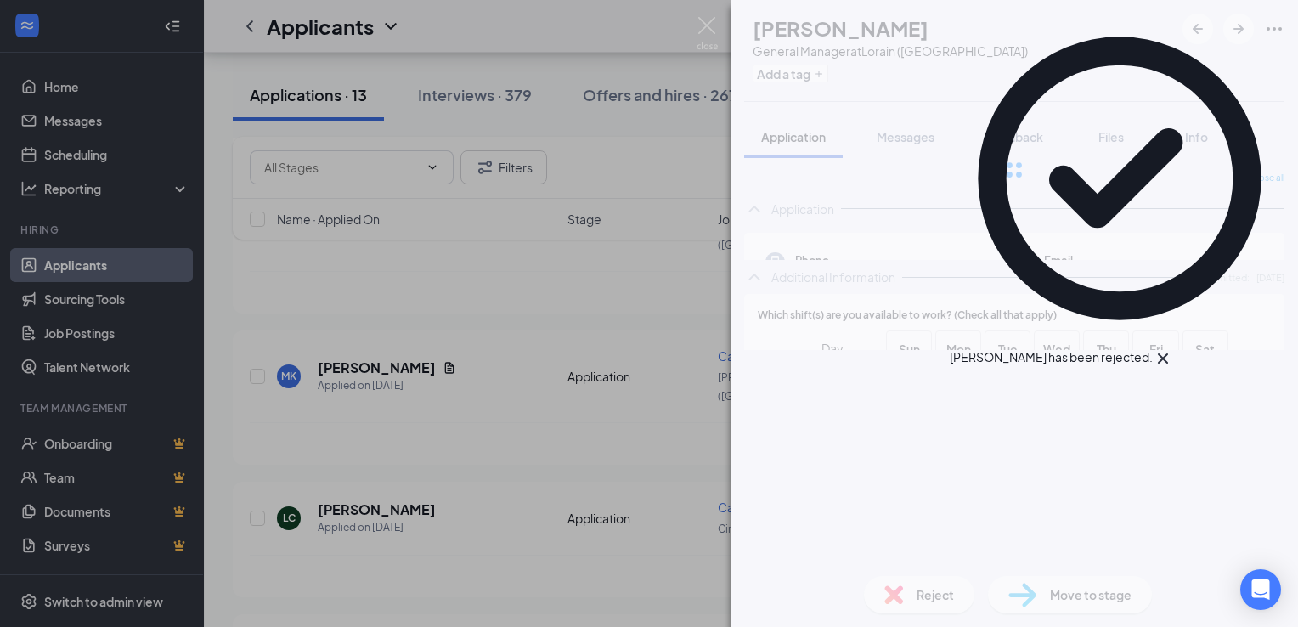
click at [528, 469] on div "TM [PERSON_NAME] General Manager at [GEOGRAPHIC_DATA] ([GEOGRAPHIC_DATA]) Add a…" at bounding box center [649, 313] width 1298 height 627
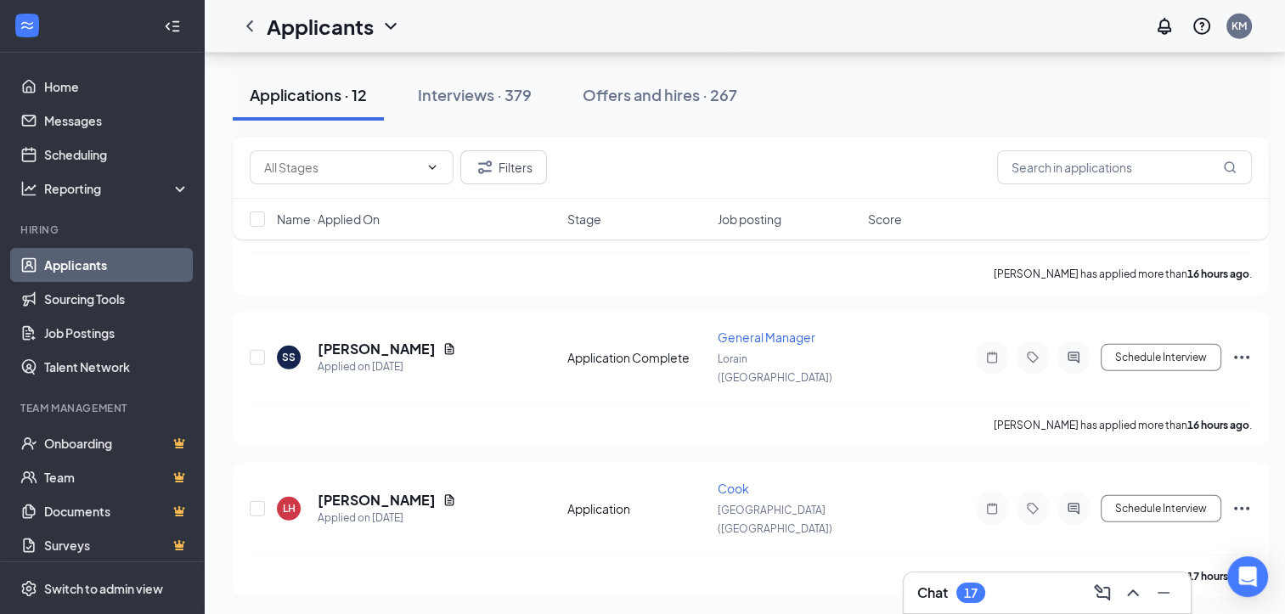
scroll to position [4437, 0]
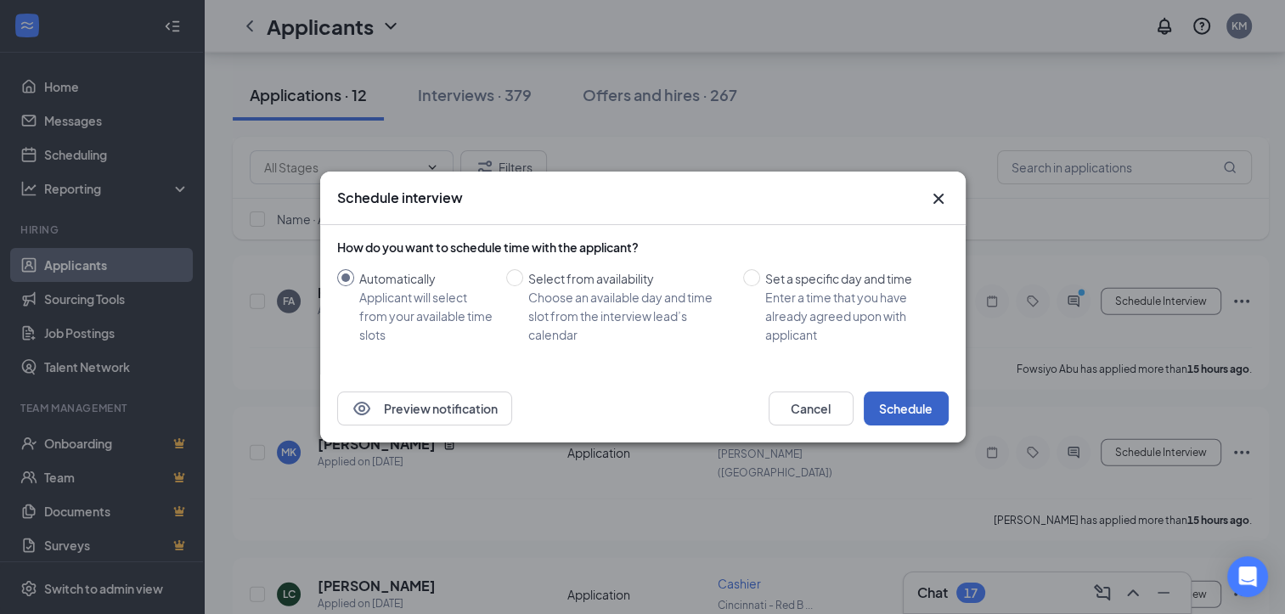
click at [922, 403] on button "Schedule" at bounding box center [906, 409] width 85 height 34
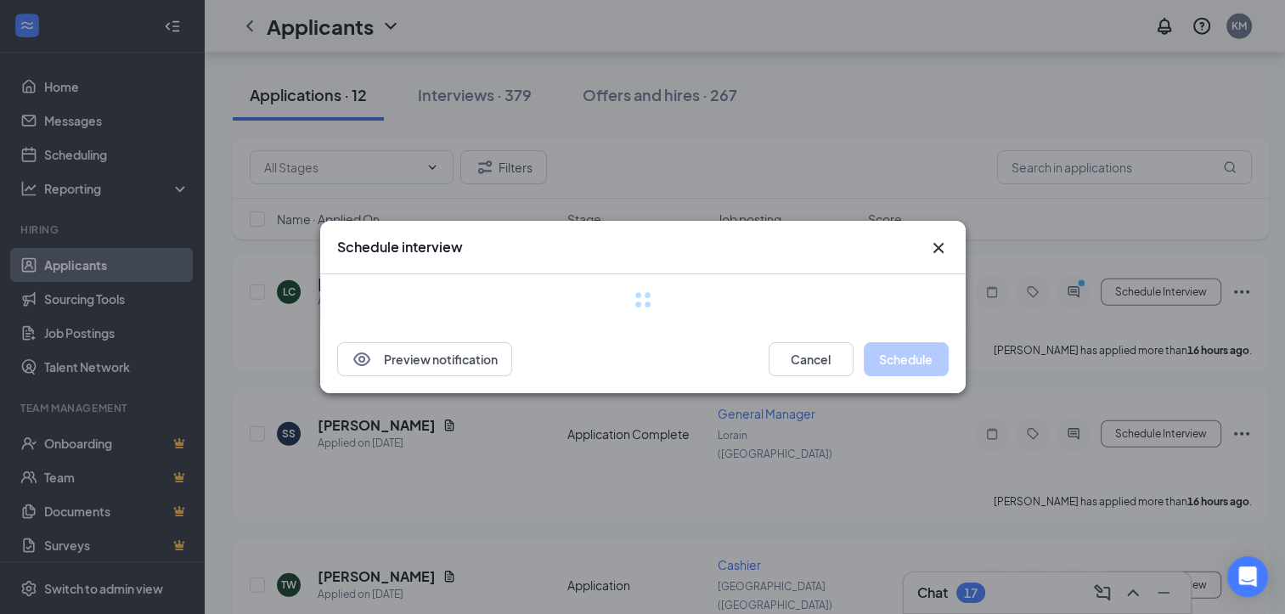
scroll to position [4044, 13]
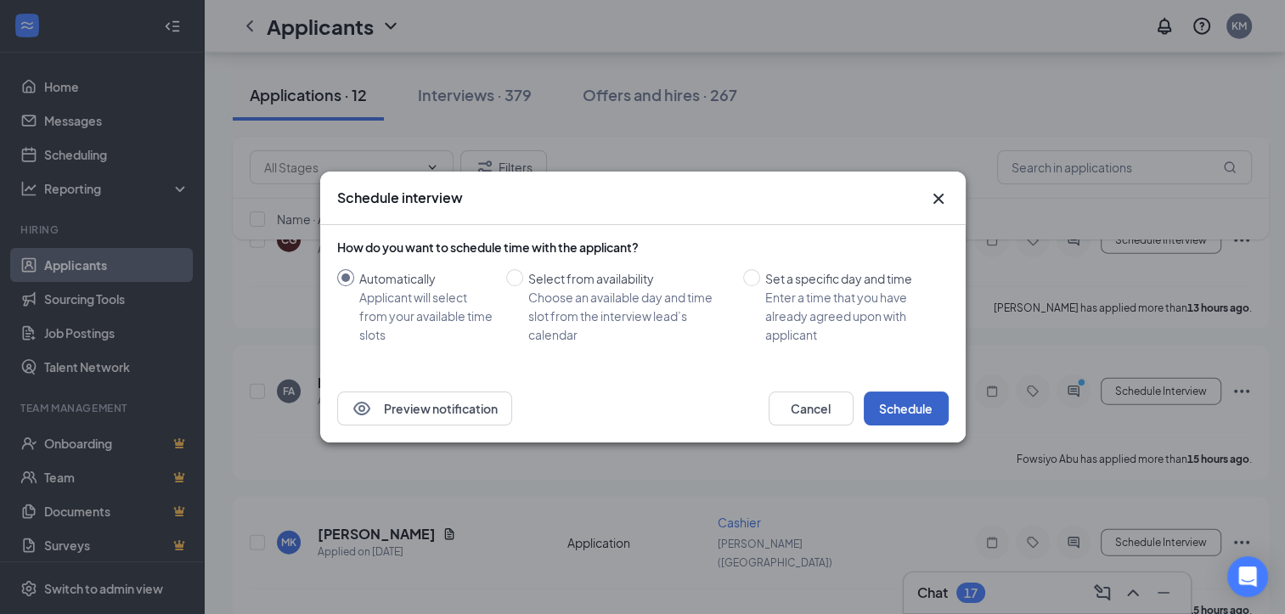
click at [927, 411] on button "Schedule" at bounding box center [906, 409] width 85 height 34
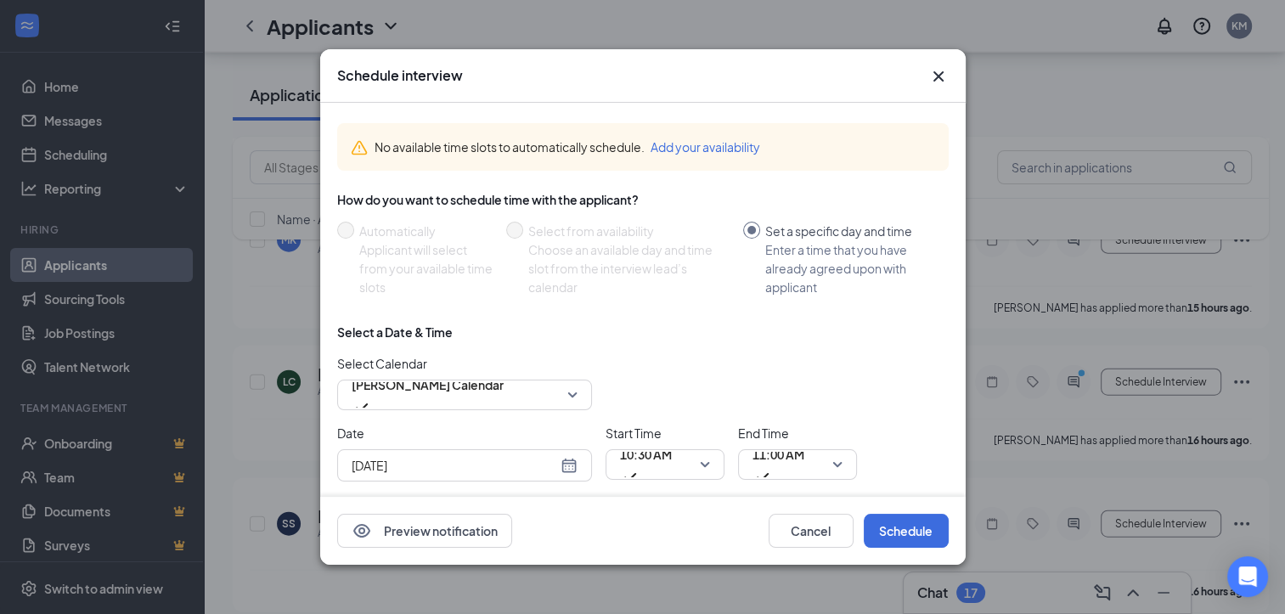
click at [934, 78] on icon "Cross" at bounding box center [938, 76] width 20 height 20
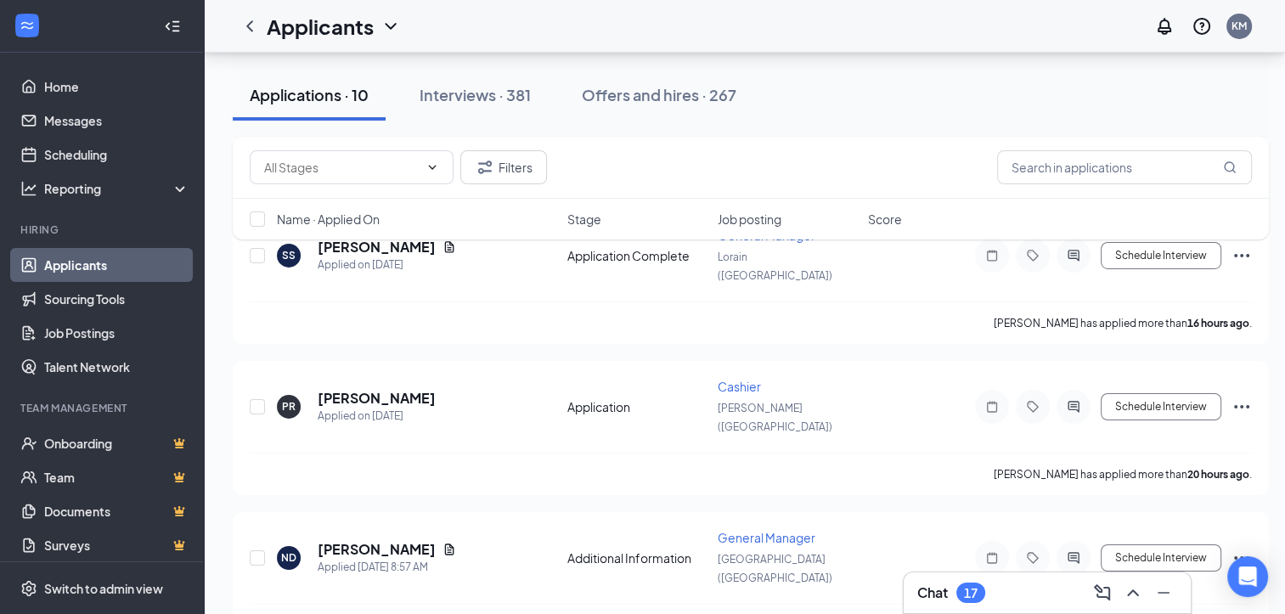
scroll to position [5937, 13]
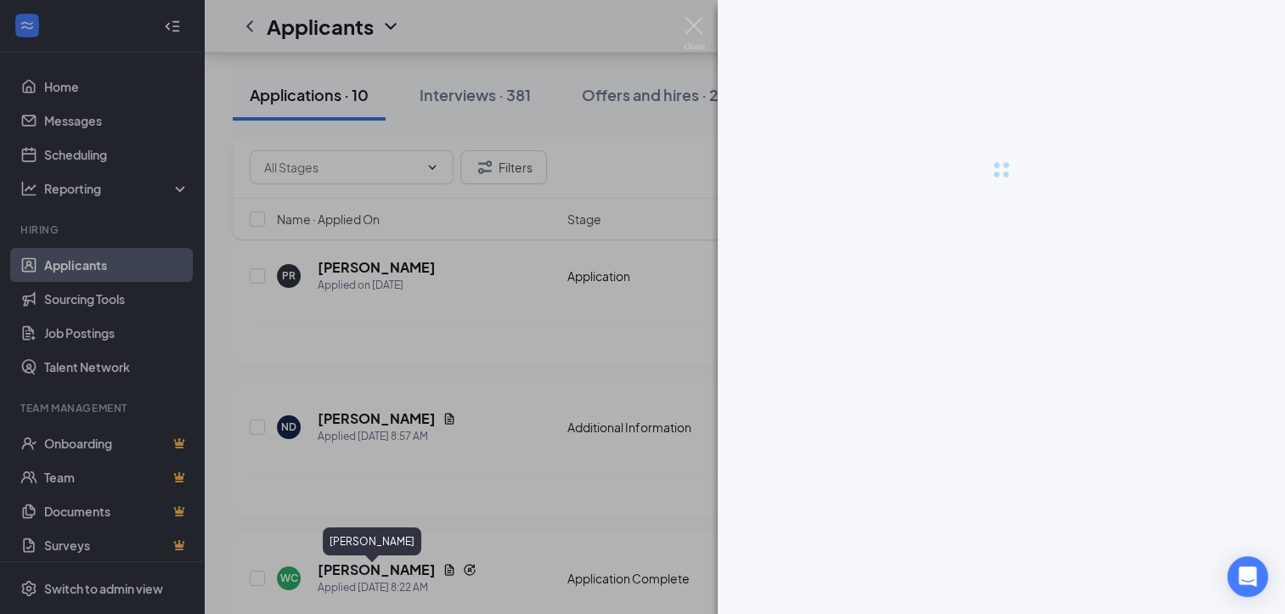
scroll to position [5937, 0]
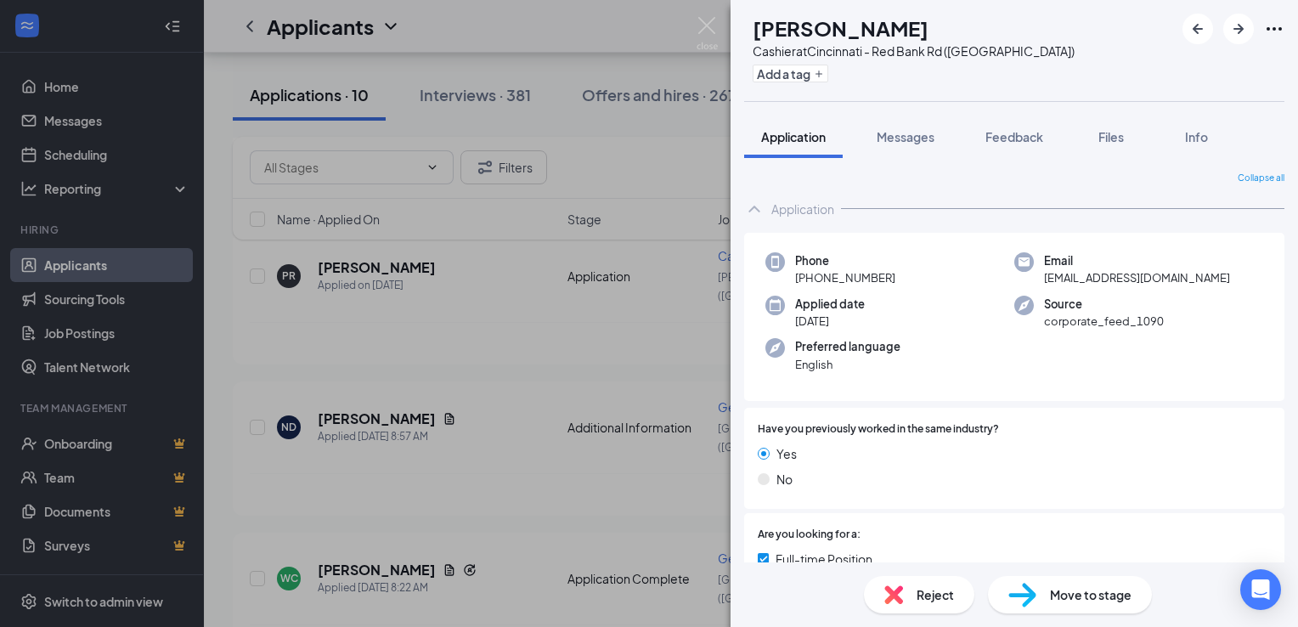
click at [897, 600] on img at bounding box center [893, 594] width 19 height 19
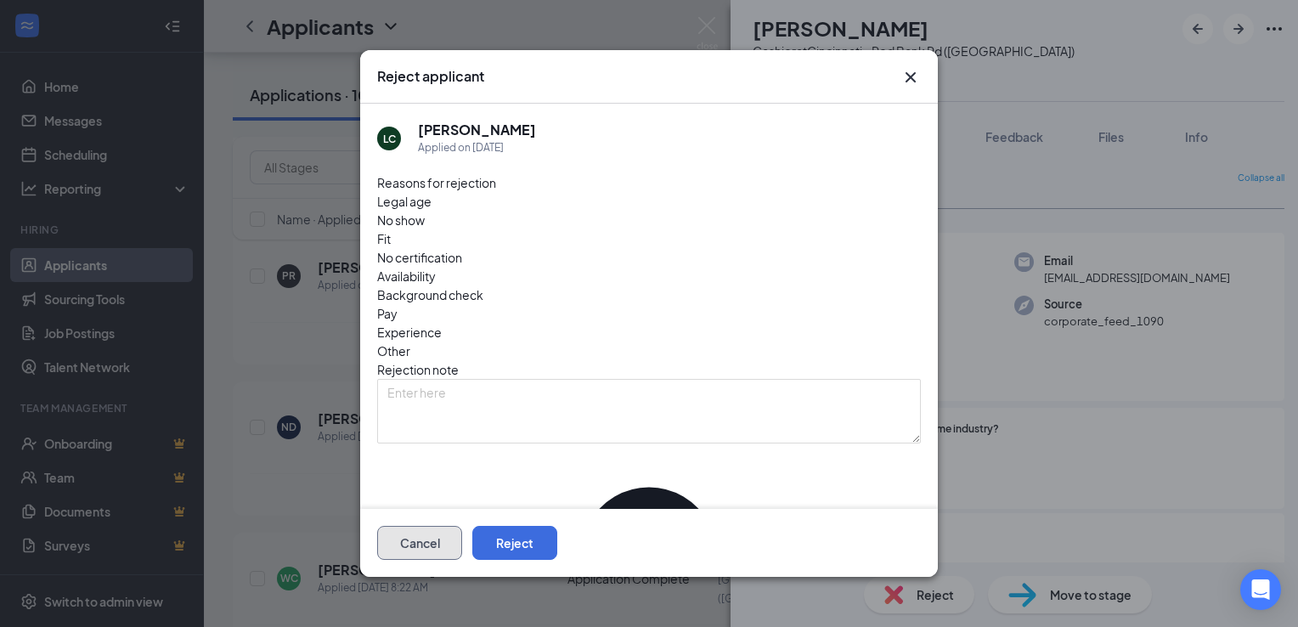
click at [462, 544] on button "Cancel" at bounding box center [419, 543] width 85 height 34
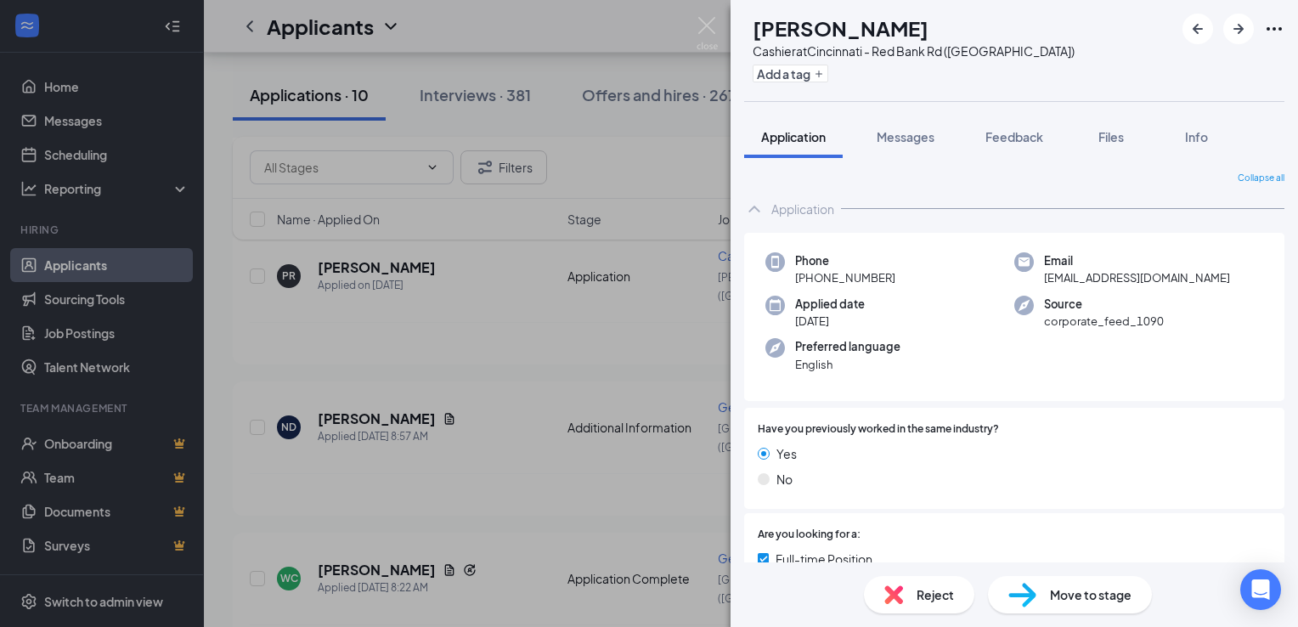
click at [1047, 591] on div "Move to stage" at bounding box center [1070, 594] width 164 height 37
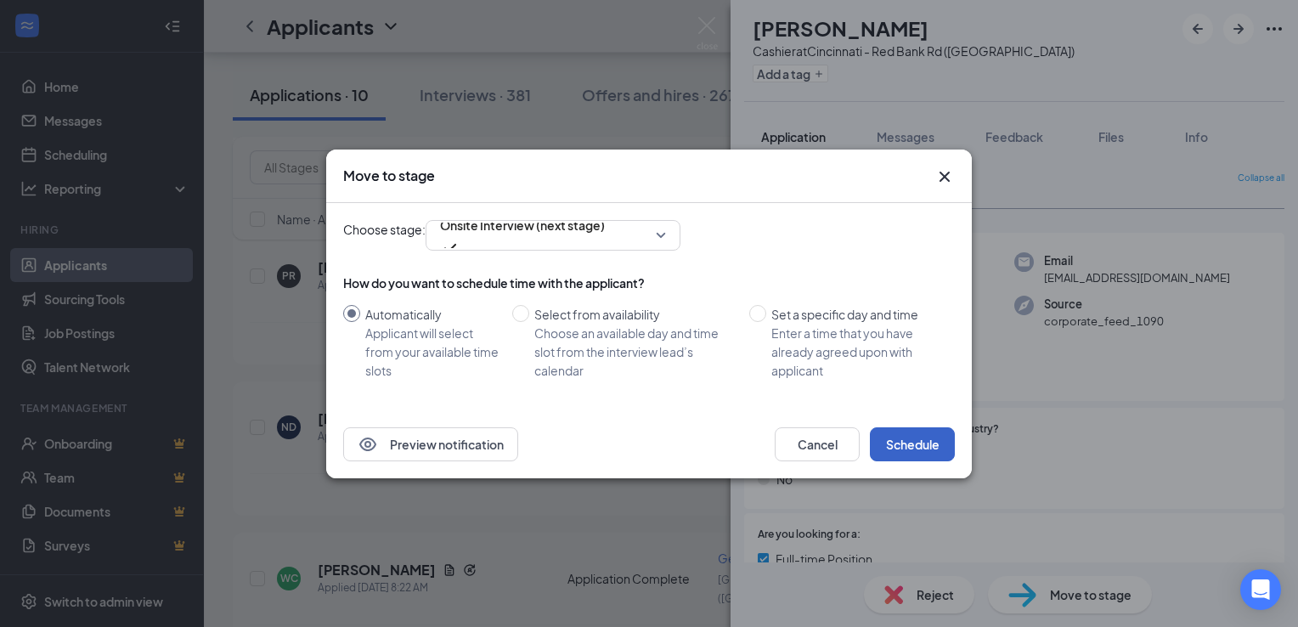
click at [927, 448] on button "Schedule" at bounding box center [912, 444] width 85 height 34
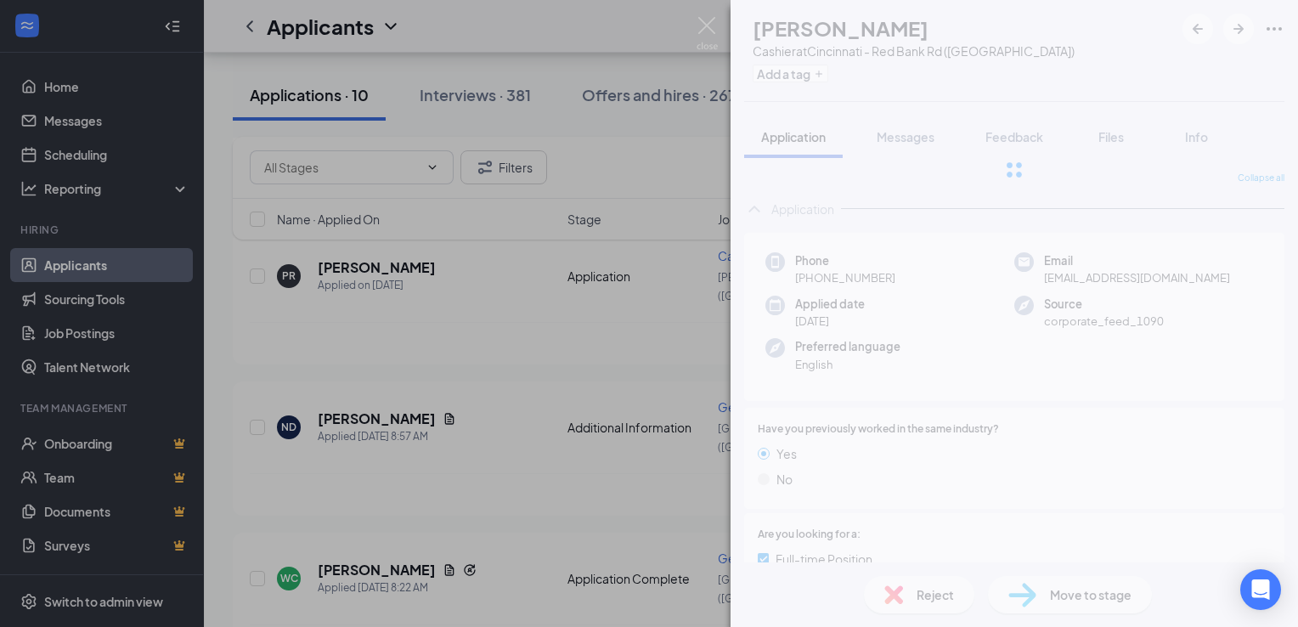
click at [482, 510] on div "LC [PERSON_NAME] Cashier at [GEOGRAPHIC_DATA] - [GEOGRAPHIC_DATA] ([GEOGRAPHIC_…" at bounding box center [649, 313] width 1298 height 627
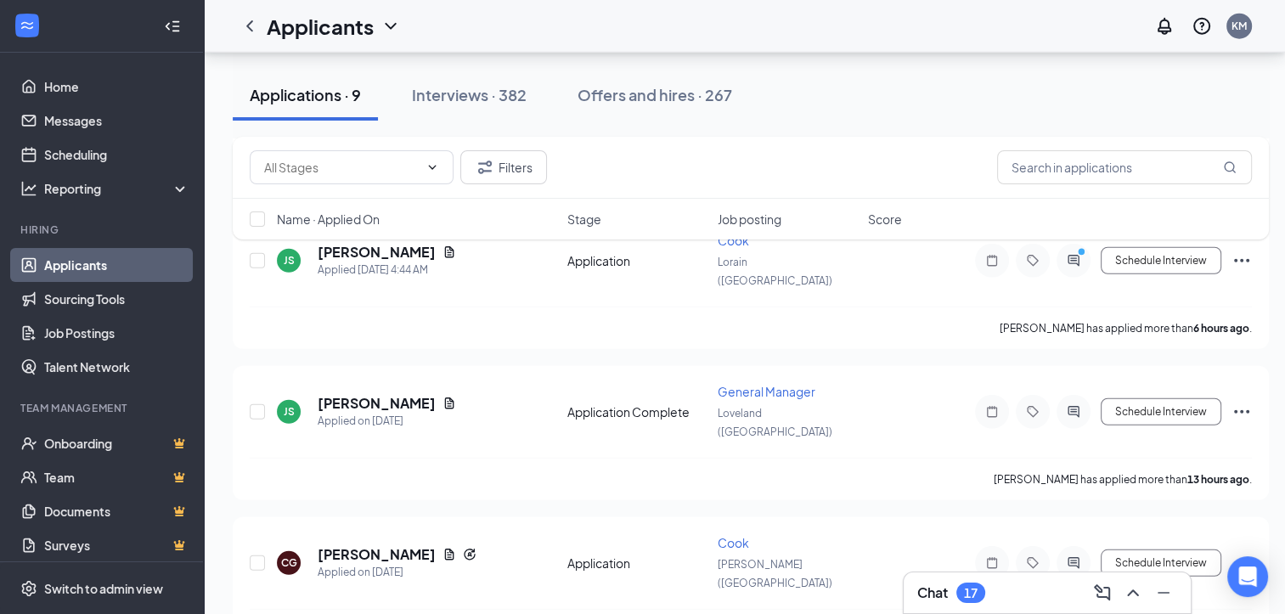
scroll to position [4498, 0]
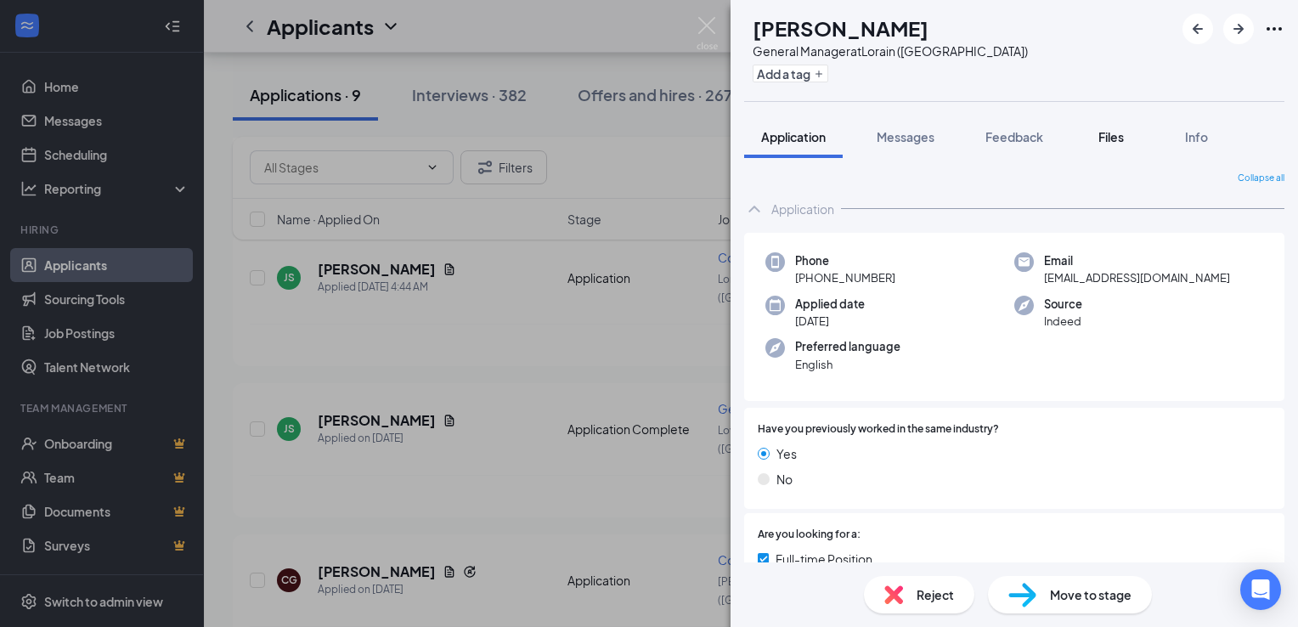
click at [1118, 134] on span "Files" at bounding box center [1110, 136] width 25 height 15
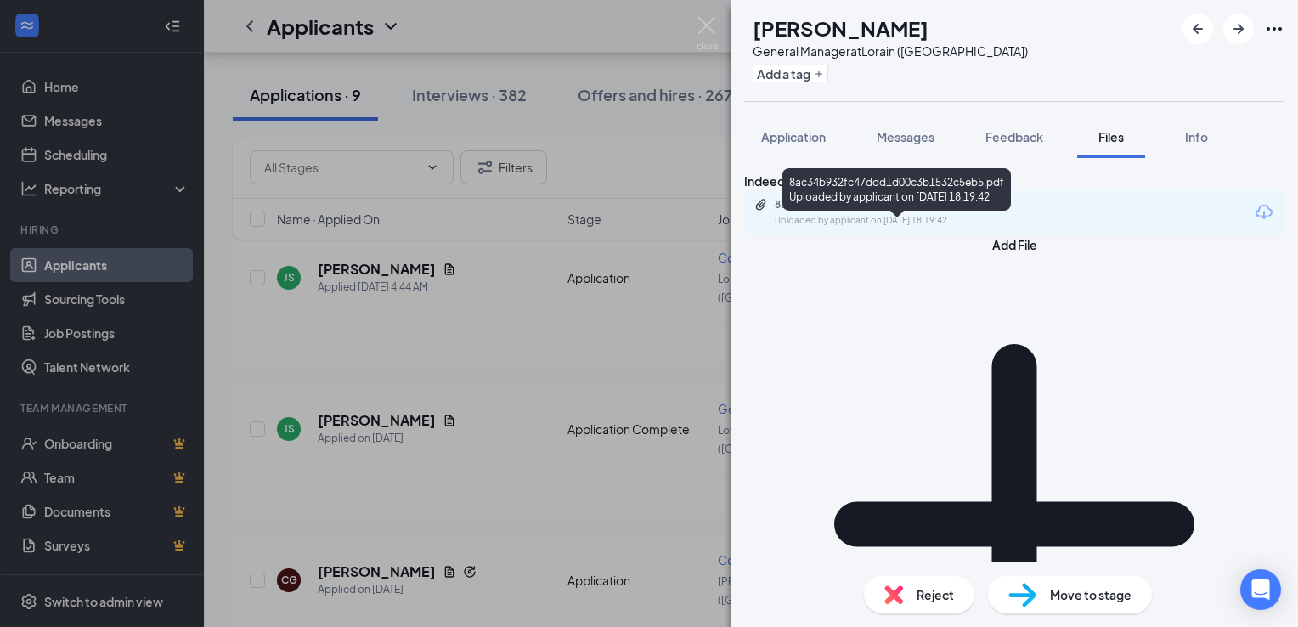
click at [927, 228] on div "Uploaded by applicant on [DATE] 18:19:42" at bounding box center [902, 221] width 255 height 14
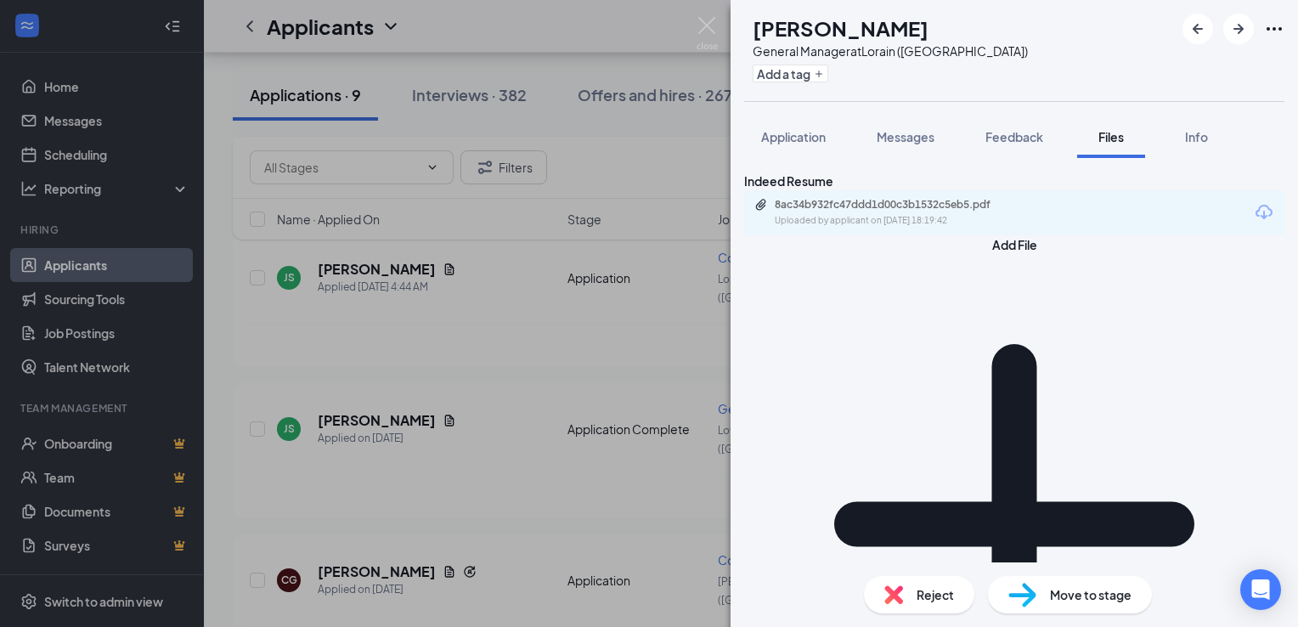
click at [513, 409] on div "SS [PERSON_NAME] General Manager at [GEOGRAPHIC_DATA] ([GEOGRAPHIC_DATA]) Add a…" at bounding box center [649, 313] width 1298 height 627
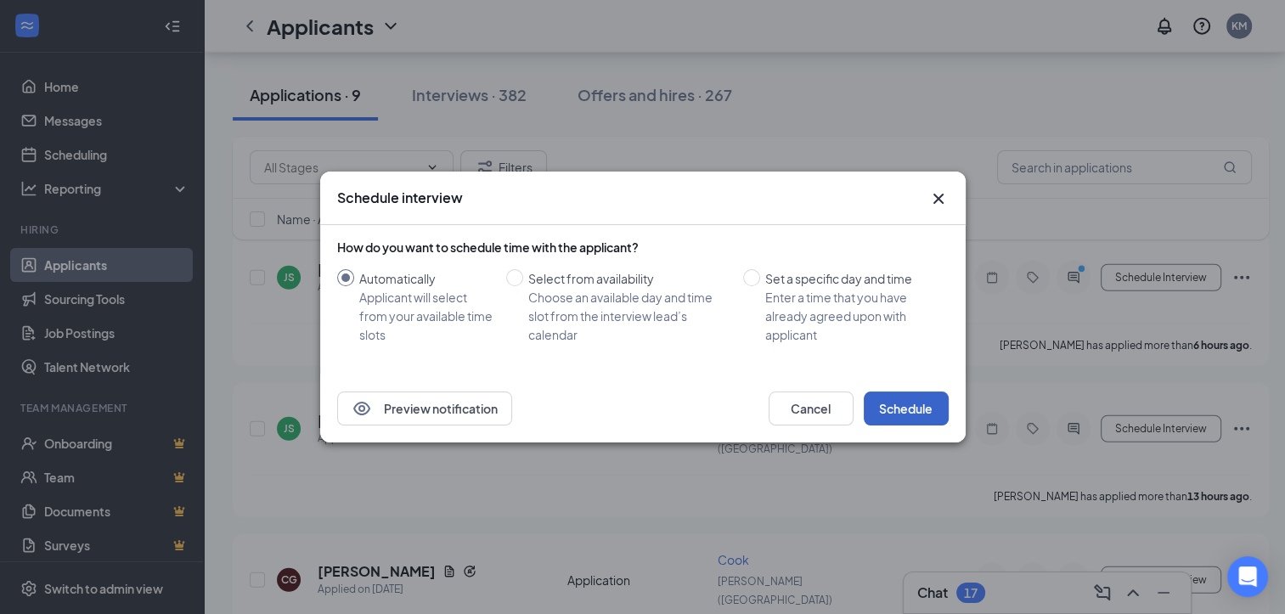
click at [895, 403] on button "Schedule" at bounding box center [906, 409] width 85 height 34
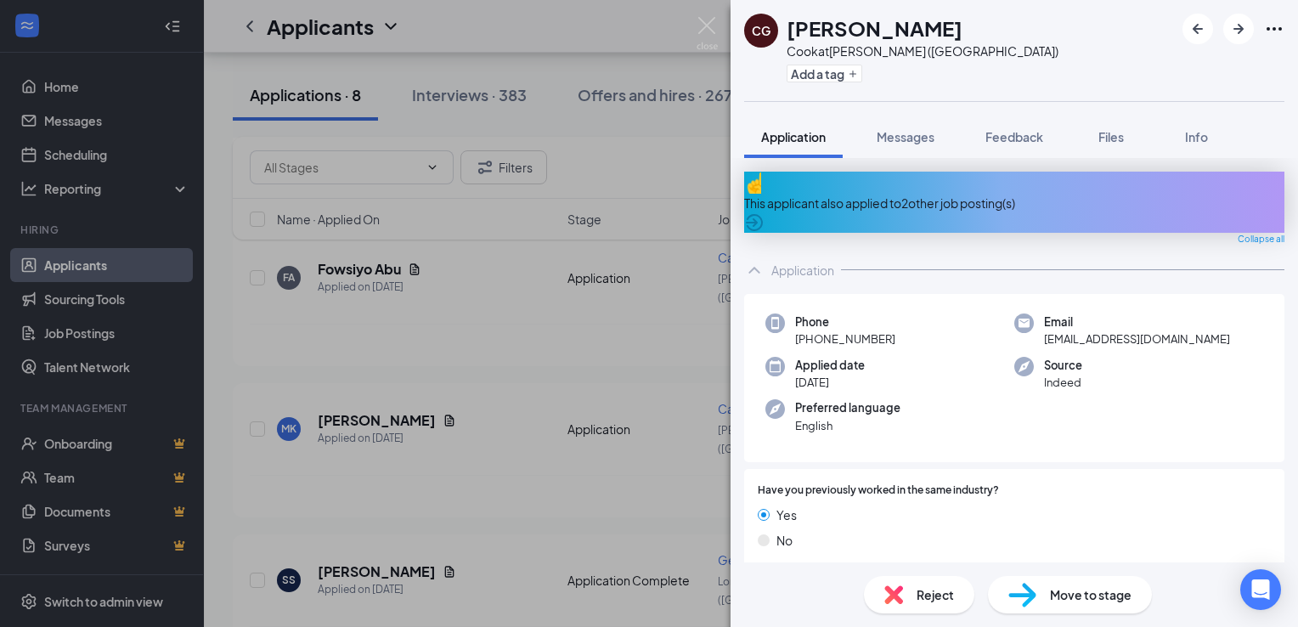
click at [533, 491] on div "[PERSON_NAME] [PERSON_NAME] at [PERSON_NAME] ([GEOGRAPHIC_DATA]) Add a tag Appl…" at bounding box center [649, 313] width 1298 height 627
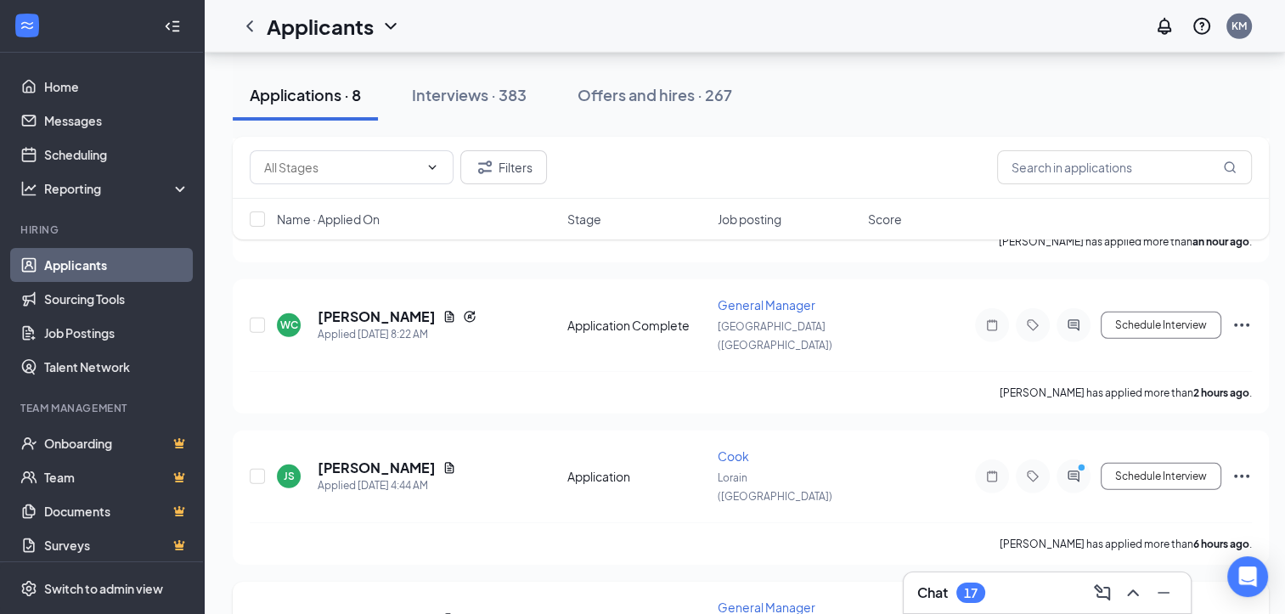
scroll to position [5056, 0]
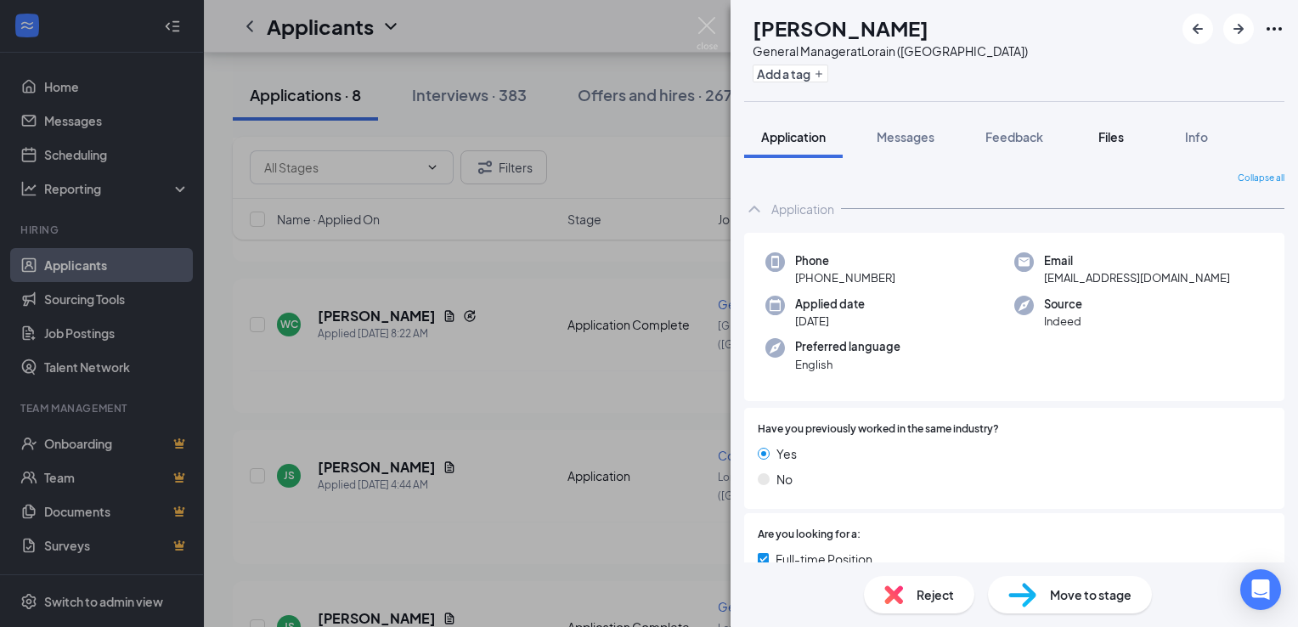
click at [1114, 142] on span "Files" at bounding box center [1110, 136] width 25 height 15
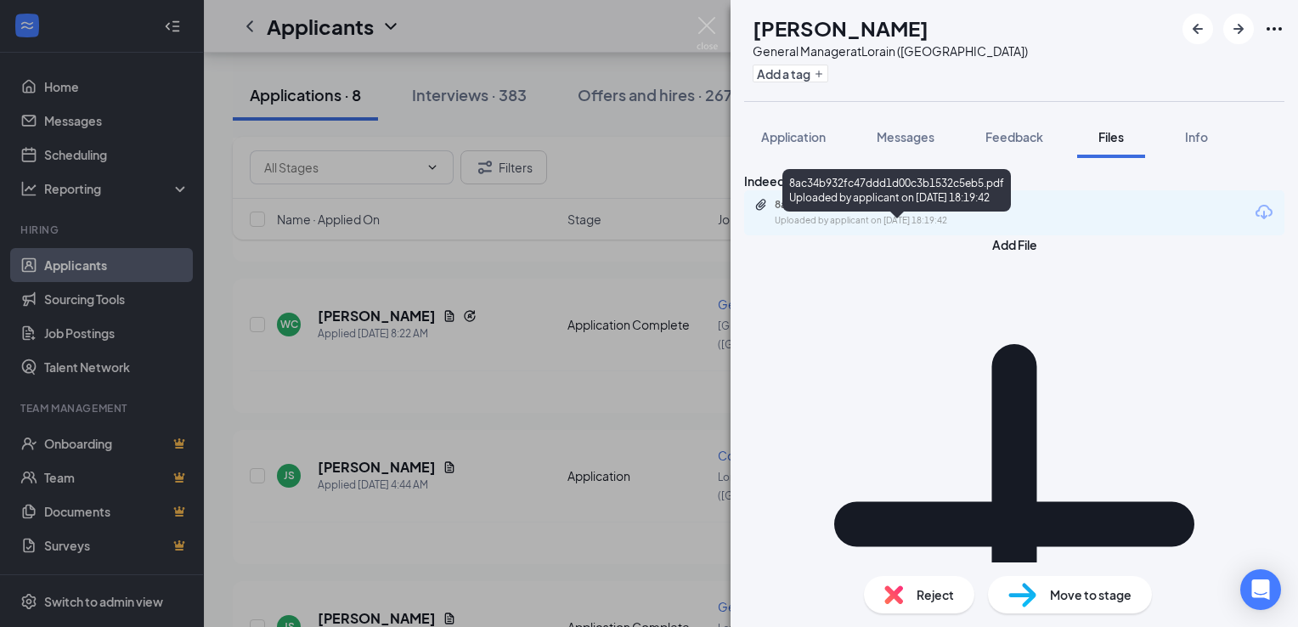
click at [927, 228] on div "8ac34b932fc47ddd1d00c3b1532c5eb5.pdf Uploaded by applicant on [DATE] 18:19:42" at bounding box center [891, 213] width 275 height 30
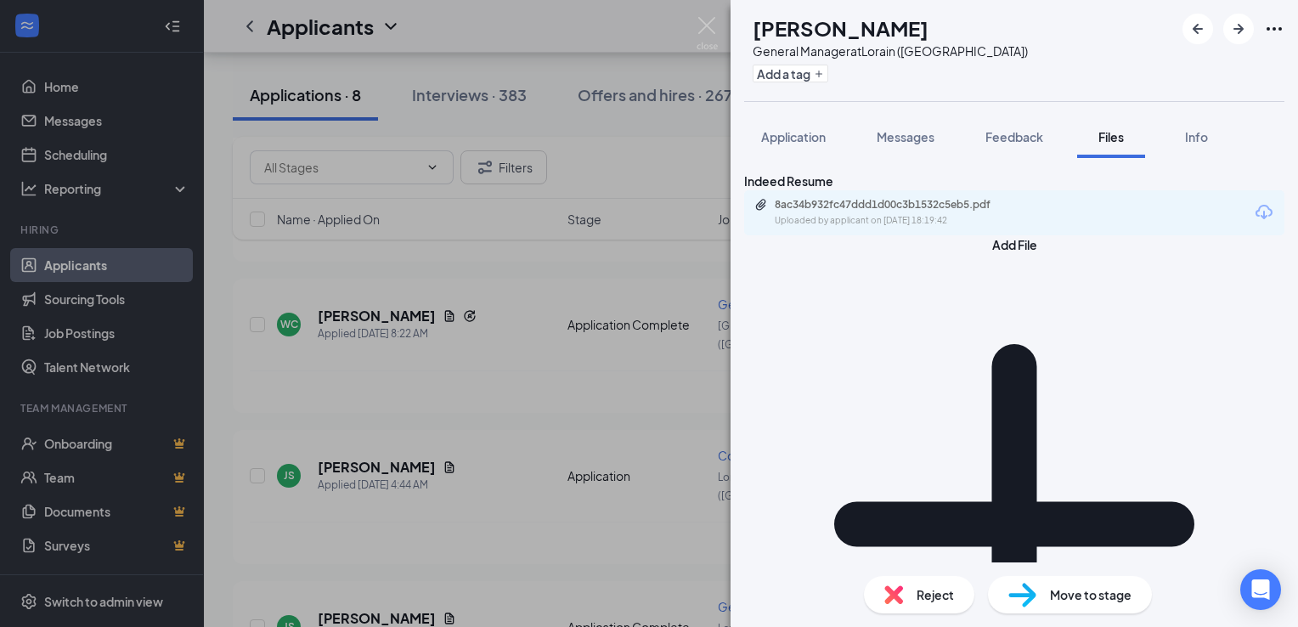
click at [472, 335] on div "SS [PERSON_NAME] General Manager at [GEOGRAPHIC_DATA] ([GEOGRAPHIC_DATA]) Add a…" at bounding box center [649, 313] width 1298 height 627
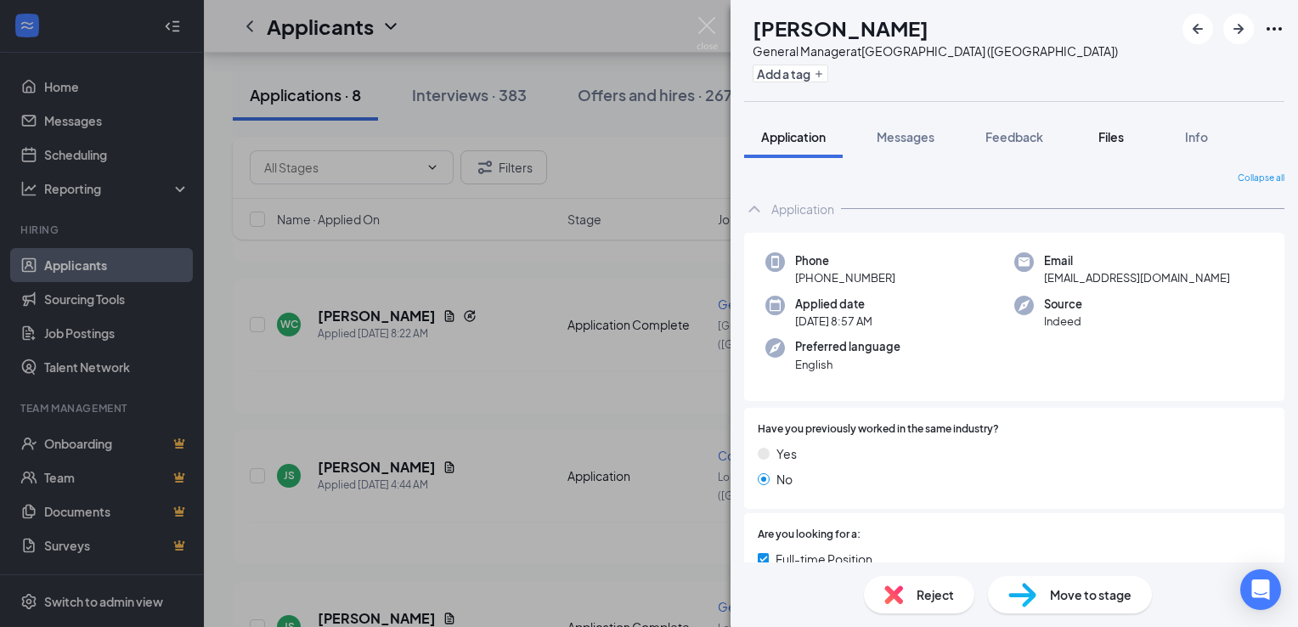
click at [1126, 134] on div "Files" at bounding box center [1111, 136] width 34 height 17
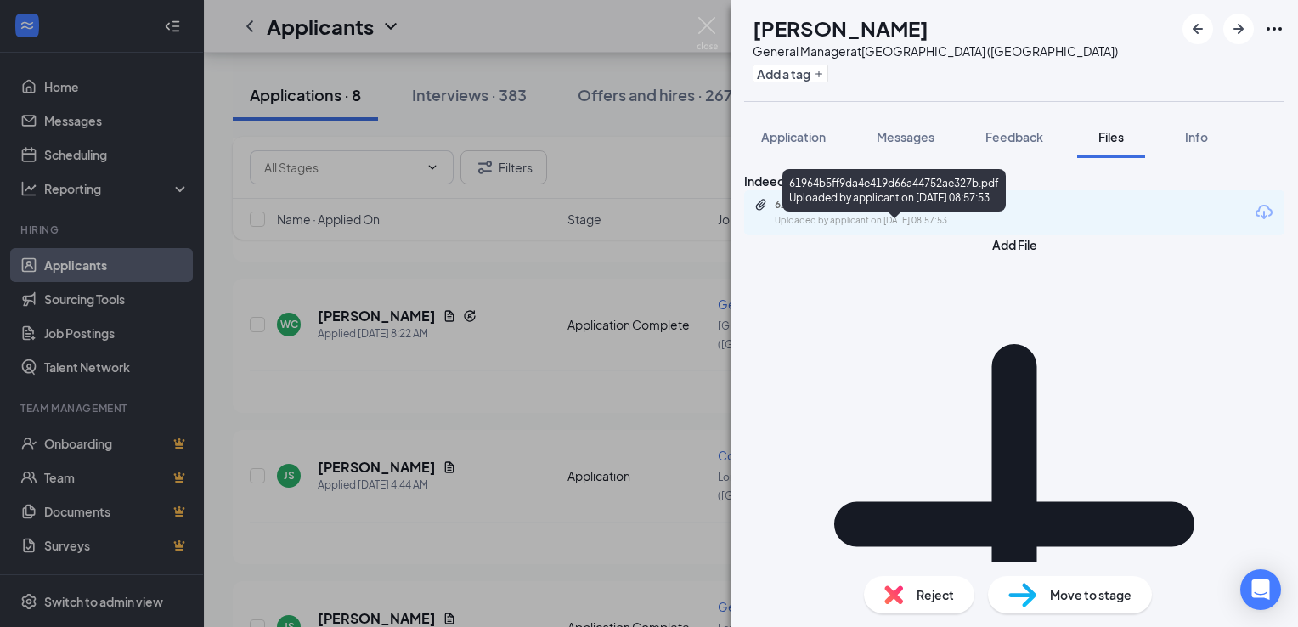
click at [973, 211] on div "61964b5ff9da4e419d66a44752ae327b.pdf" at bounding box center [894, 205] width 238 height 14
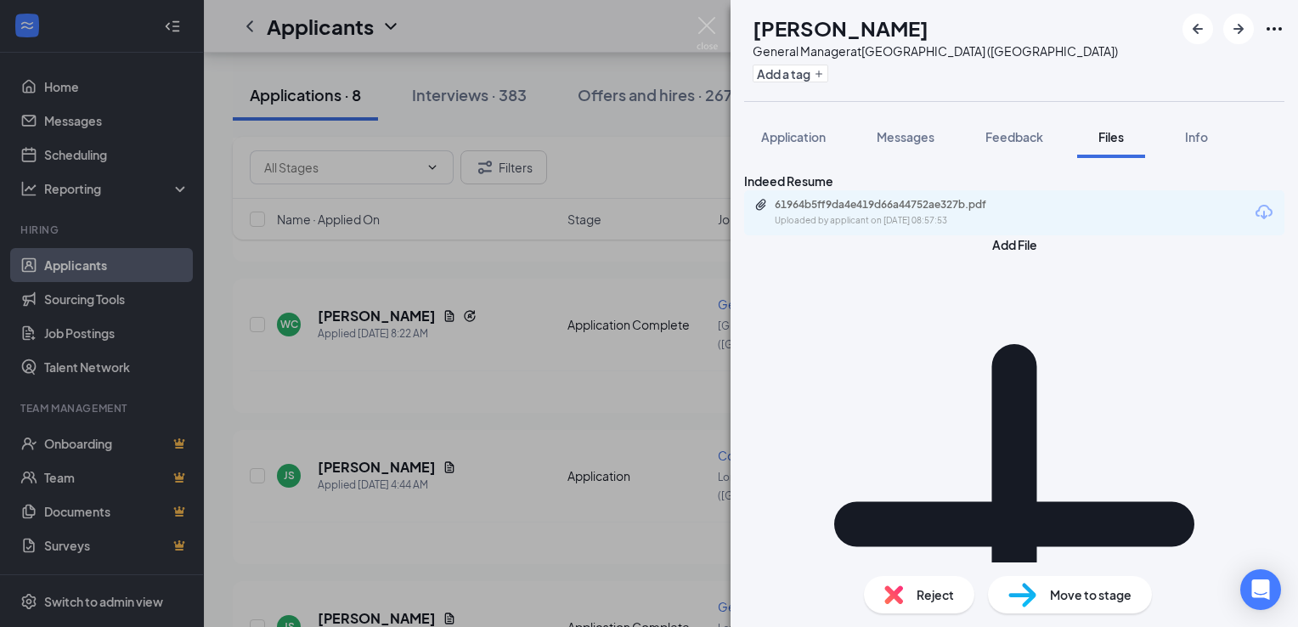
click at [897, 596] on img at bounding box center [893, 594] width 19 height 19
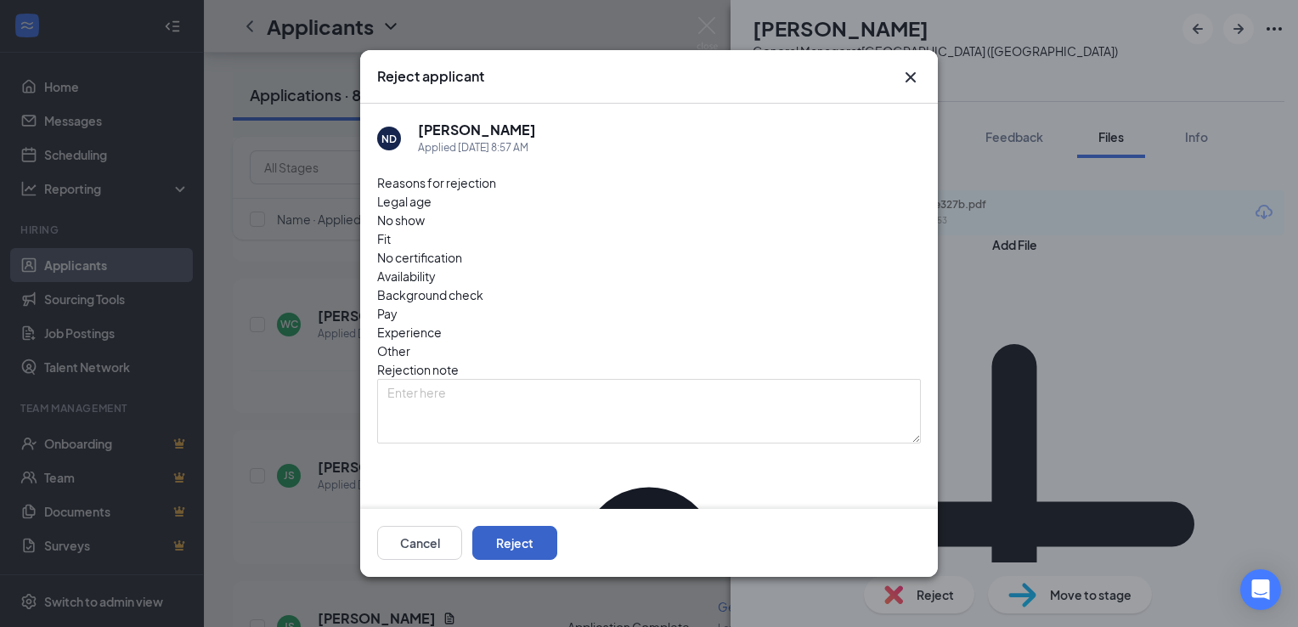
click at [557, 549] on button "Reject" at bounding box center [514, 543] width 85 height 34
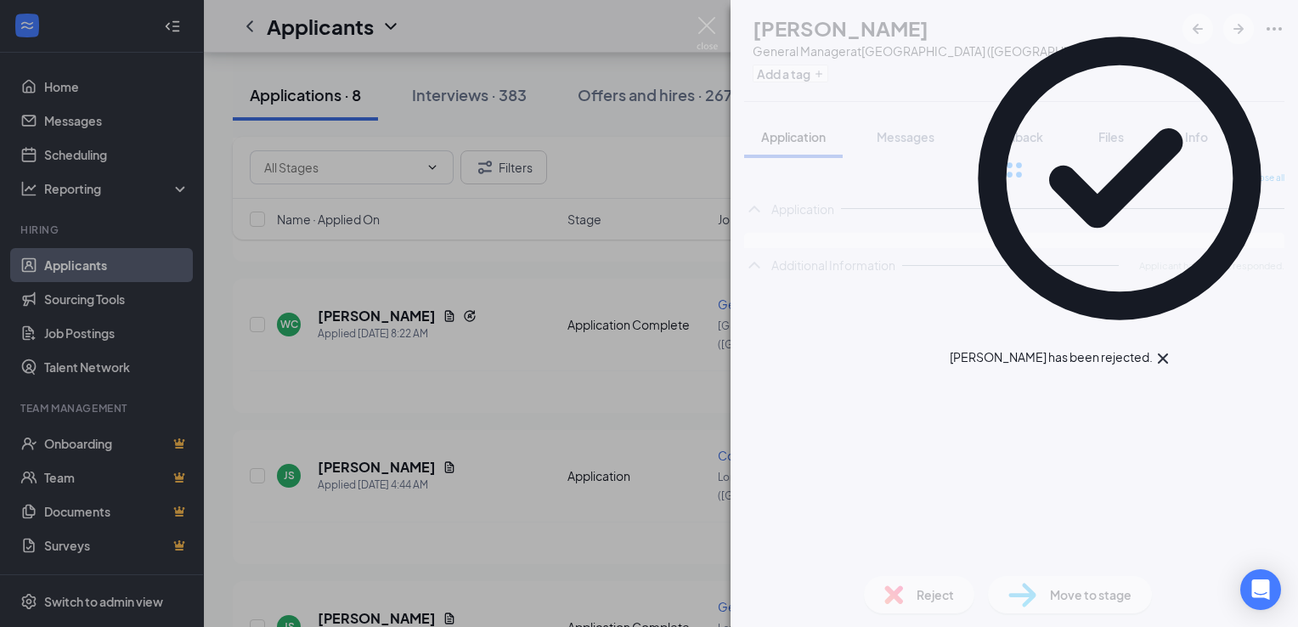
click at [569, 472] on div "ND [PERSON_NAME] General Manager at [GEOGRAPHIC_DATA] ([GEOGRAPHIC_DATA]) Add a…" at bounding box center [649, 313] width 1298 height 627
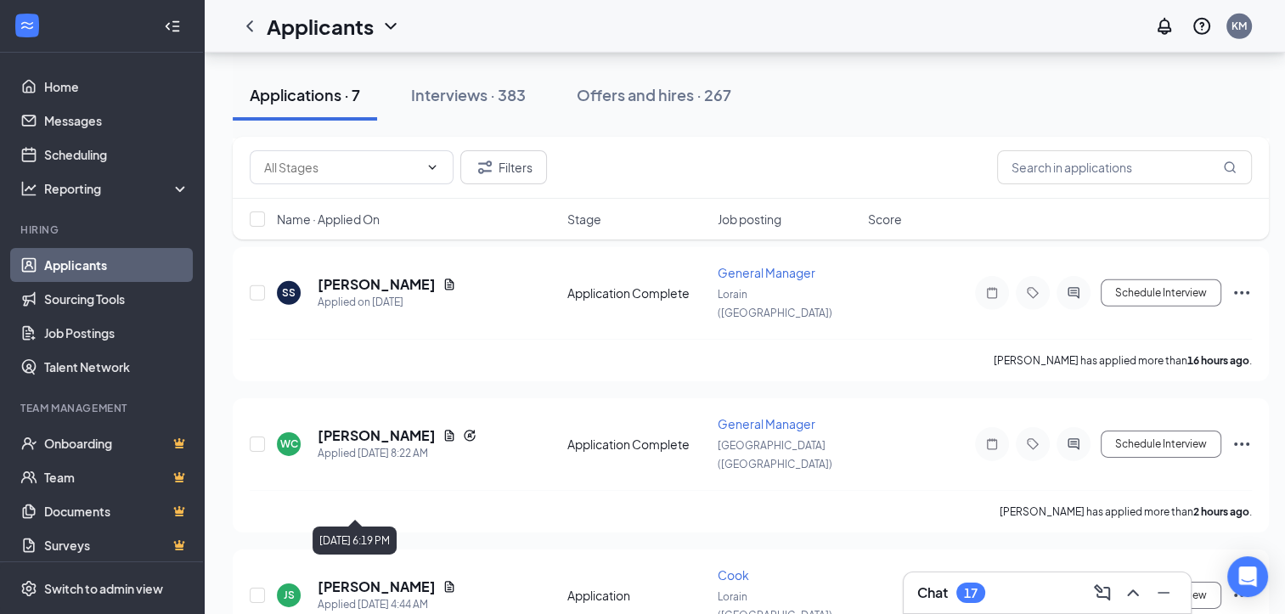
scroll to position [5221, 0]
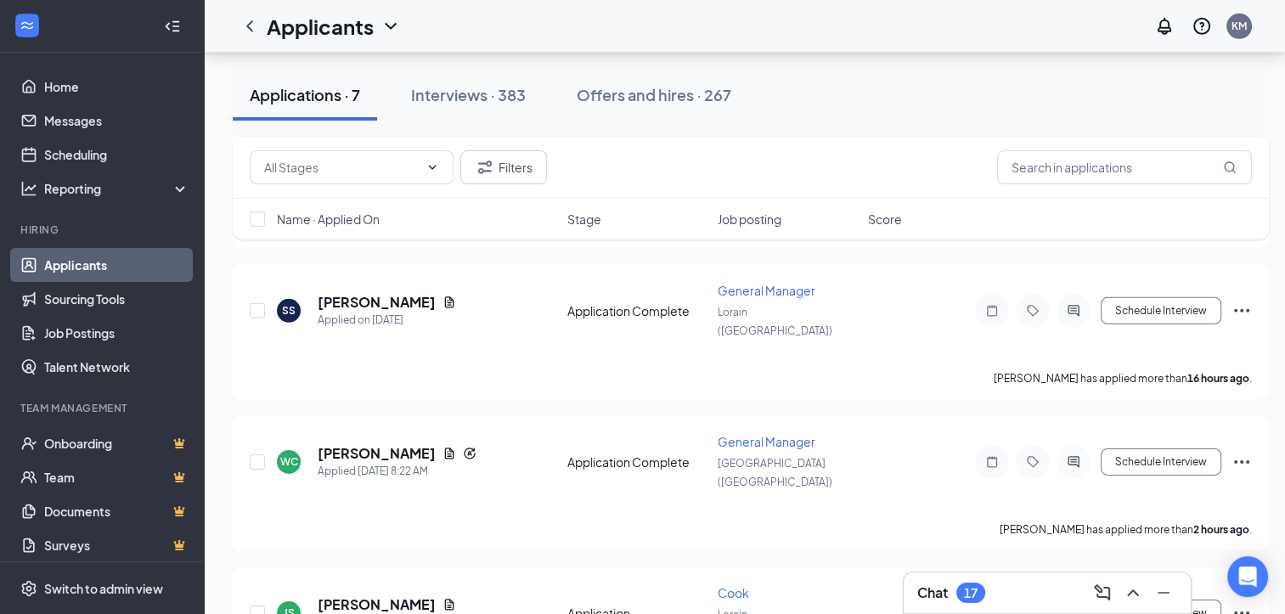
checkbox input "true"
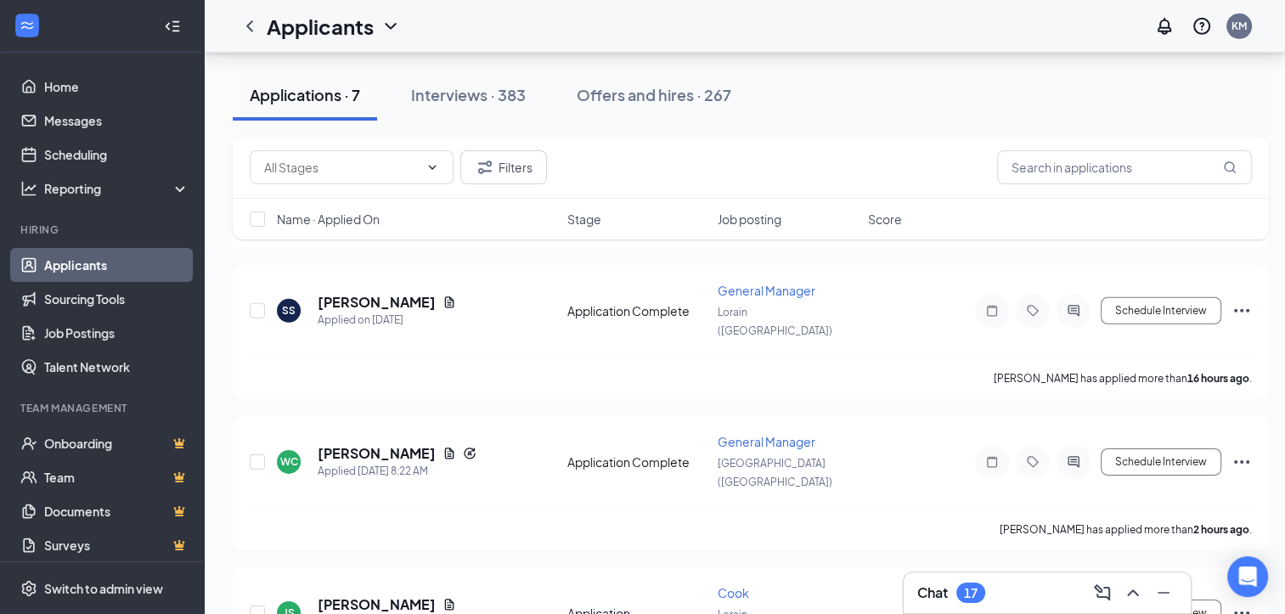
checkbox input "true"
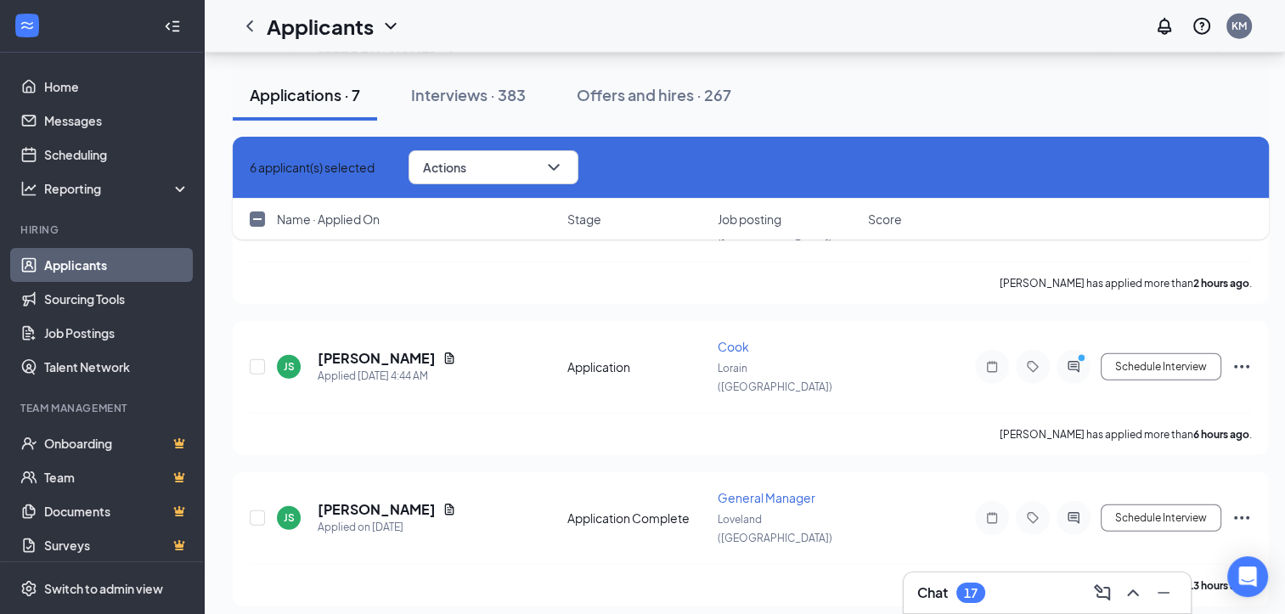
scroll to position [4441, 0]
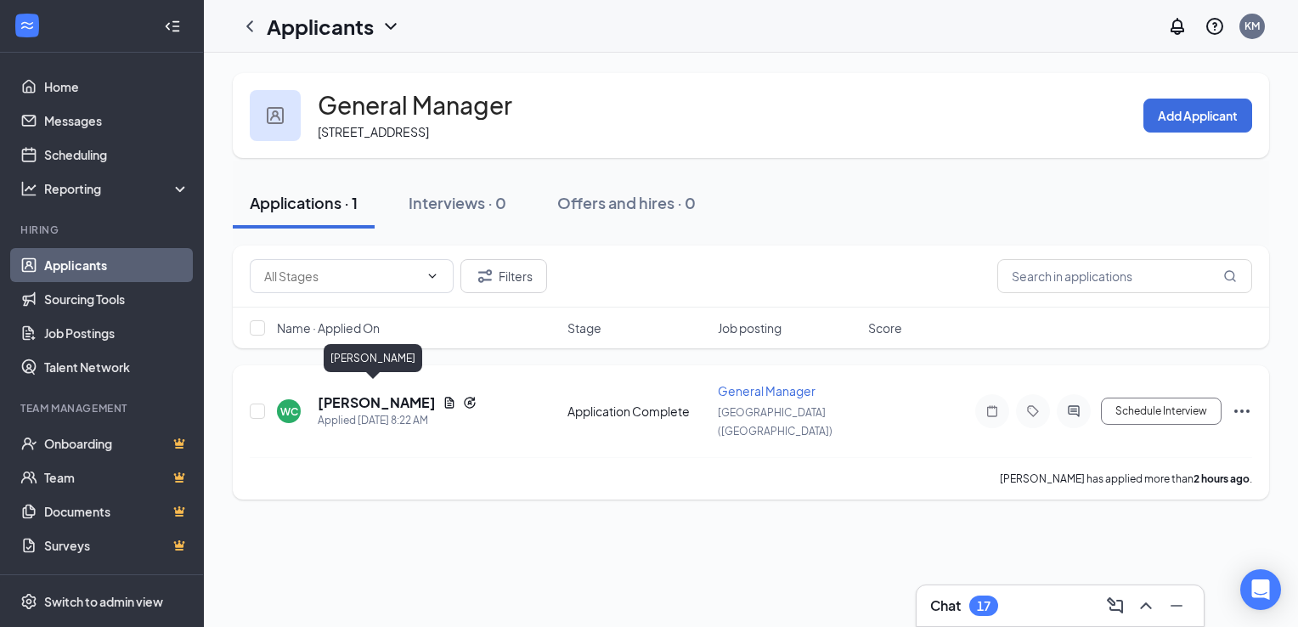
click at [364, 393] on h5 "[PERSON_NAME]" at bounding box center [377, 402] width 118 height 19
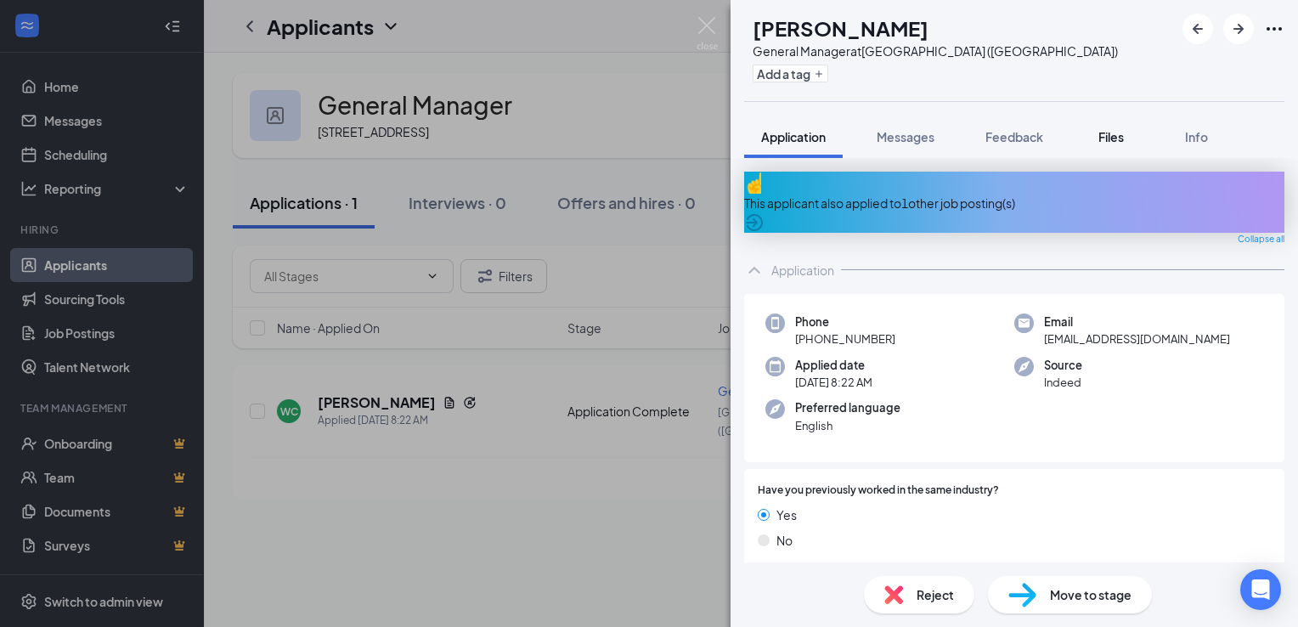
click at [1114, 140] on span "Files" at bounding box center [1110, 136] width 25 height 15
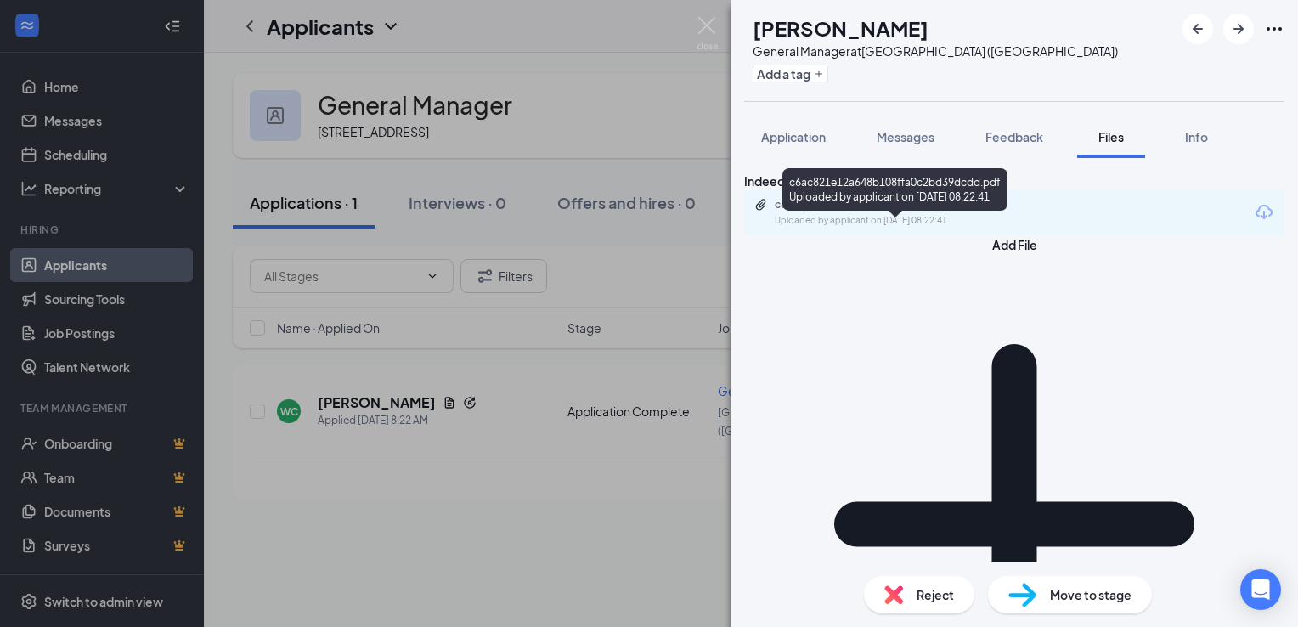
click at [940, 211] on div "c6ac821e12a648b108ffa0c2bd39dcdd.pdf" at bounding box center [894, 205] width 238 height 14
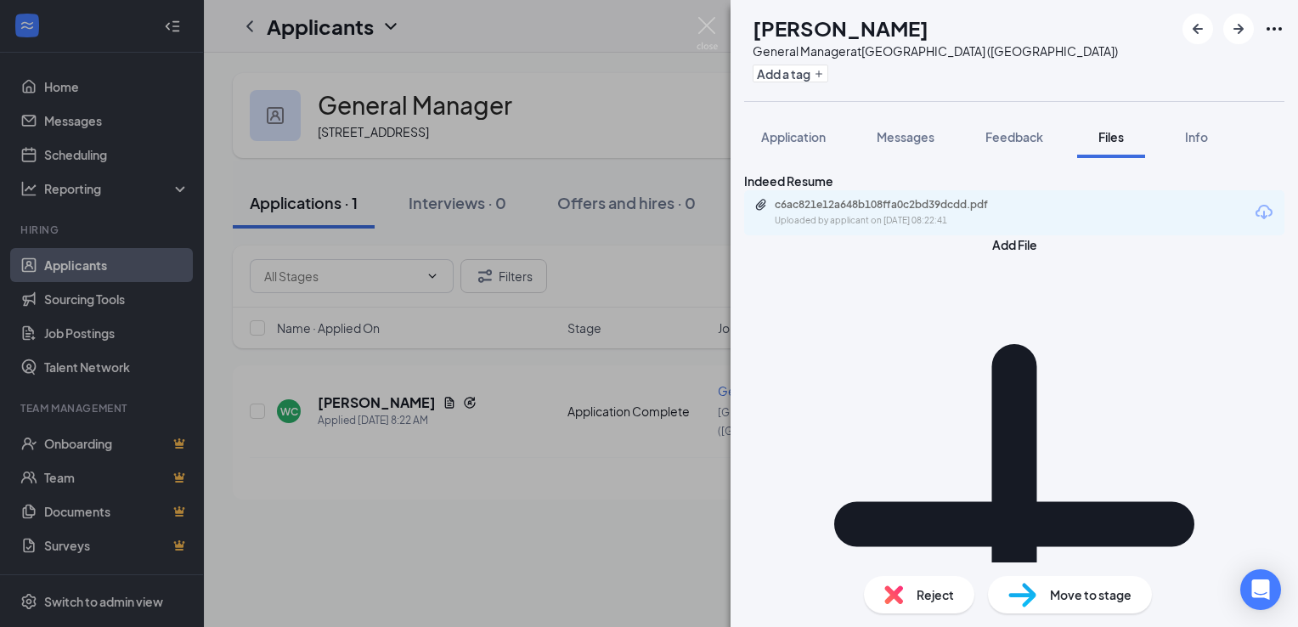
click at [910, 606] on div "Reject" at bounding box center [919, 594] width 110 height 37
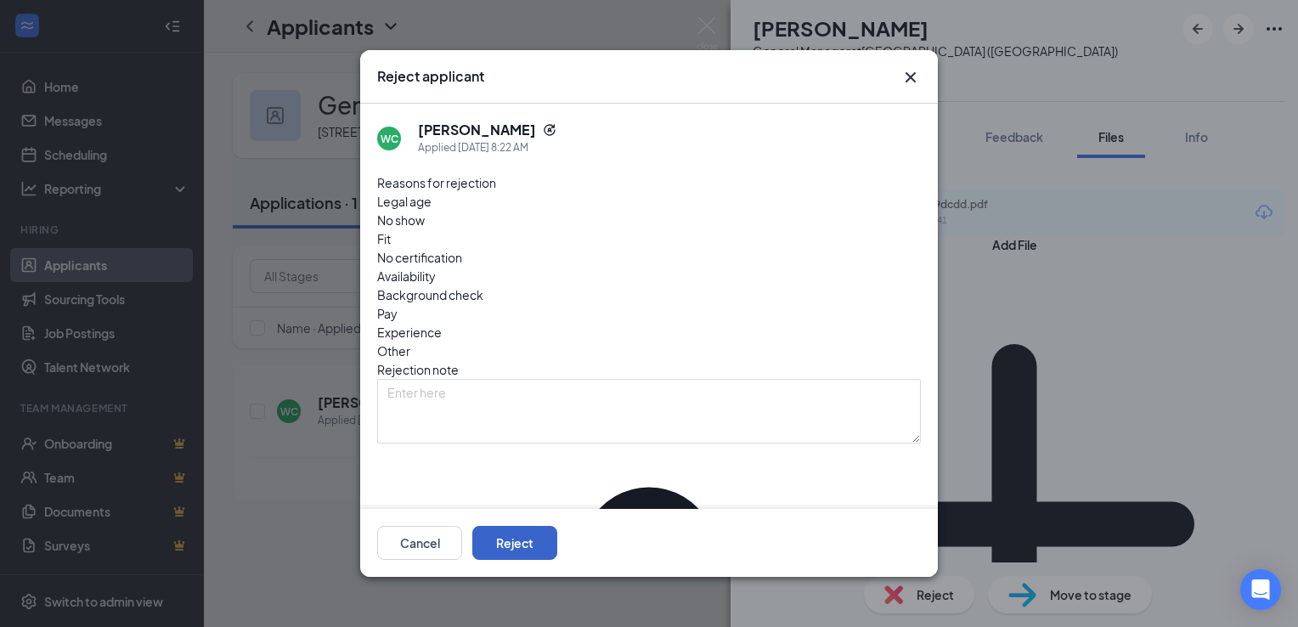
click at [557, 538] on button "Reject" at bounding box center [514, 543] width 85 height 34
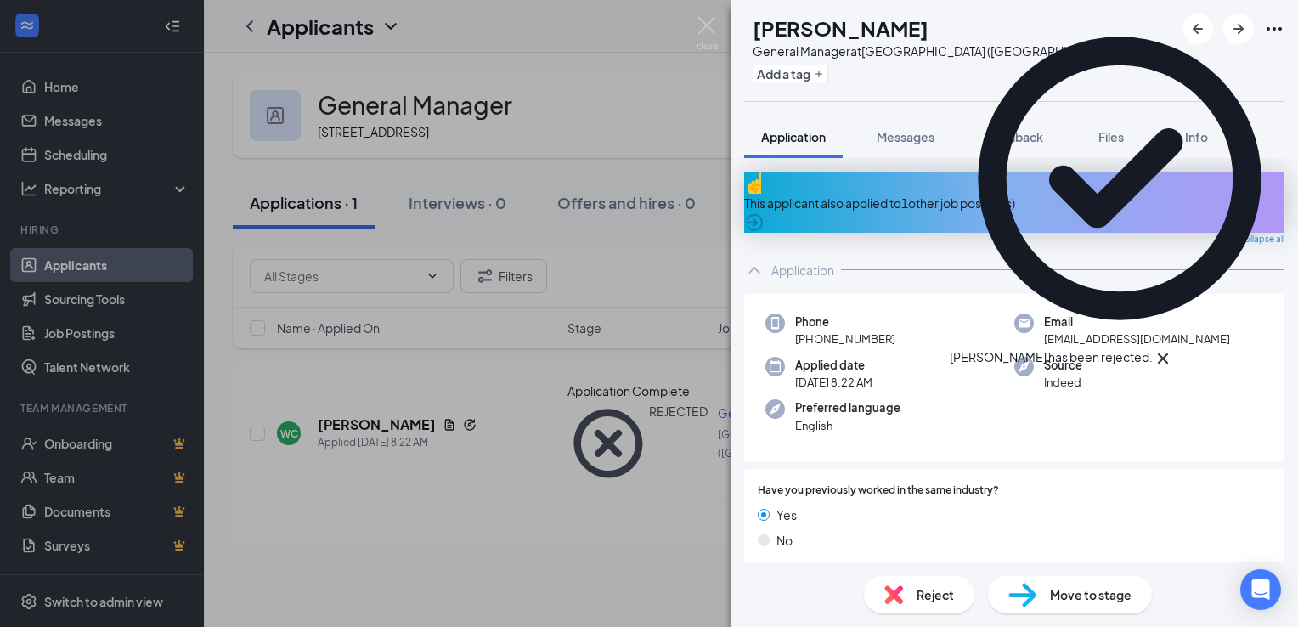
click at [447, 521] on div "WC [PERSON_NAME] General Manager at [GEOGRAPHIC_DATA] ([GEOGRAPHIC_DATA]) Add a…" at bounding box center [649, 313] width 1298 height 627
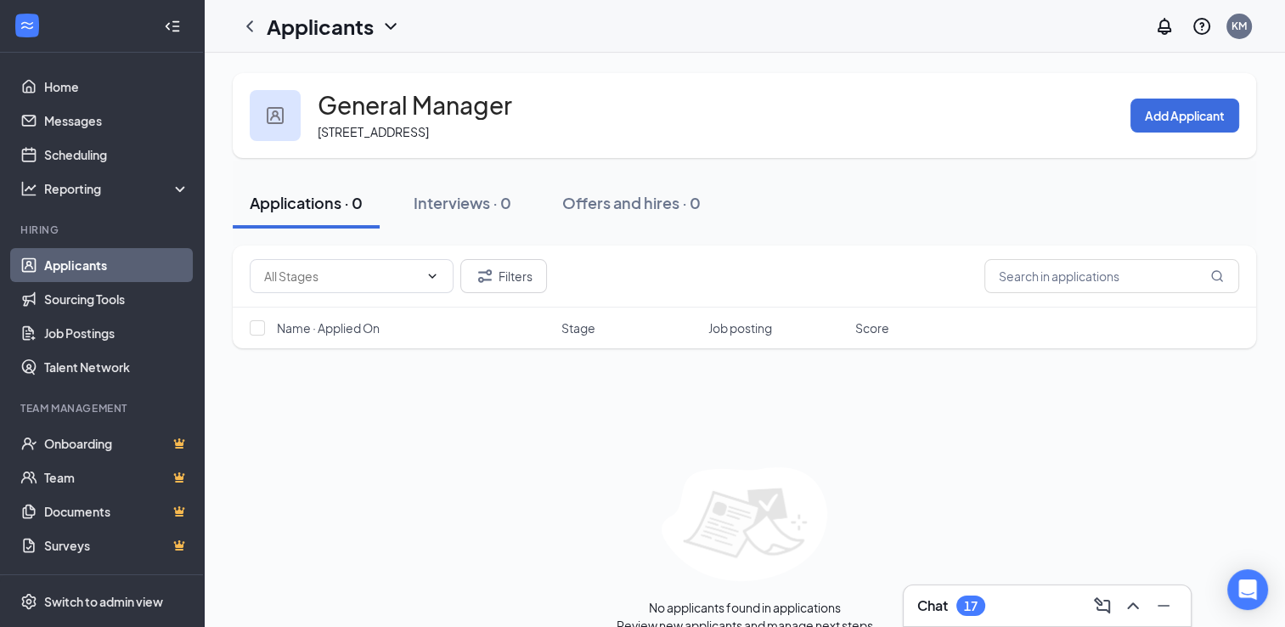
click at [122, 256] on link "Applicants" at bounding box center [116, 265] width 145 height 34
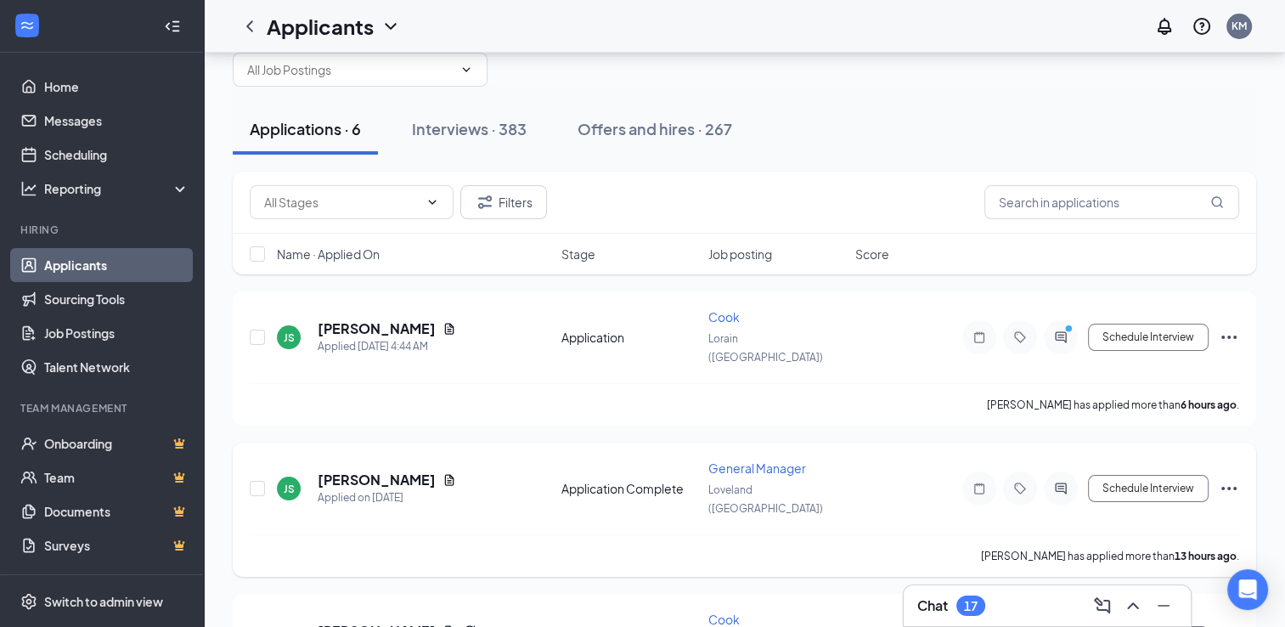
scroll to position [54, 0]
click at [369, 321] on h5 "[PERSON_NAME]" at bounding box center [377, 328] width 118 height 19
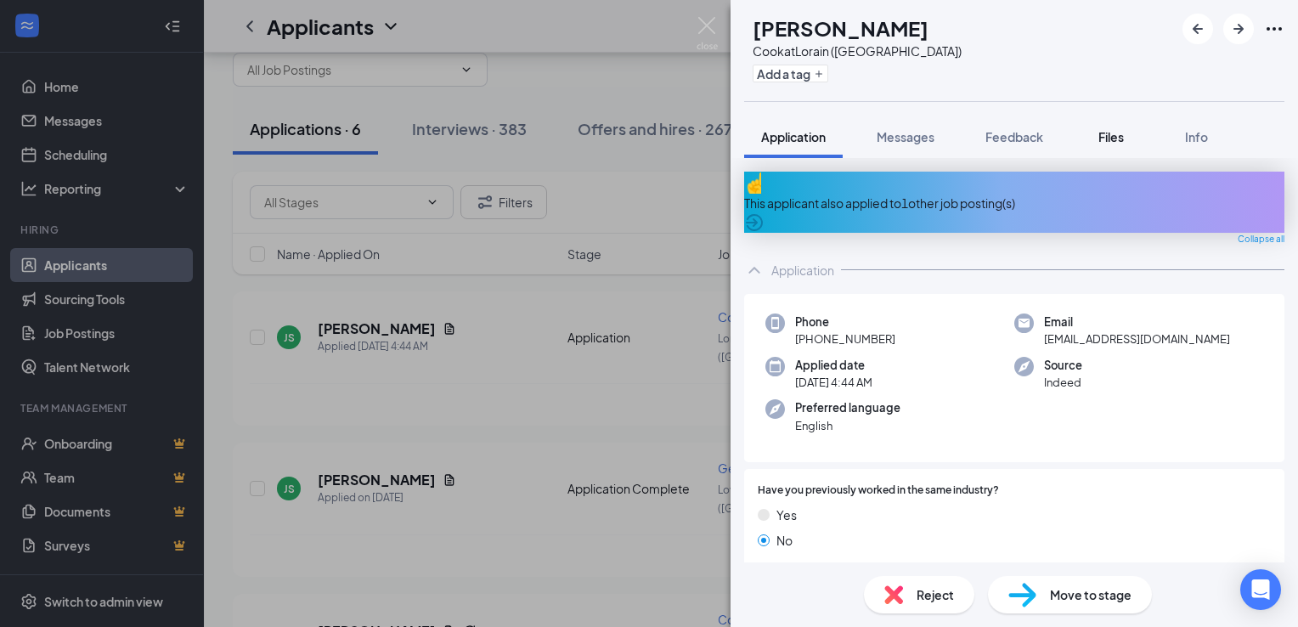
click at [1111, 132] on span "Files" at bounding box center [1110, 136] width 25 height 15
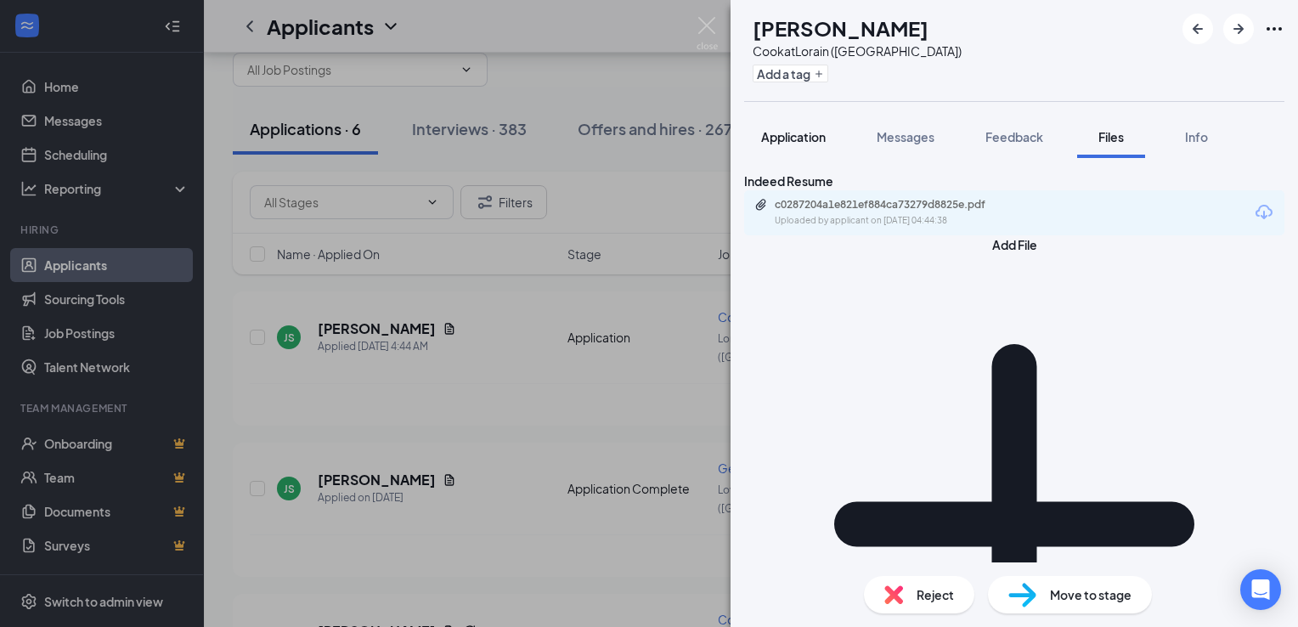
click at [812, 139] on span "Application" at bounding box center [793, 136] width 65 height 15
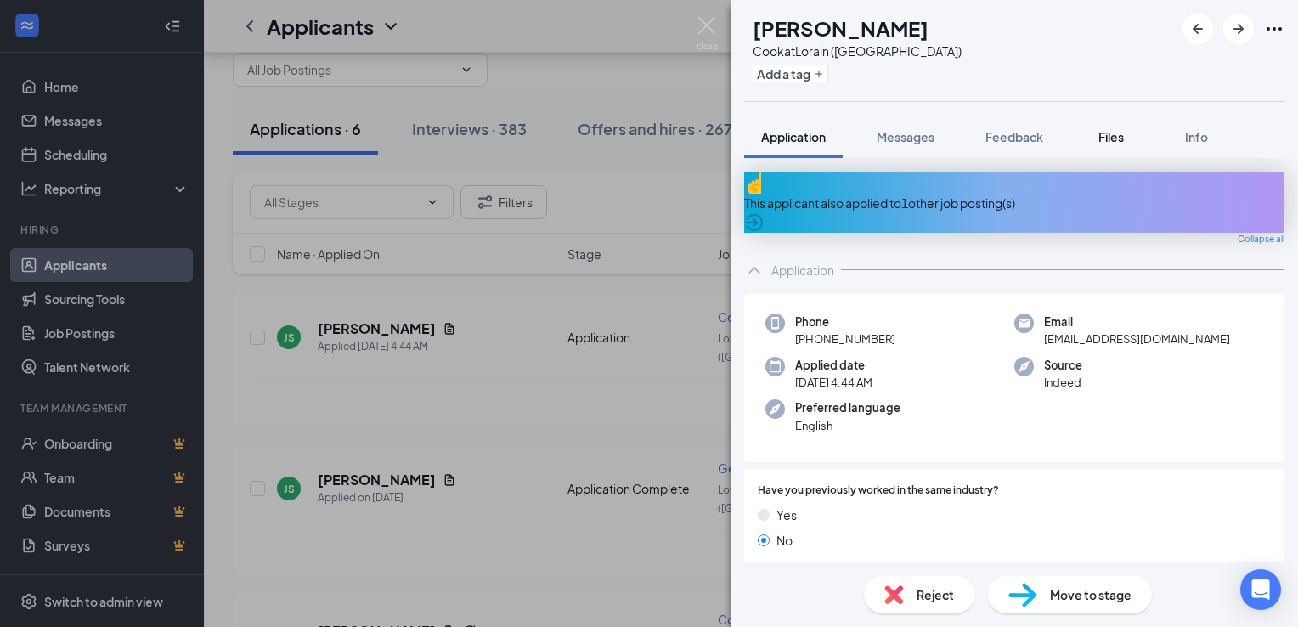
click at [1124, 132] on span "Files" at bounding box center [1110, 136] width 25 height 15
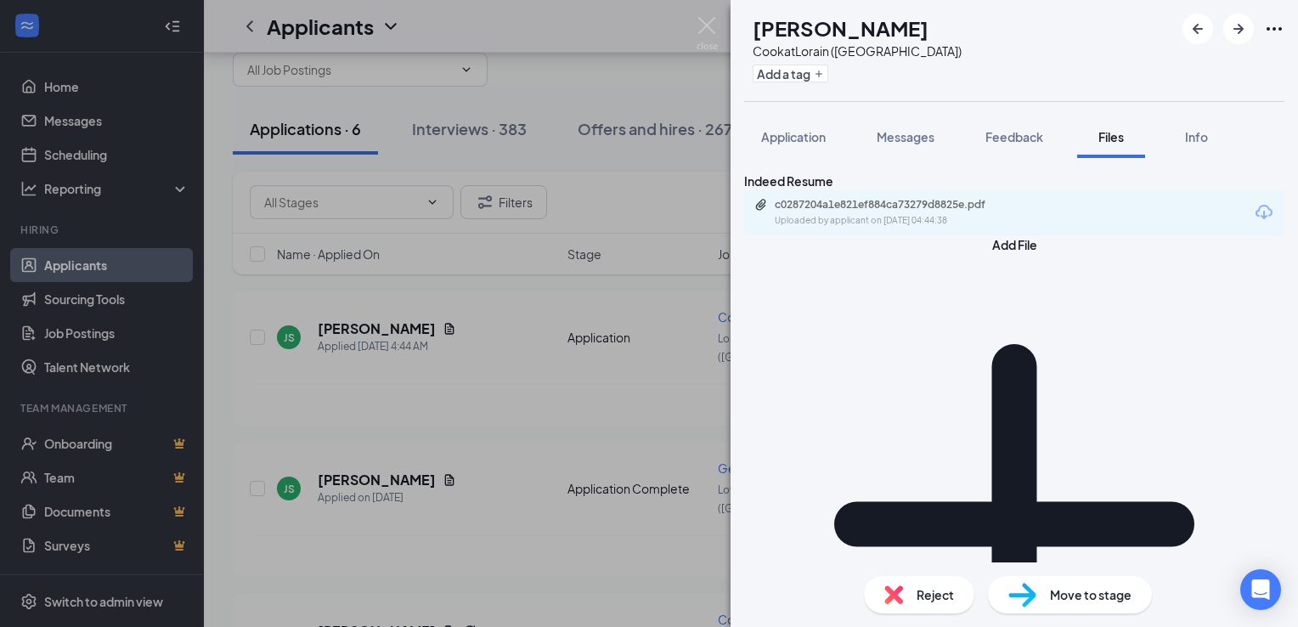
click at [932, 228] on div "Uploaded by applicant on [DATE] 04:44:38" at bounding box center [902, 221] width 255 height 14
click at [895, 594] on img at bounding box center [893, 594] width 19 height 19
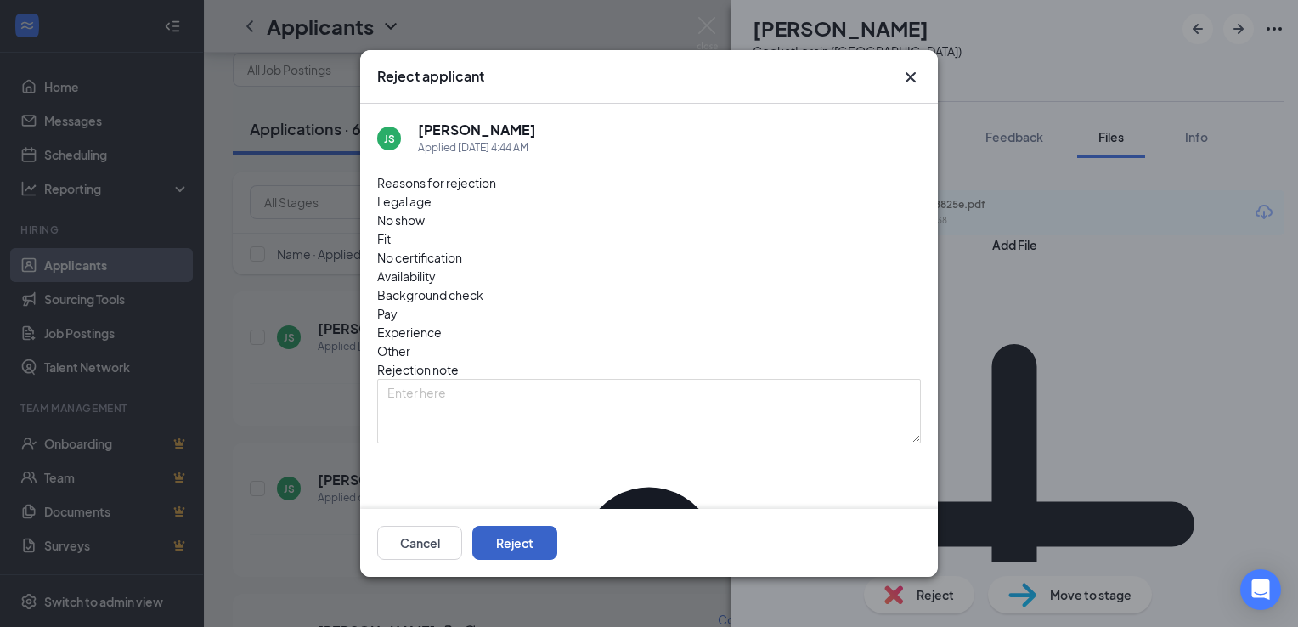
click at [557, 544] on button "Reject" at bounding box center [514, 543] width 85 height 34
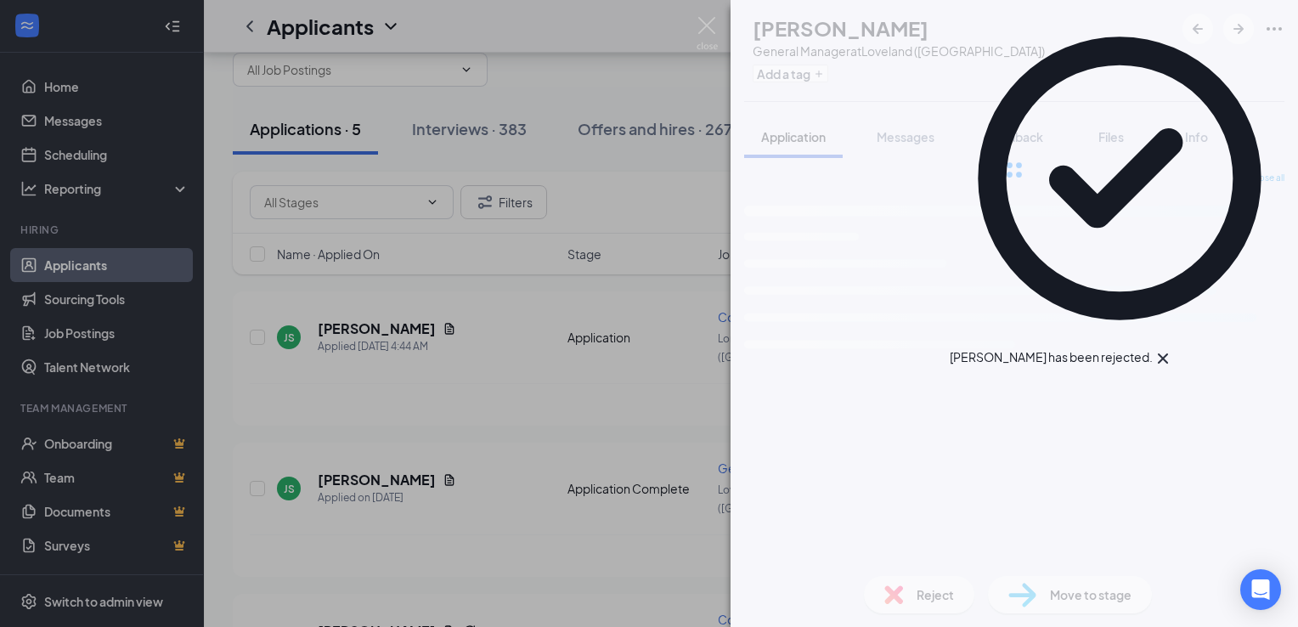
click at [550, 371] on div "JS [PERSON_NAME] General Manager at [GEOGRAPHIC_DATA] ([GEOGRAPHIC_DATA]) Add a…" at bounding box center [649, 313] width 1298 height 627
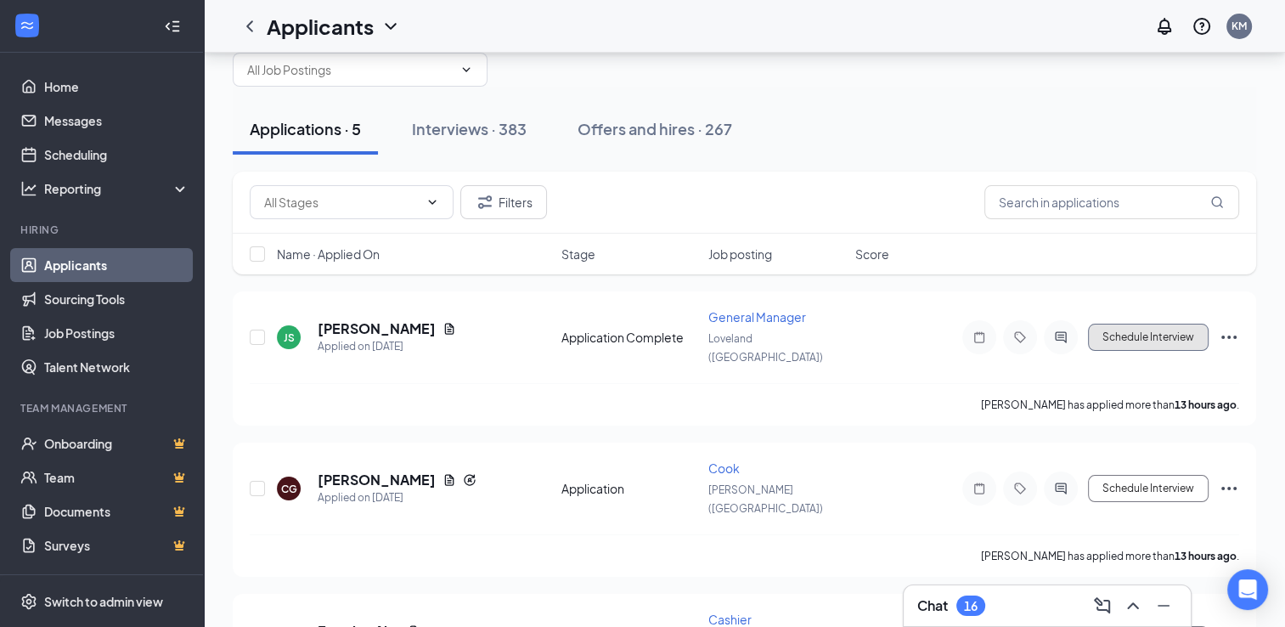
drag, startPoint x: 1140, startPoint y: 332, endPoint x: 938, endPoint y: 288, distance: 206.9
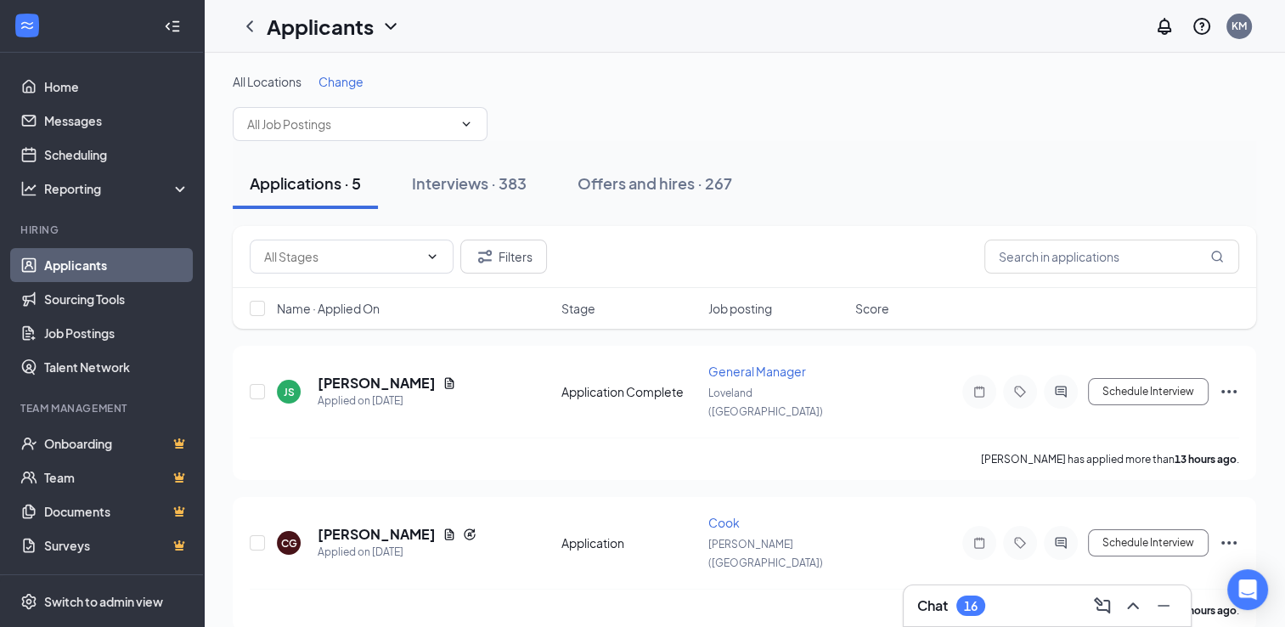
click at [82, 264] on link "Applicants" at bounding box center [116, 265] width 145 height 34
click at [291, 183] on div "Applications · 5" at bounding box center [305, 182] width 111 height 21
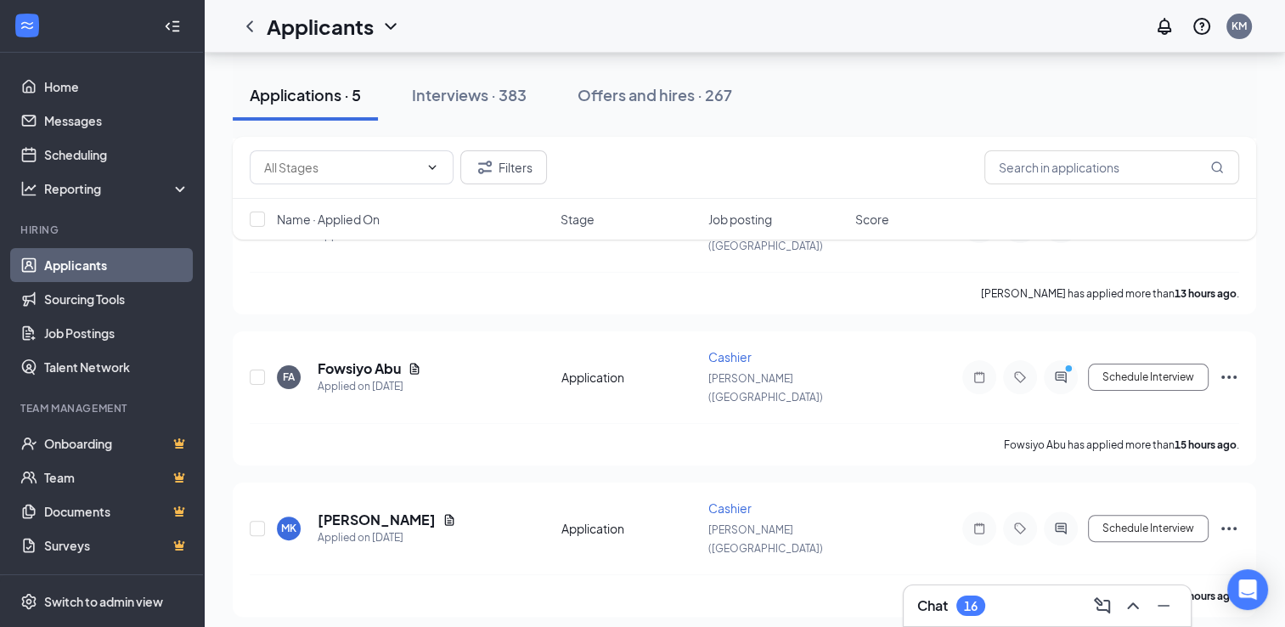
scroll to position [374, 0]
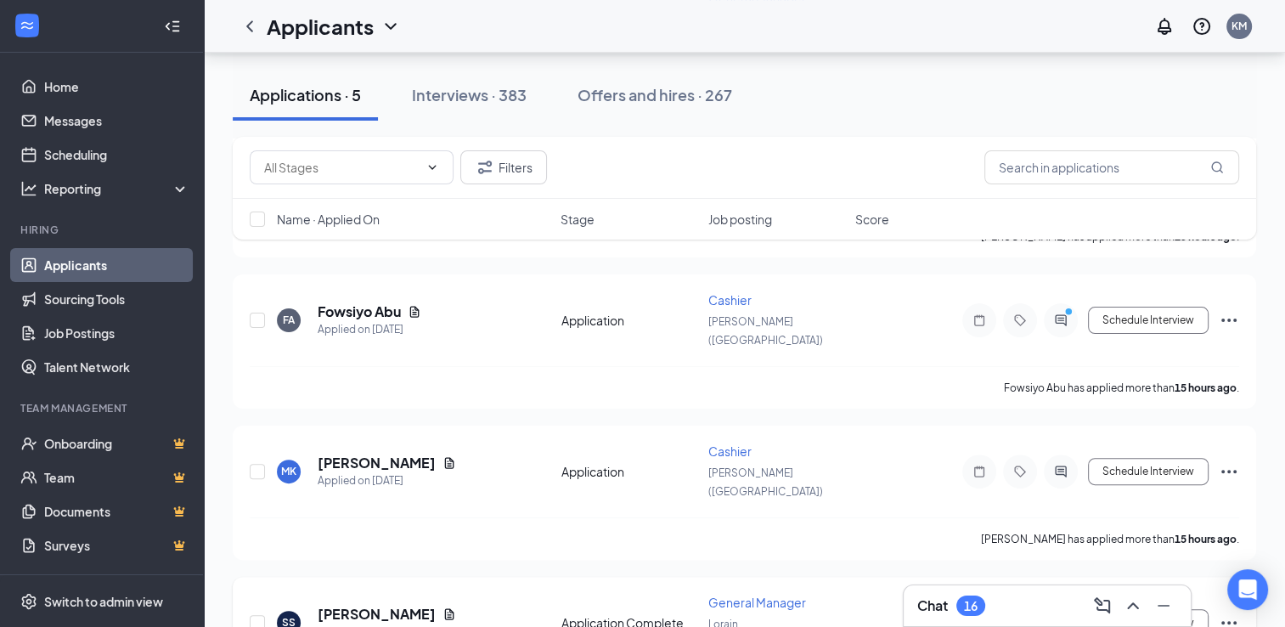
click at [592, 594] on div "SS [PERSON_NAME] Applied on [DATE] Application Complete General Manager [PERSON…" at bounding box center [744, 631] width 989 height 75
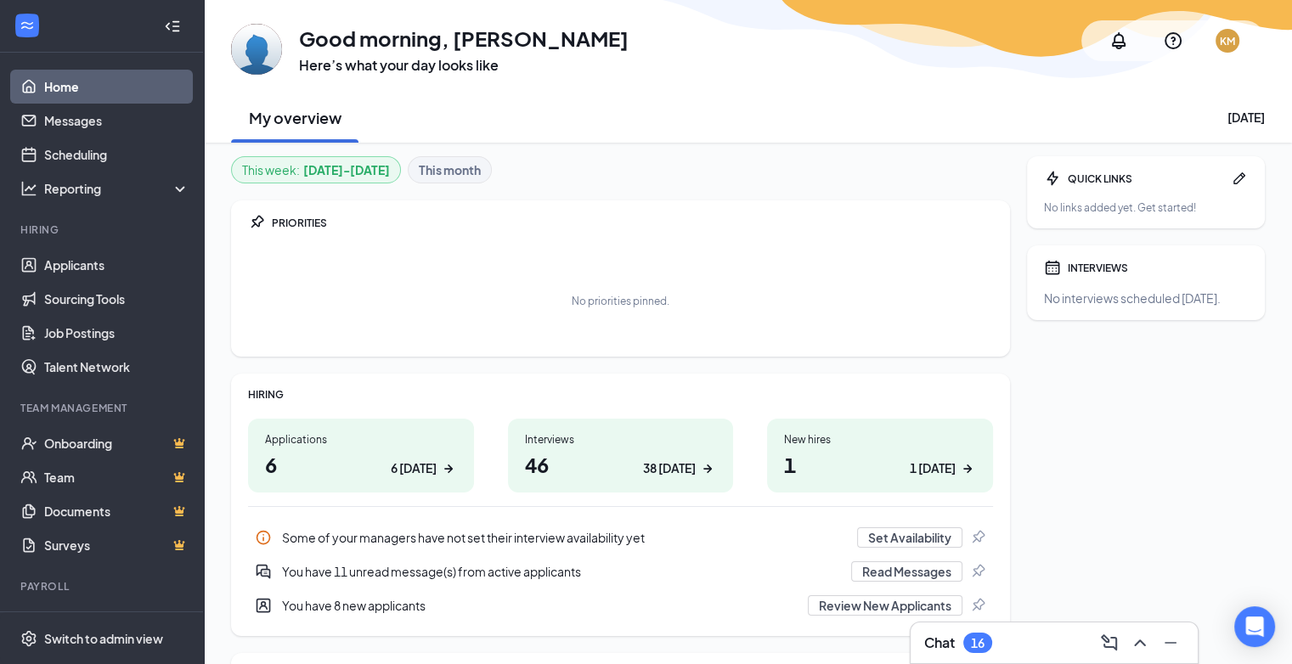
click at [292, 466] on h1 "6 6 today" at bounding box center [361, 464] width 192 height 29
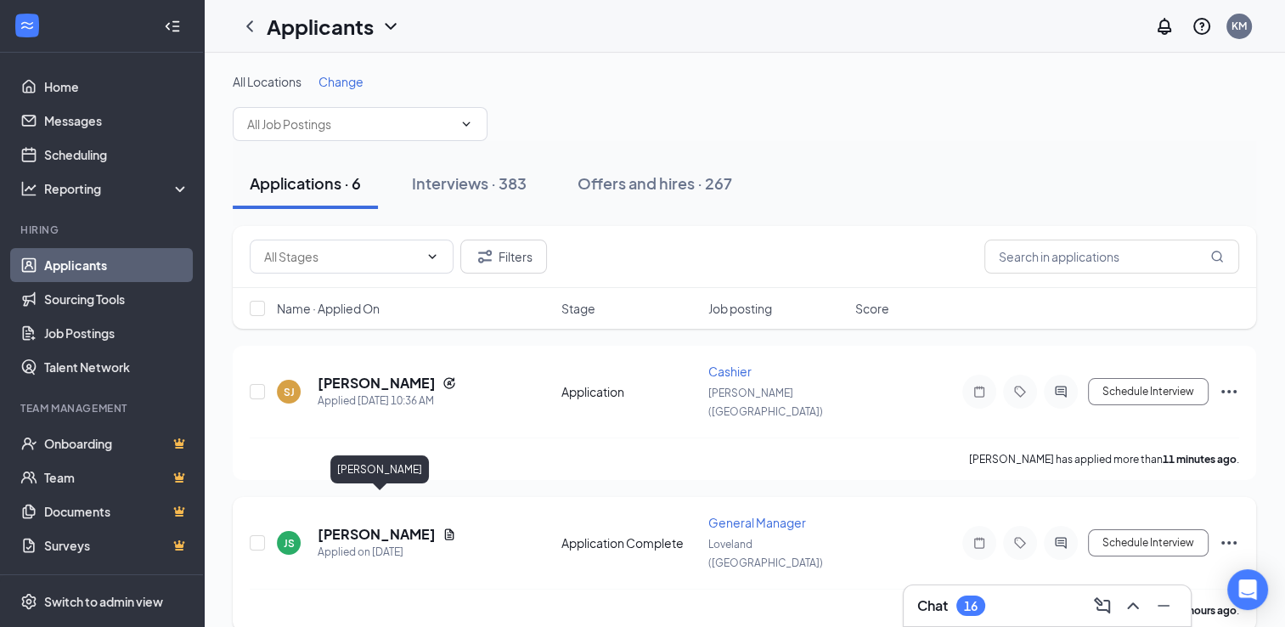
click at [410, 525] on h5 "[PERSON_NAME]" at bounding box center [377, 534] width 118 height 19
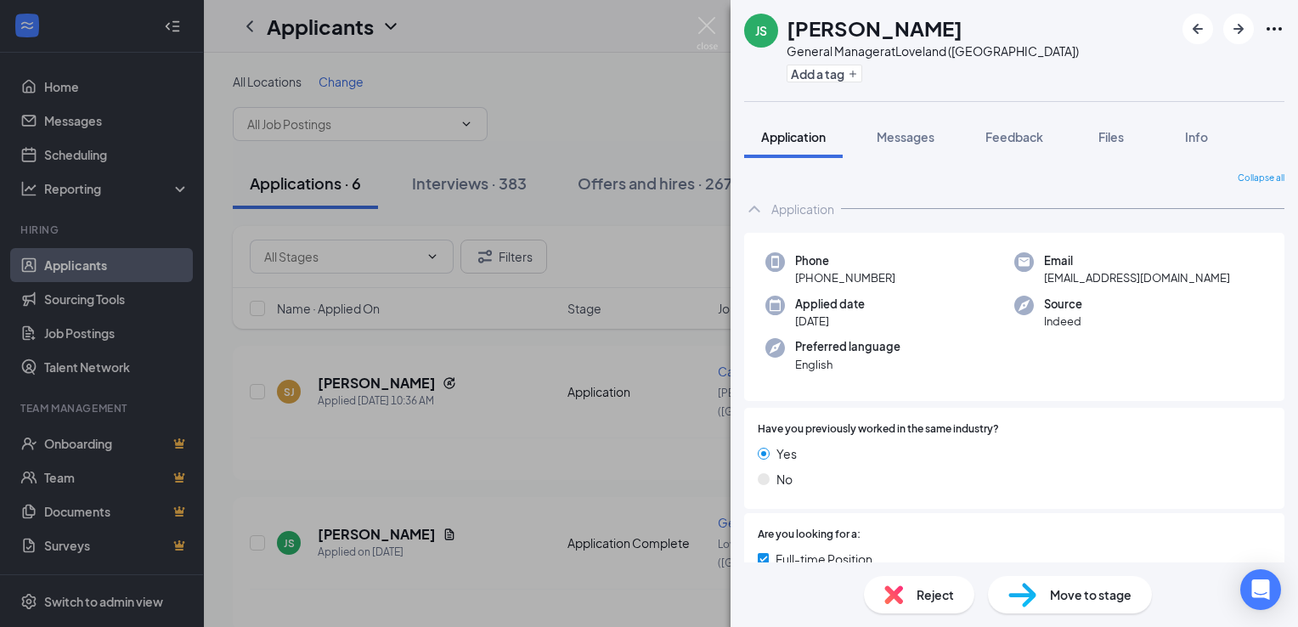
click at [923, 595] on span "Reject" at bounding box center [934, 594] width 37 height 19
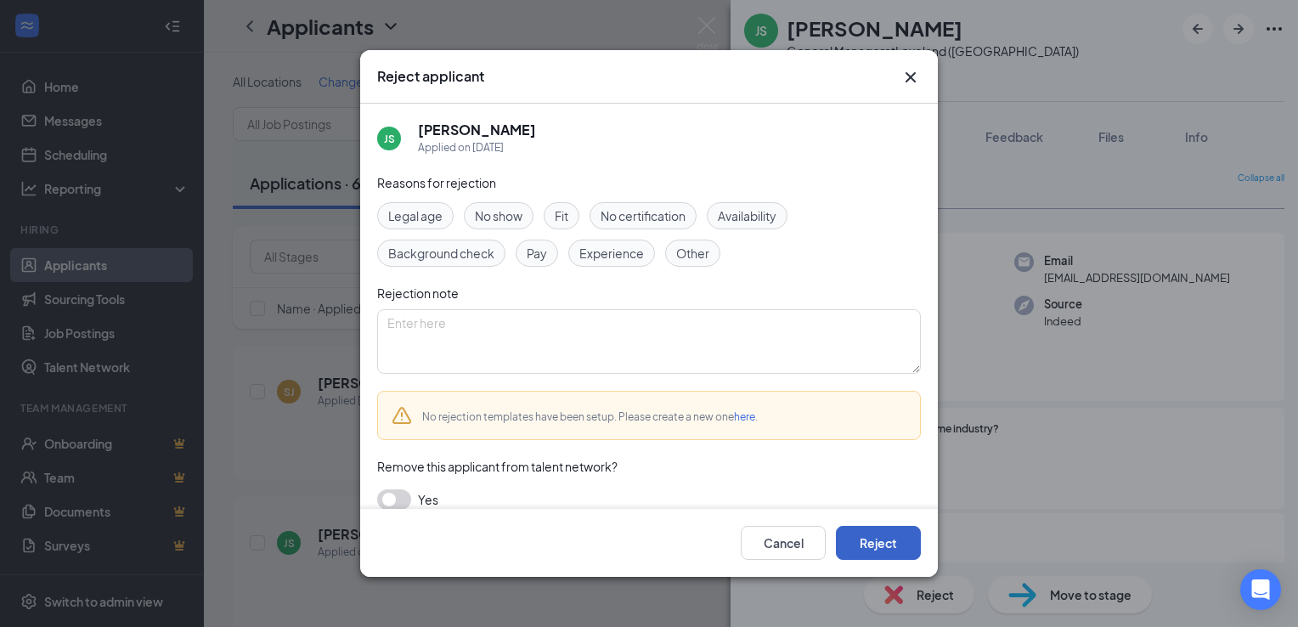
click at [873, 538] on button "Reject" at bounding box center [878, 543] width 85 height 34
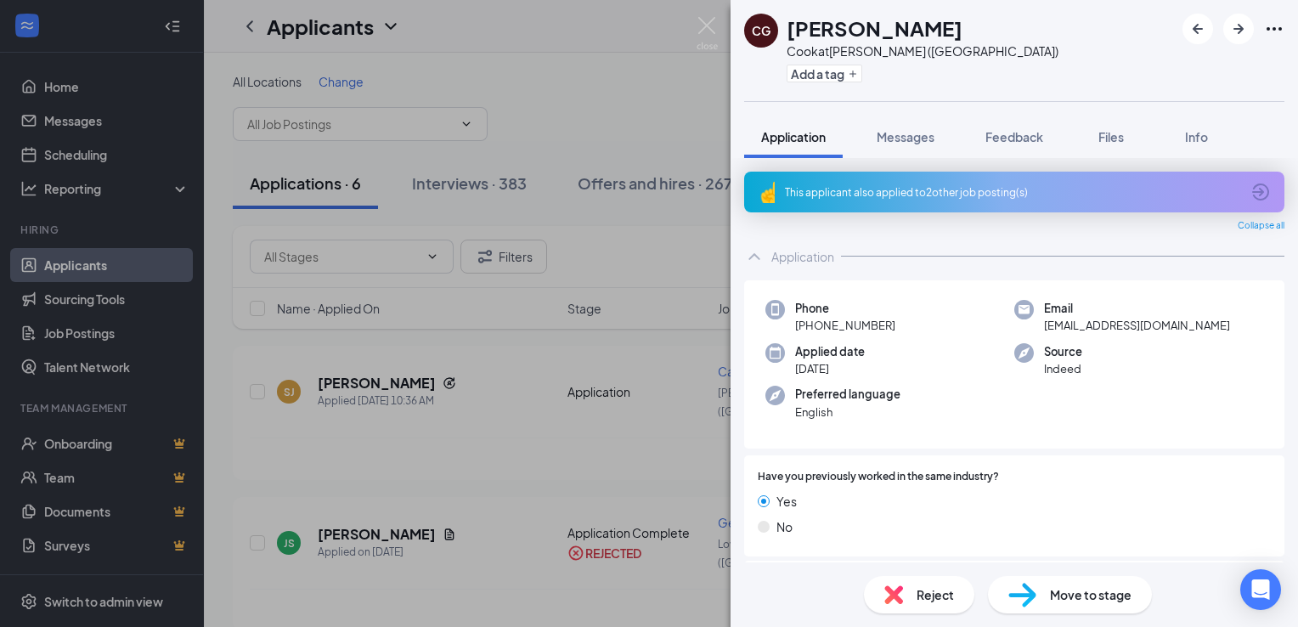
click at [623, 135] on div "[PERSON_NAME] [PERSON_NAME] at [PERSON_NAME] ([GEOGRAPHIC_DATA]) Add a tag Appl…" at bounding box center [649, 313] width 1298 height 627
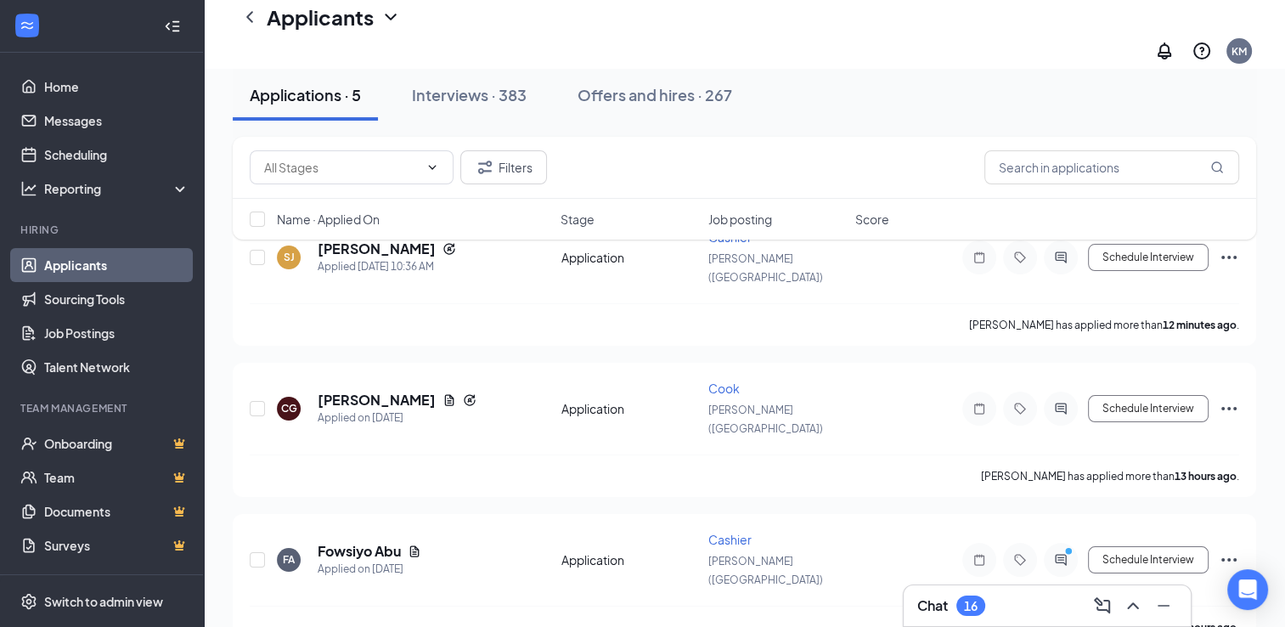
scroll to position [149, 0]
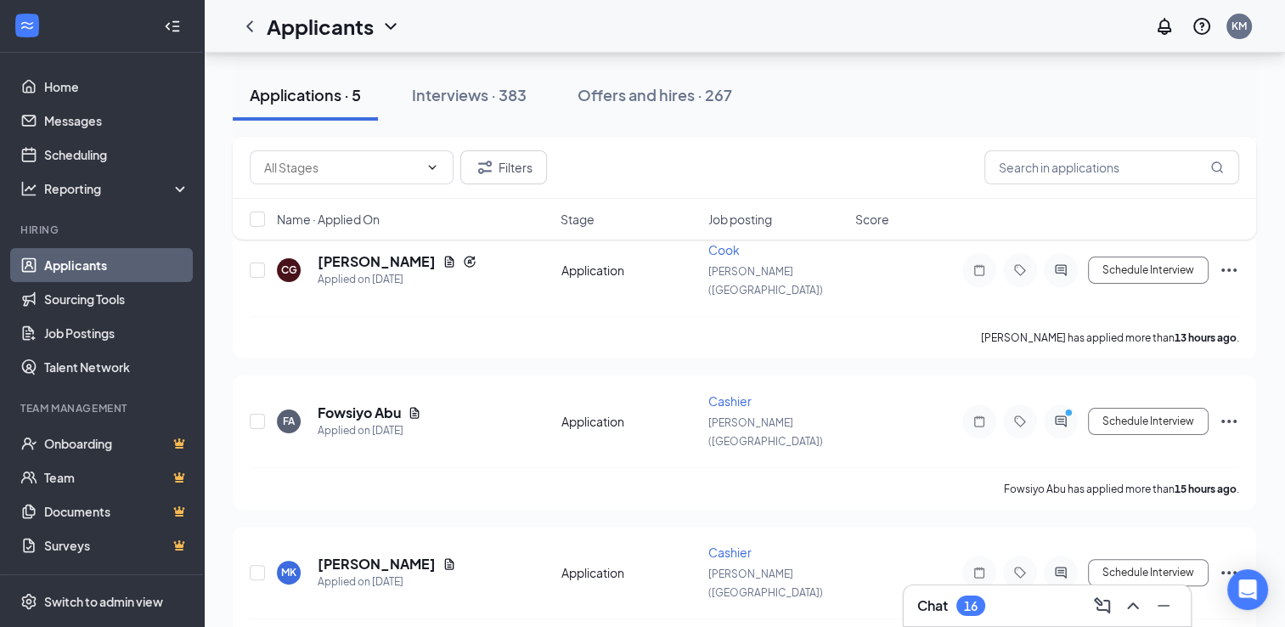
scroll to position [374, 0]
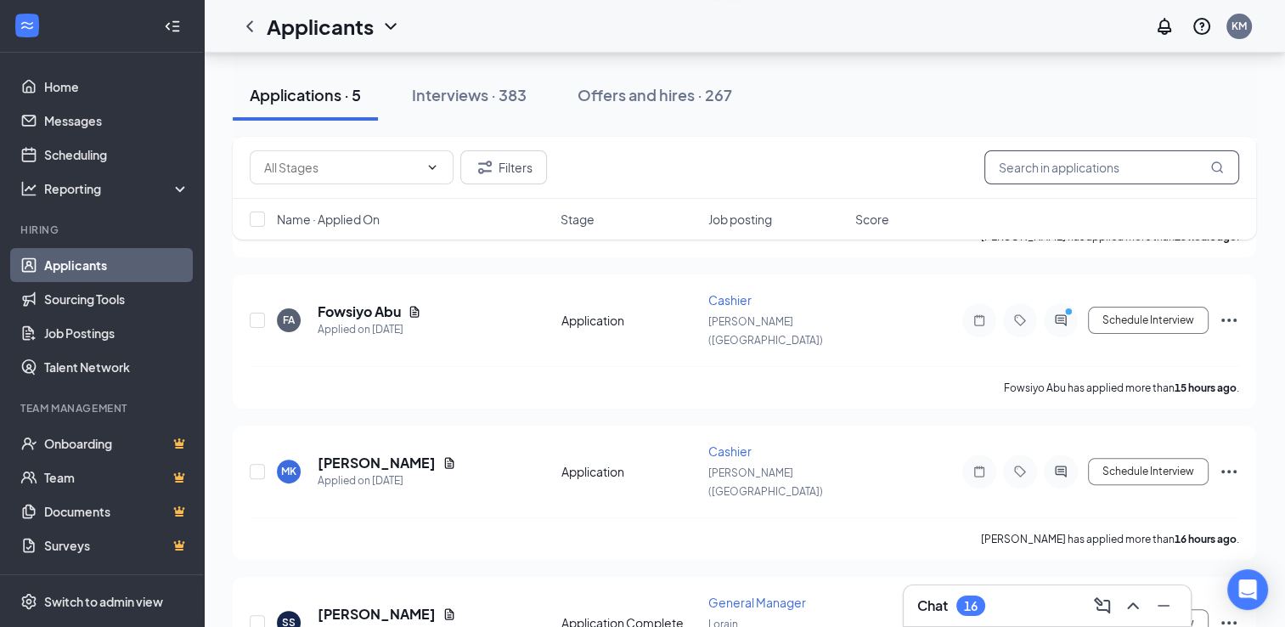
click at [1100, 171] on input "text" at bounding box center [1111, 167] width 255 height 34
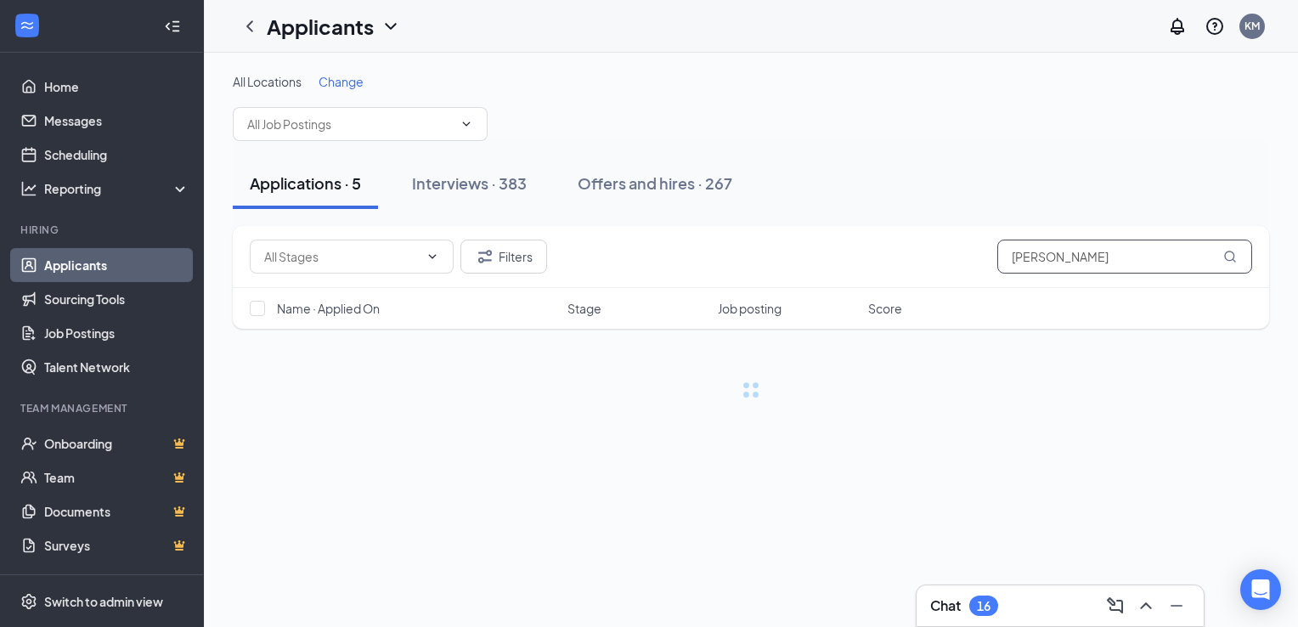
type input "shea"
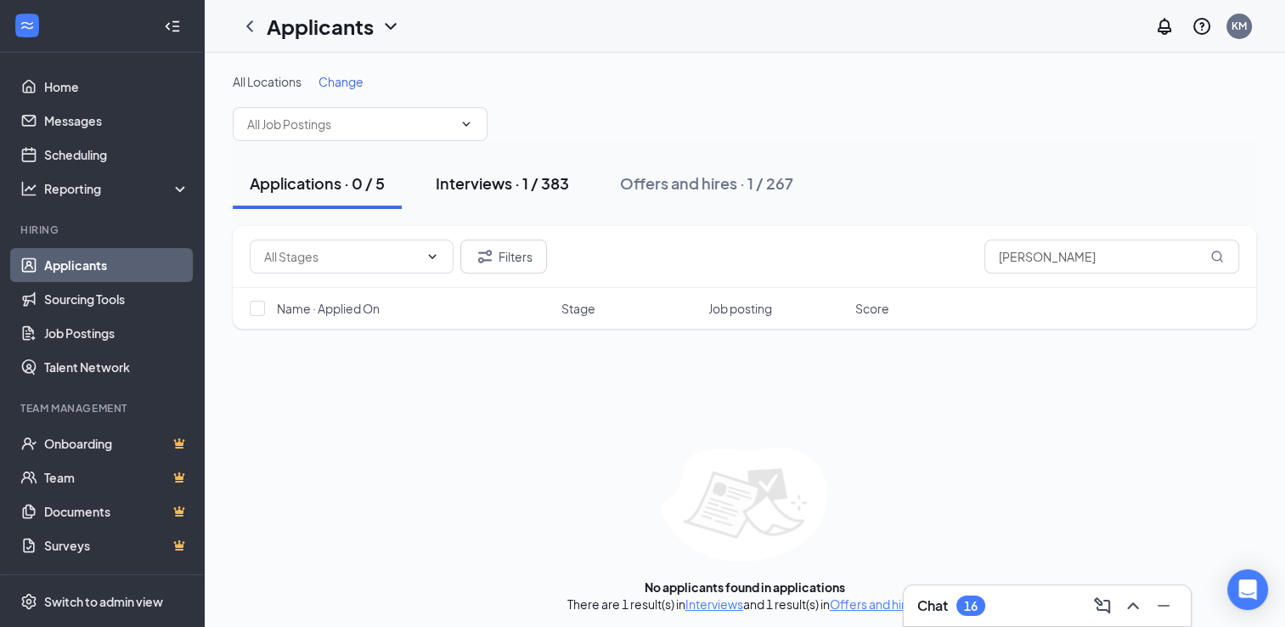
click at [493, 183] on div "Interviews · 1 / 383" at bounding box center [502, 182] width 133 height 21
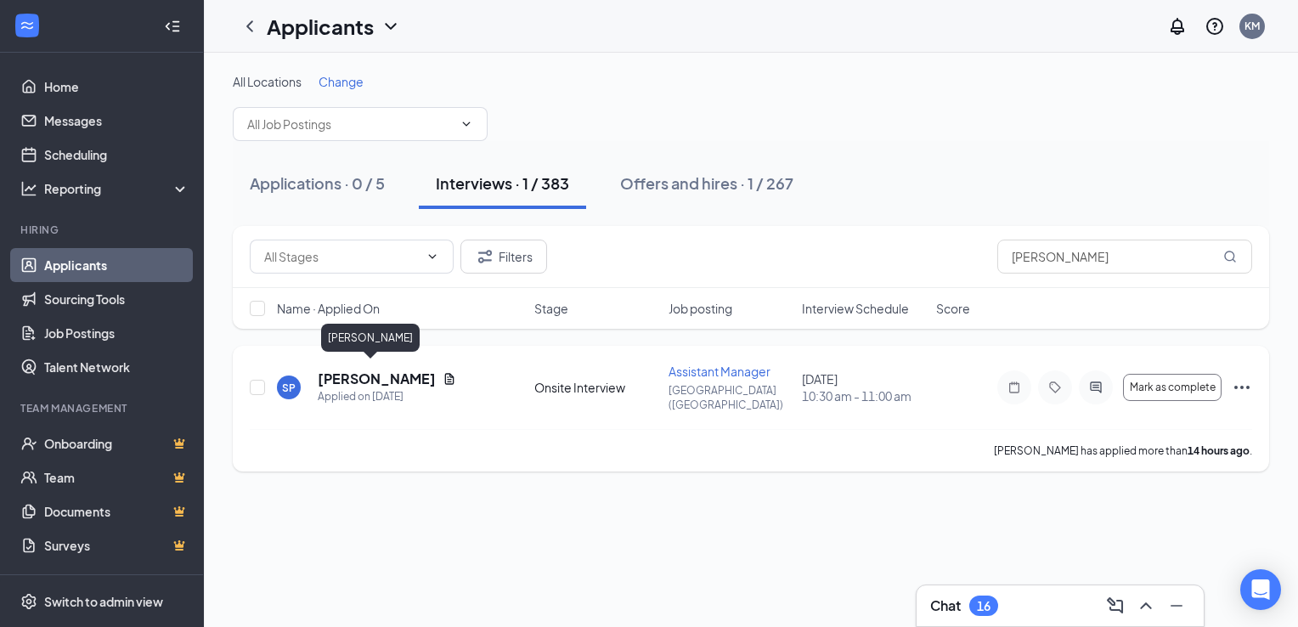
click at [378, 375] on h5 "Shea Porter" at bounding box center [377, 378] width 118 height 19
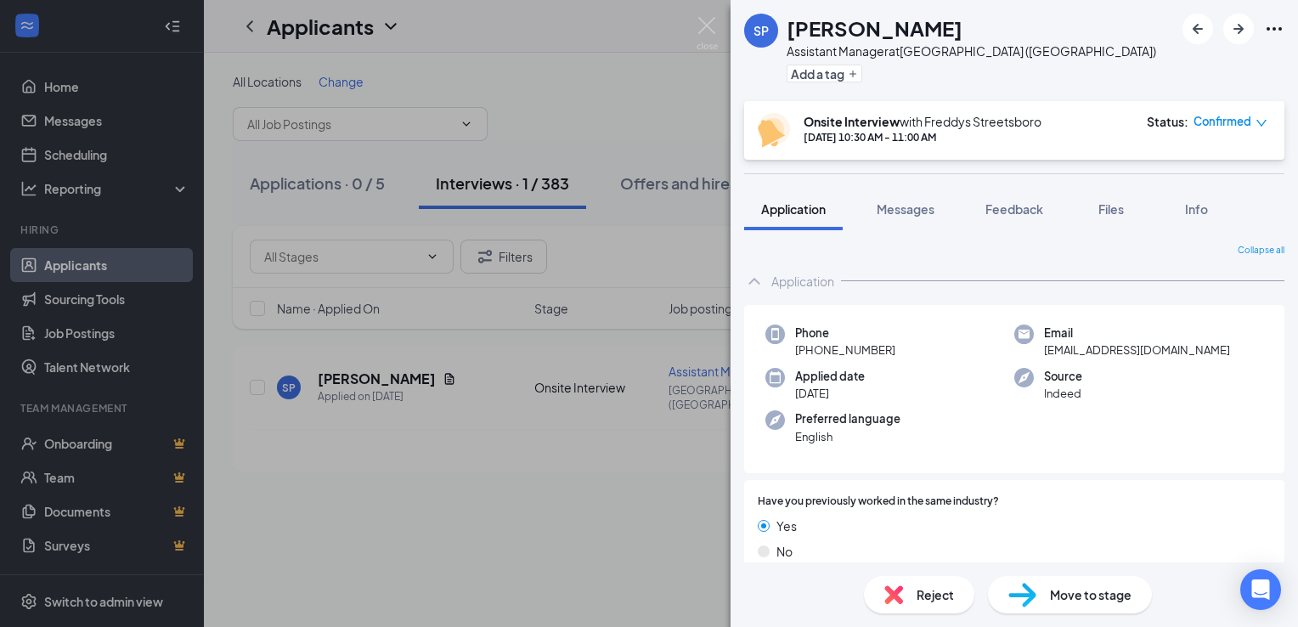
click at [448, 477] on div "SP Shea Porter Assistant Manager at Streetsboro (OH) Add a tag Onsite Interview…" at bounding box center [649, 313] width 1298 height 627
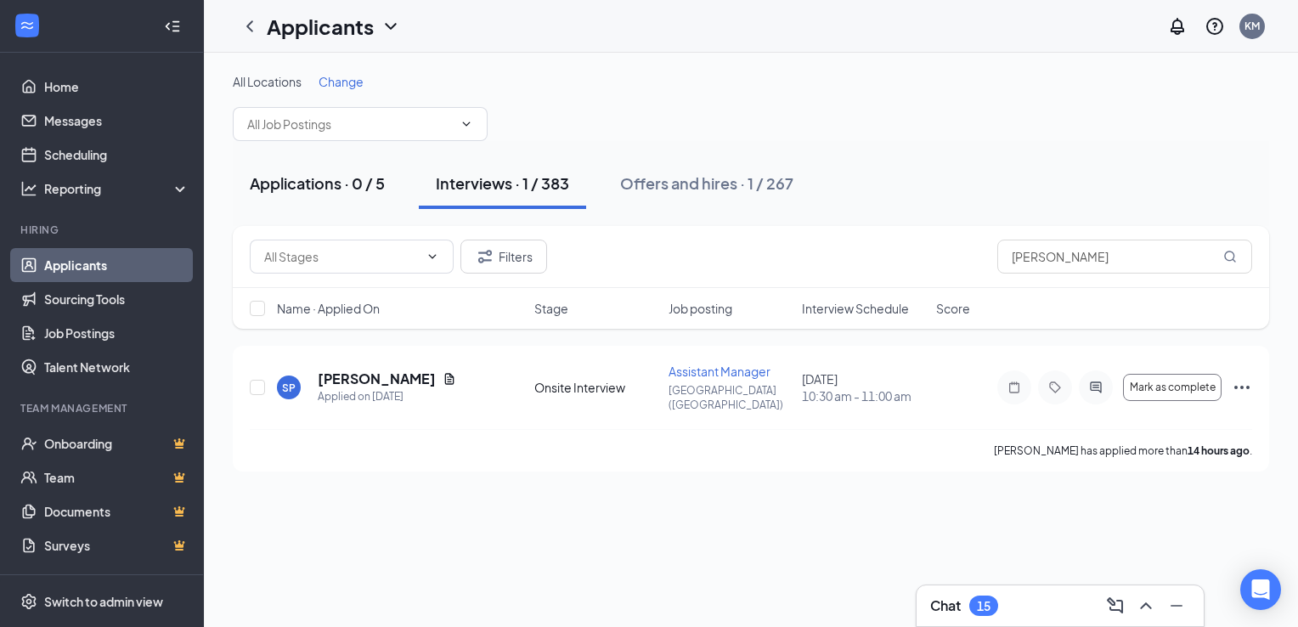
click at [334, 189] on div "Applications · 0 / 5" at bounding box center [317, 182] width 135 height 21
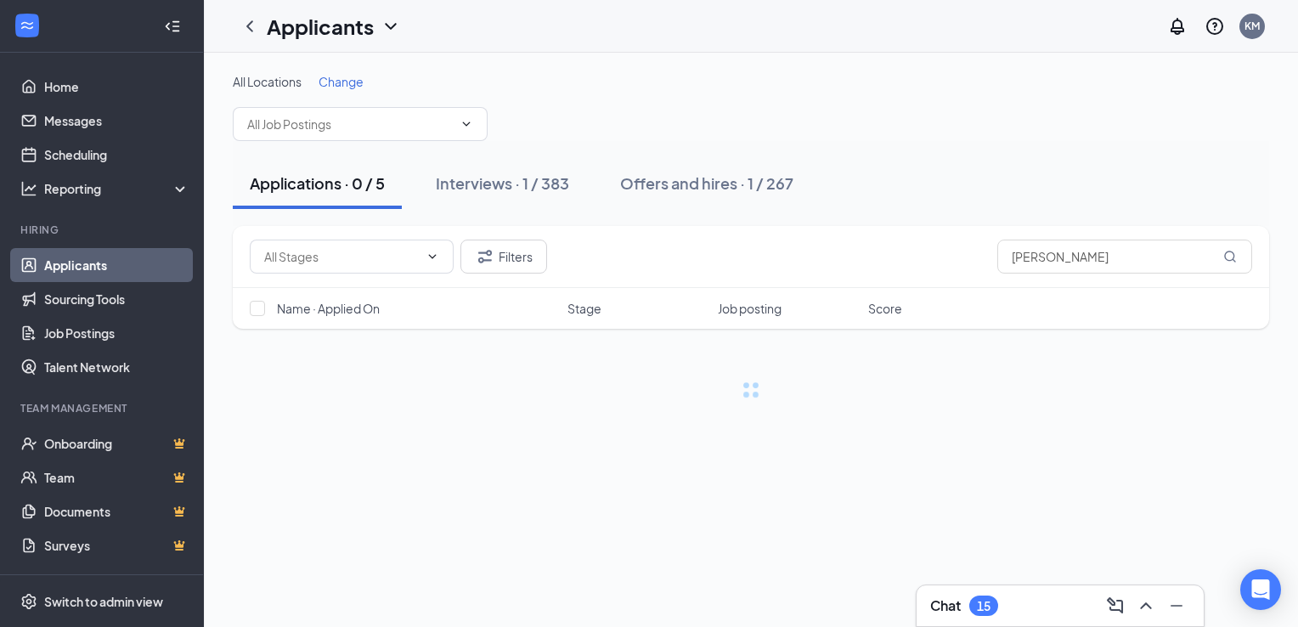
click at [112, 261] on link "Applicants" at bounding box center [116, 265] width 145 height 34
